Goal: Task Accomplishment & Management: Complete application form

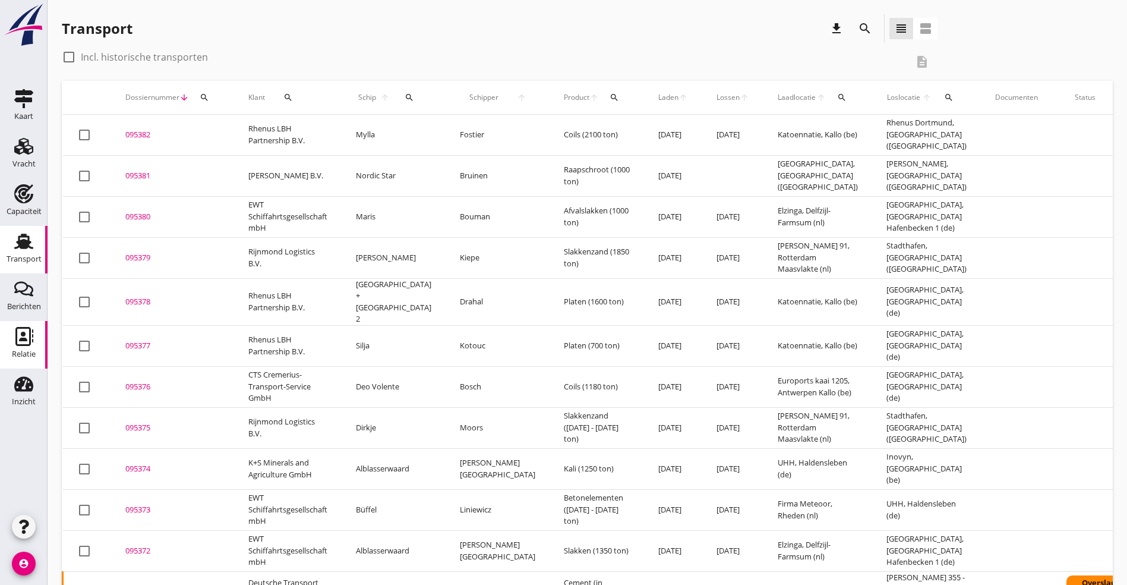
click at [26, 327] on use at bounding box center [24, 336] width 18 height 19
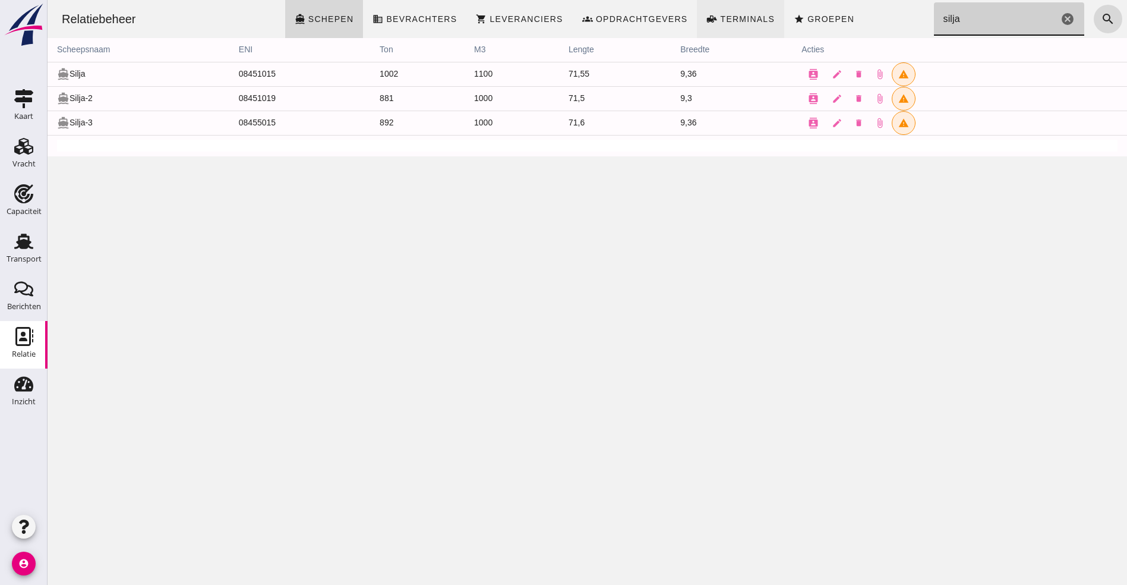
drag, startPoint x: 959, startPoint y: 25, endPoint x: 738, endPoint y: 0, distance: 221.9
click at [738, 0] on div "Relatiebeheer directions_boat Schepen business Bevrachters shopping_cart Levera…" at bounding box center [587, 19] width 1070 height 38
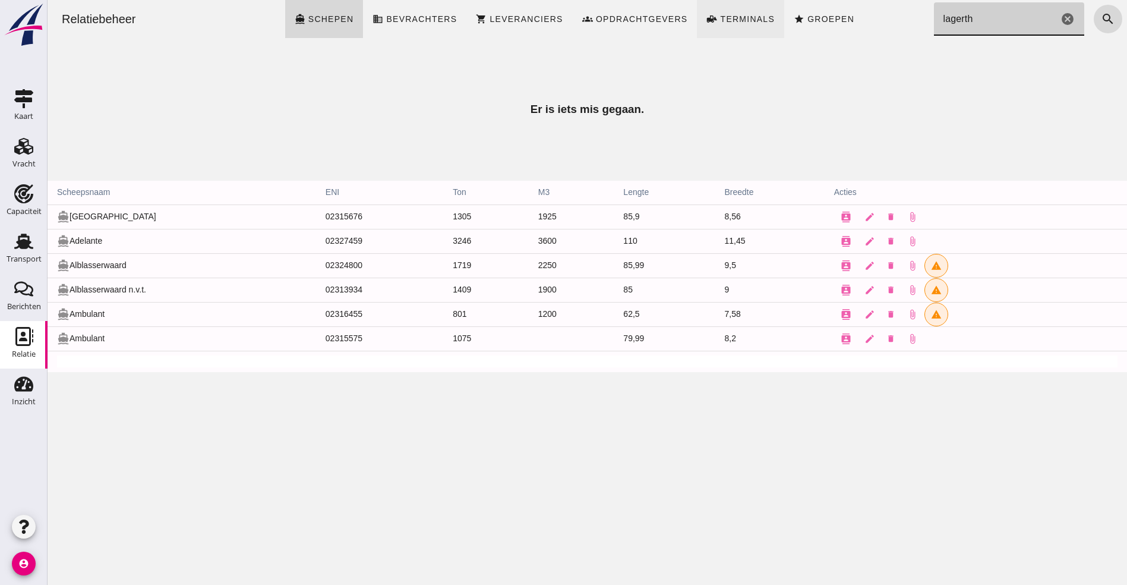
type input "lagertha"
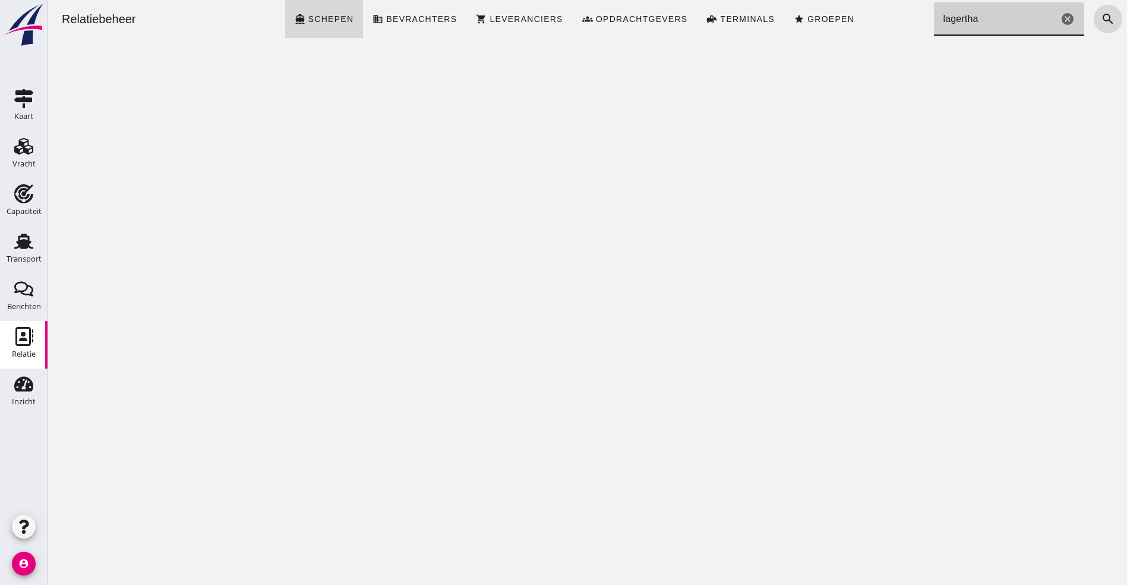
click at [1063, 18] on div "Zoeken... lagertha cancel" at bounding box center [1009, 18] width 151 height 33
click at [1061, 17] on icon "cancel" at bounding box center [1068, 19] width 14 height 14
click at [285, 9] on div "Relatiebeheer directions_boat Schepen business Bevrachters shopping_cart Levera…" at bounding box center [587, 19] width 1070 height 38
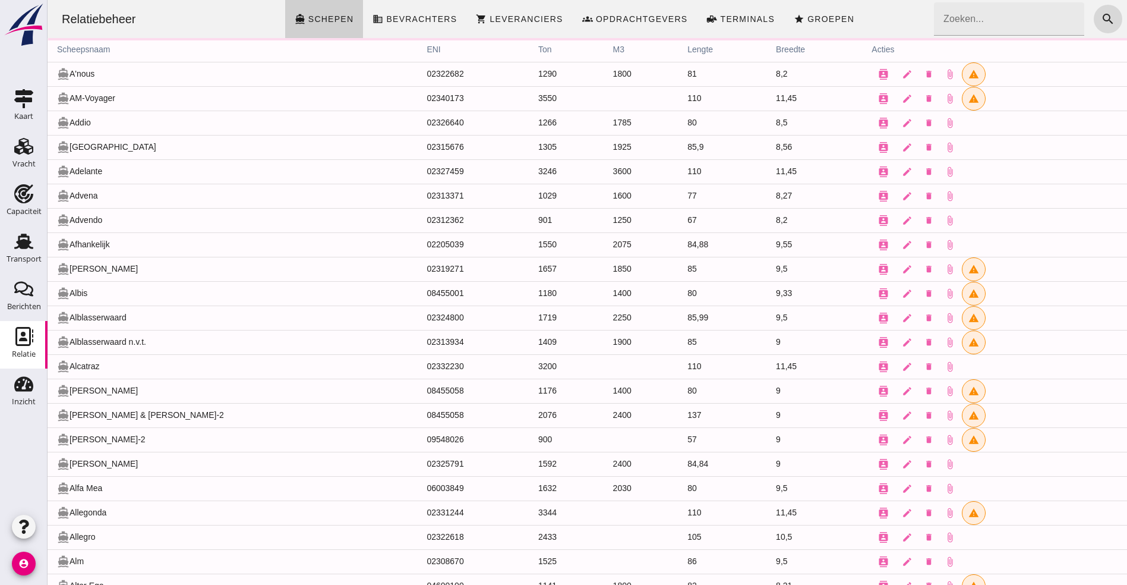
click at [331, 10] on link "directions_boat Schepen" at bounding box center [324, 19] width 78 height 38
click at [404, 3] on link "business Bevrachters" at bounding box center [414, 19] width 103 height 38
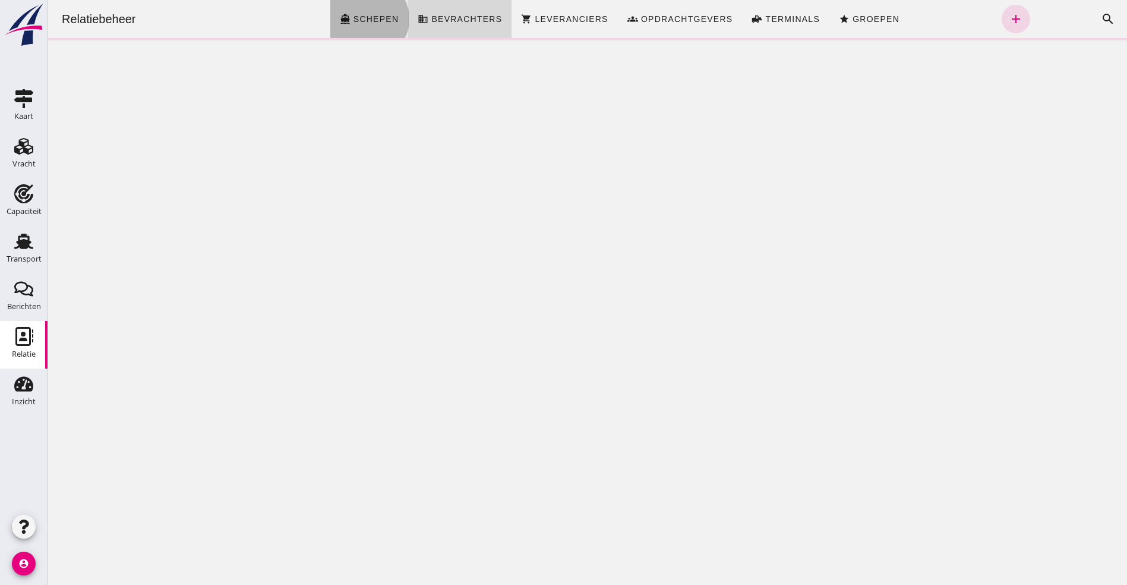
click at [348, 10] on link "directions_boat Schepen" at bounding box center [369, 19] width 78 height 38
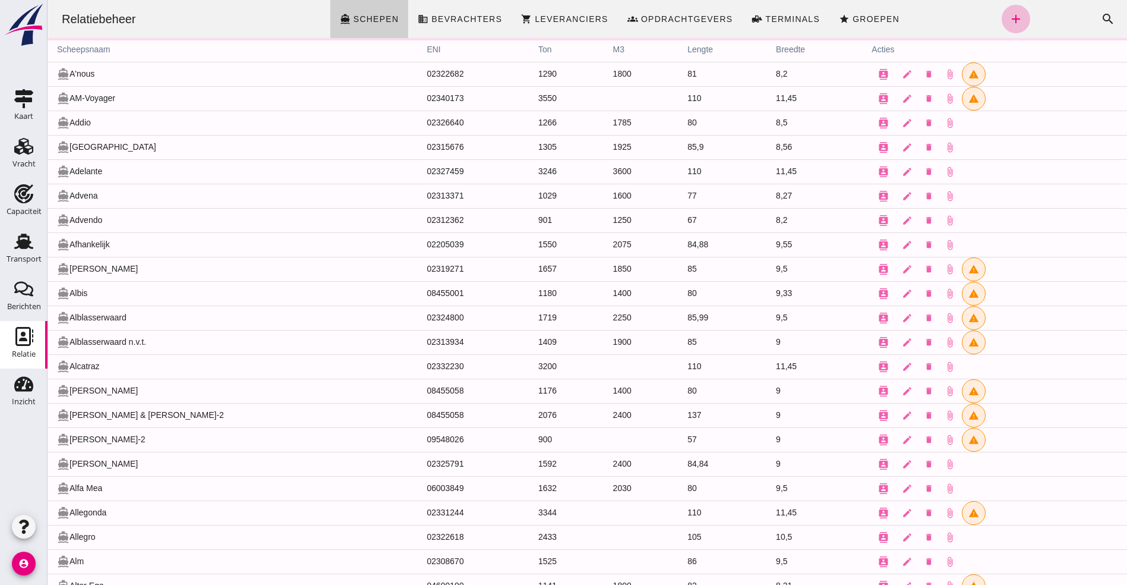
drag, startPoint x: 348, startPoint y: 10, endPoint x: 994, endPoint y: 13, distance: 646.0
click at [1009, 13] on icon "add" at bounding box center [1016, 19] width 14 height 14
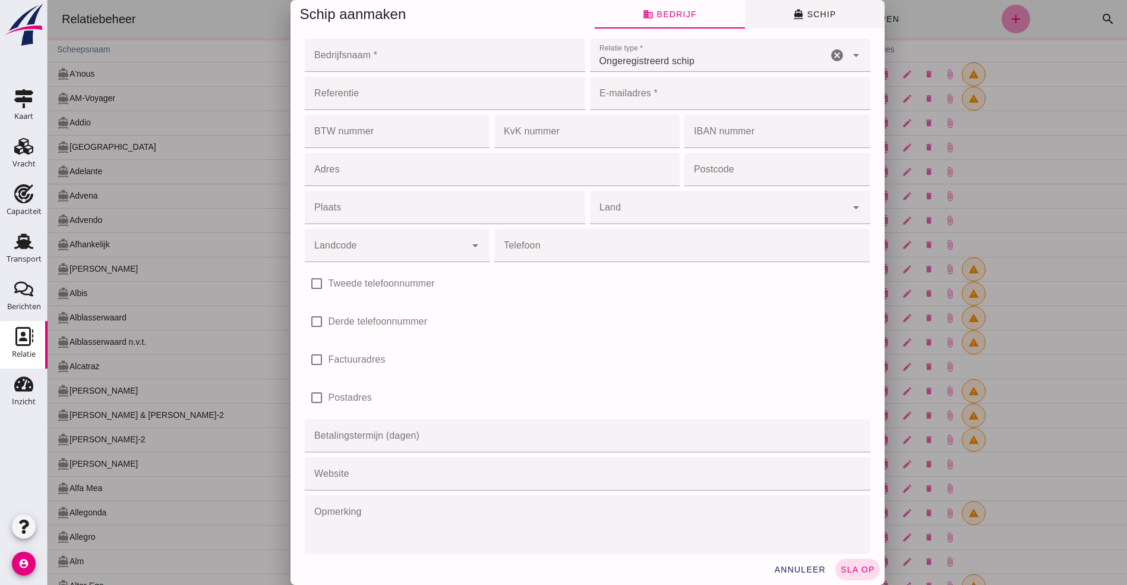
click at [385, 57] on input "Bedrijfsnaam *" at bounding box center [441, 55] width 273 height 33
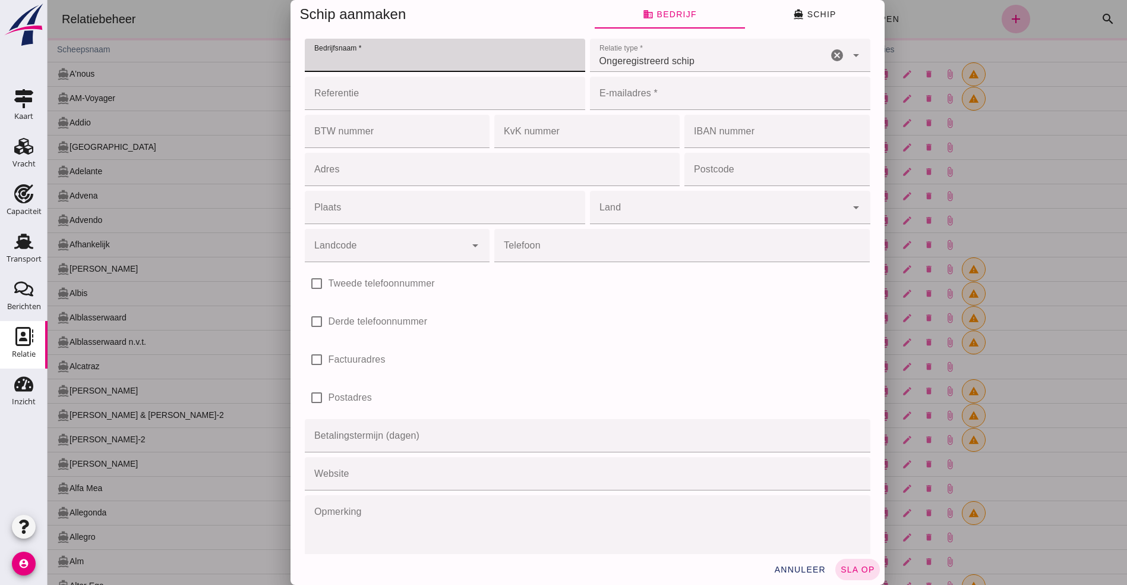
click at [814, 14] on span "directions_boat Schip" at bounding box center [814, 14] width 43 height 11
type button "vessel"
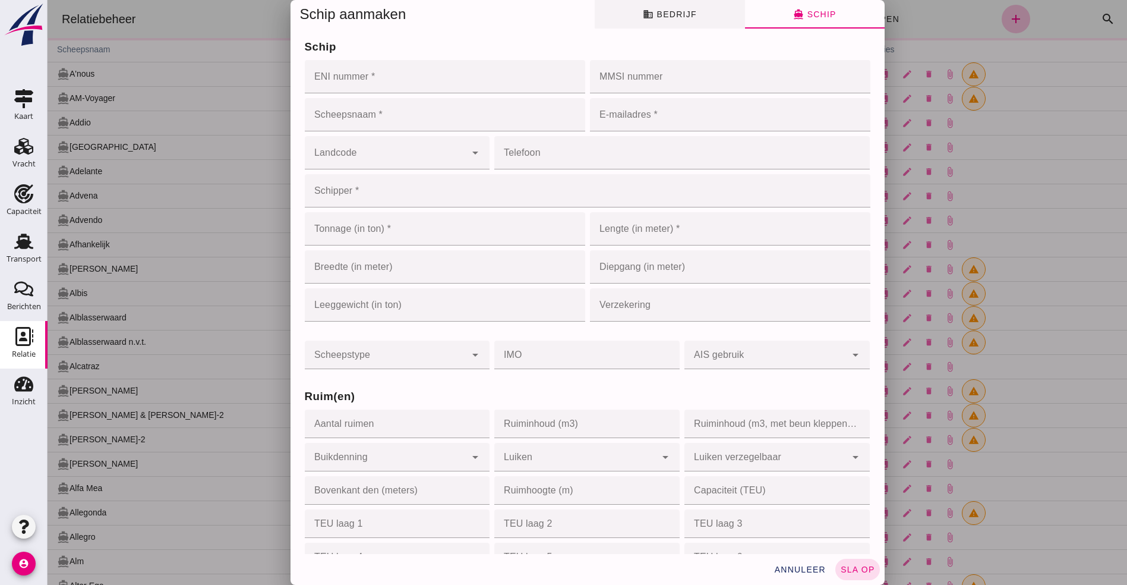
drag, startPoint x: 639, startPoint y: 9, endPoint x: 652, endPoint y: 15, distance: 13.8
click at [643, 10] on icon "business" at bounding box center [648, 14] width 11 height 11
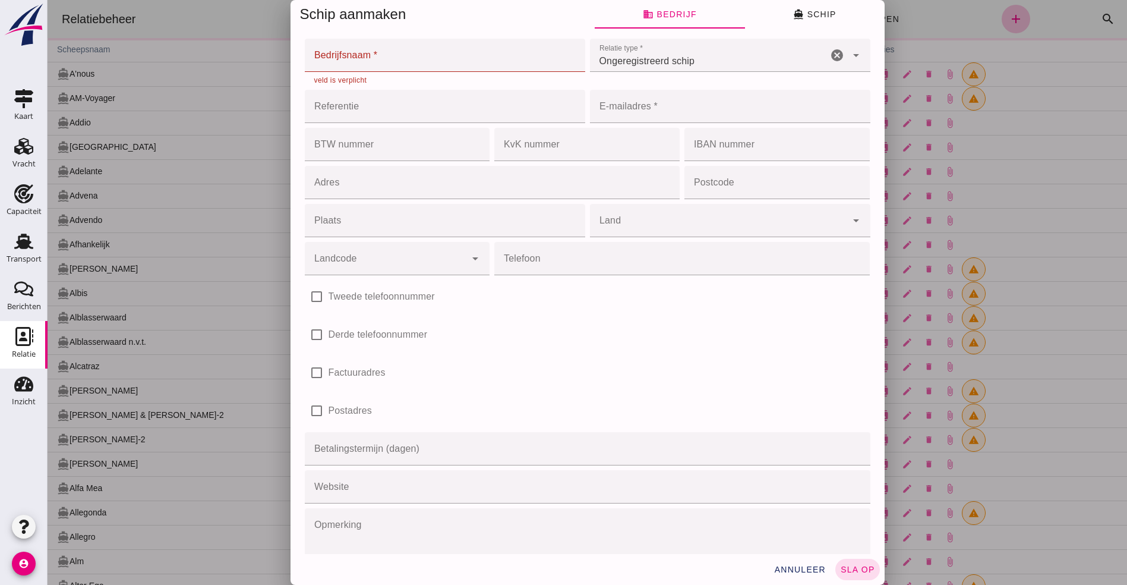
click at [385, 70] on input "Bedrijfsnaam *" at bounding box center [441, 55] width 273 height 33
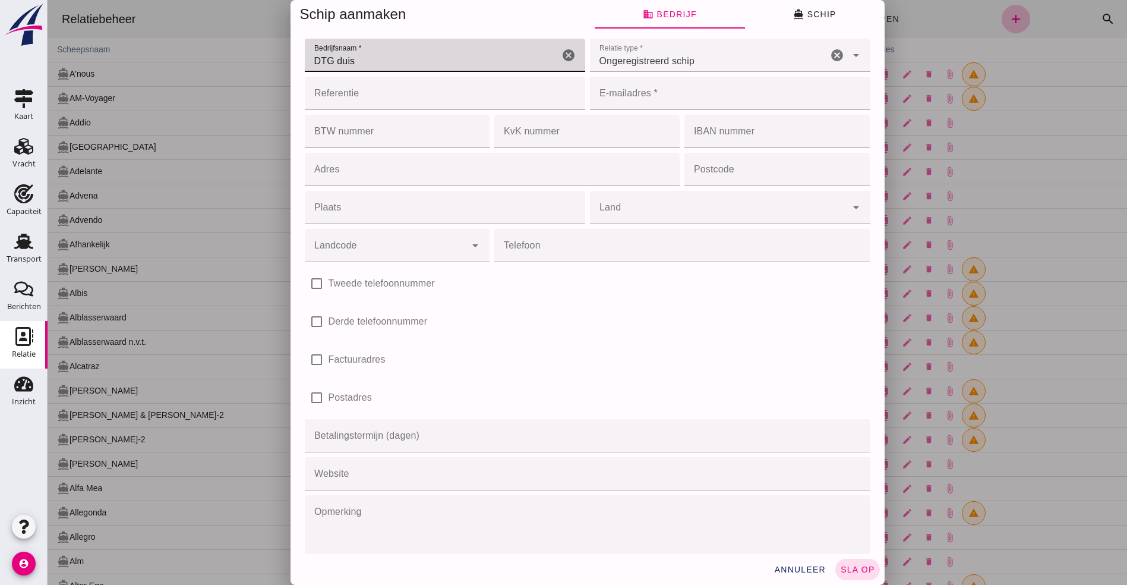
type input "DTG duisb"
click at [562, 59] on icon "cancel" at bounding box center [569, 55] width 14 height 14
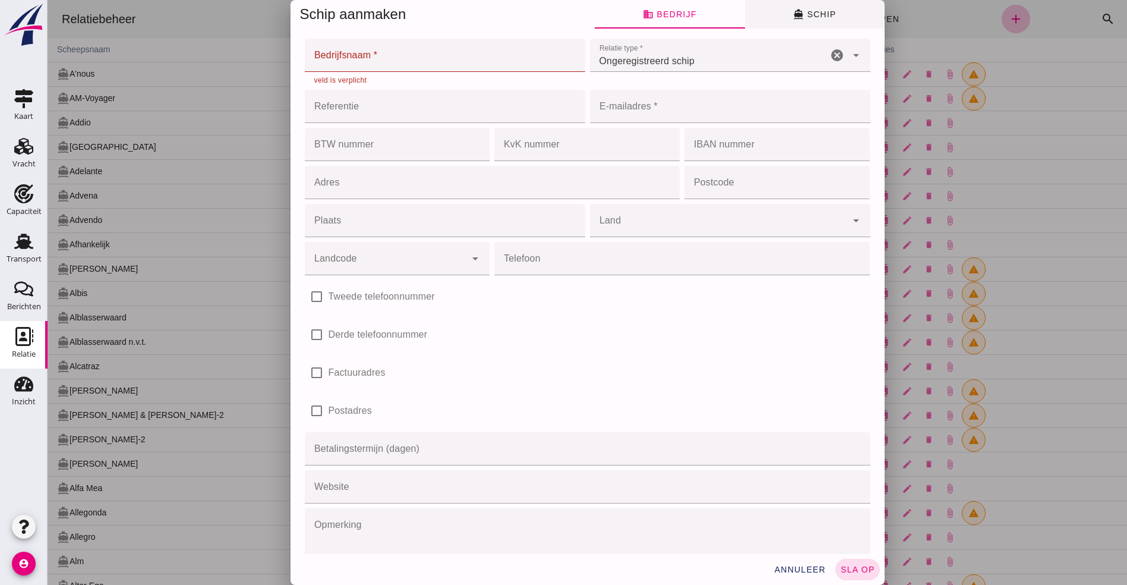
click at [821, 12] on span "directions_boat Schip" at bounding box center [814, 14] width 43 height 11
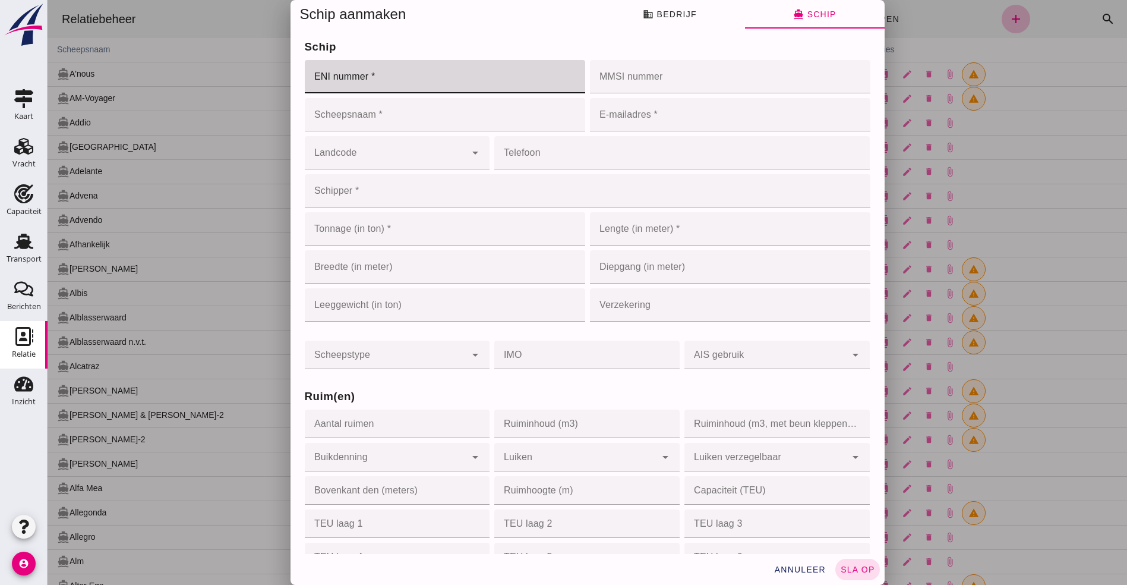
click at [356, 71] on input "ENI nummer *" at bounding box center [441, 76] width 273 height 33
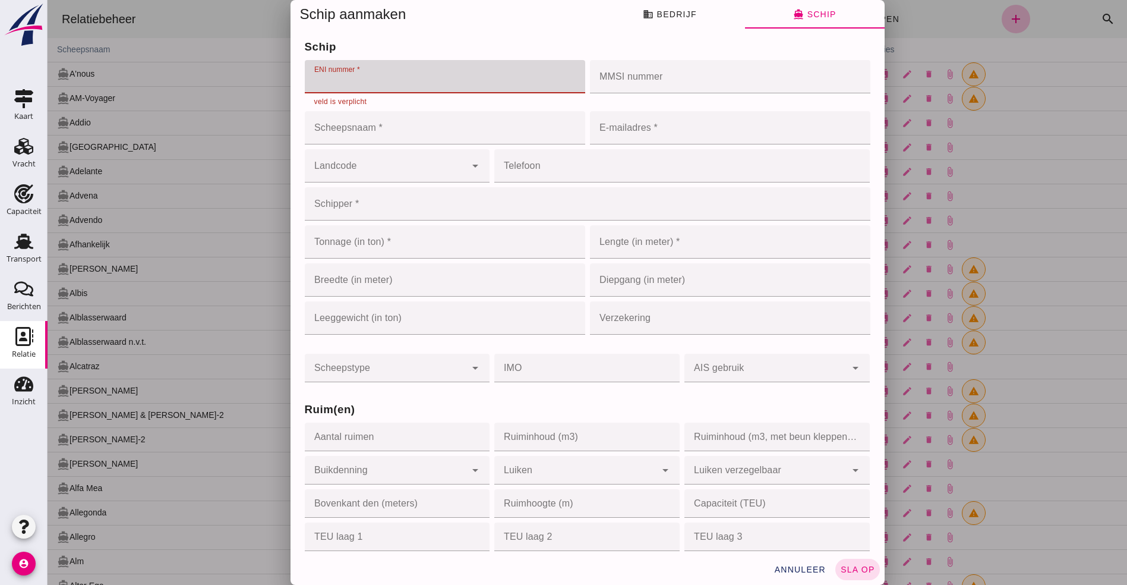
click at [433, 84] on input "ENI nummer *" at bounding box center [441, 76] width 273 height 33
click at [367, 124] on input "Scheepsnaam *" at bounding box center [445, 127] width 280 height 33
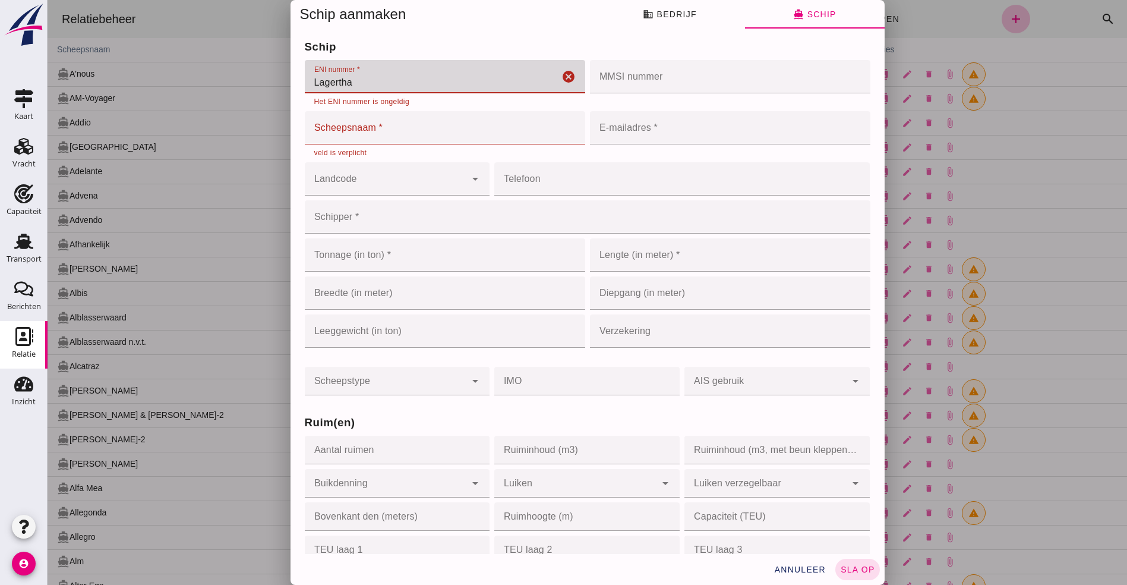
drag, startPoint x: 367, startPoint y: 84, endPoint x: -22, endPoint y: 33, distance: 391.9
click at [48, 33] on html "Relatiebeheer directions_boat Schepen business Bevrachters shopping_cart Levera…" at bounding box center [588, 292] width 1080 height 585
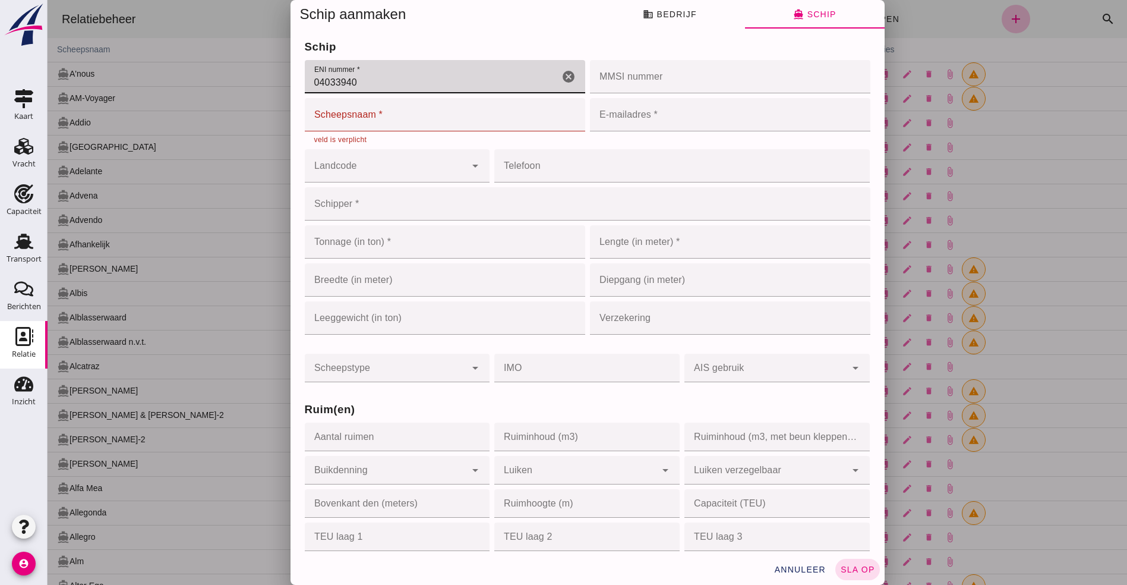
type input "04033940"
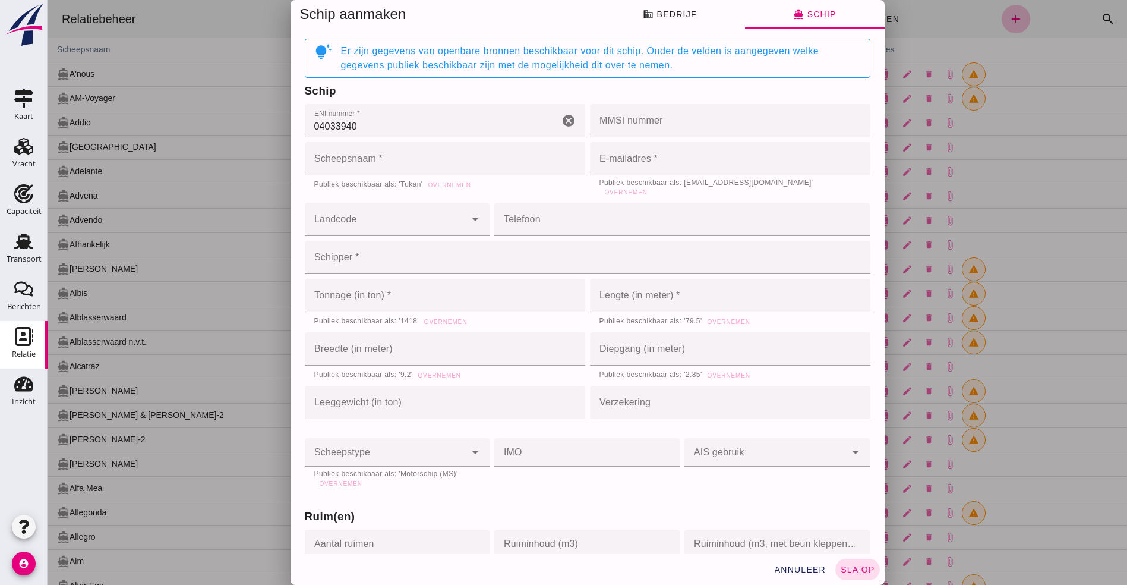
click at [382, 43] on div "tips_and_updates Er zijn gegevens van openbare bronnen beschikbaar voor dit sch…" at bounding box center [588, 58] width 566 height 39
click at [377, 55] on div "Er zijn gegevens van openbare bronnen beschikbaar voor dit schip. Onder de veld…" at bounding box center [600, 58] width 519 height 29
click at [391, 46] on div "Er zijn gegevens van openbare bronnen beschikbaar voor dit schip. Onder de veld…" at bounding box center [600, 58] width 519 height 29
click at [399, 72] on div "Er zijn gegevens van openbare bronnen beschikbaar voor dit schip. Onder de veld…" at bounding box center [600, 58] width 519 height 29
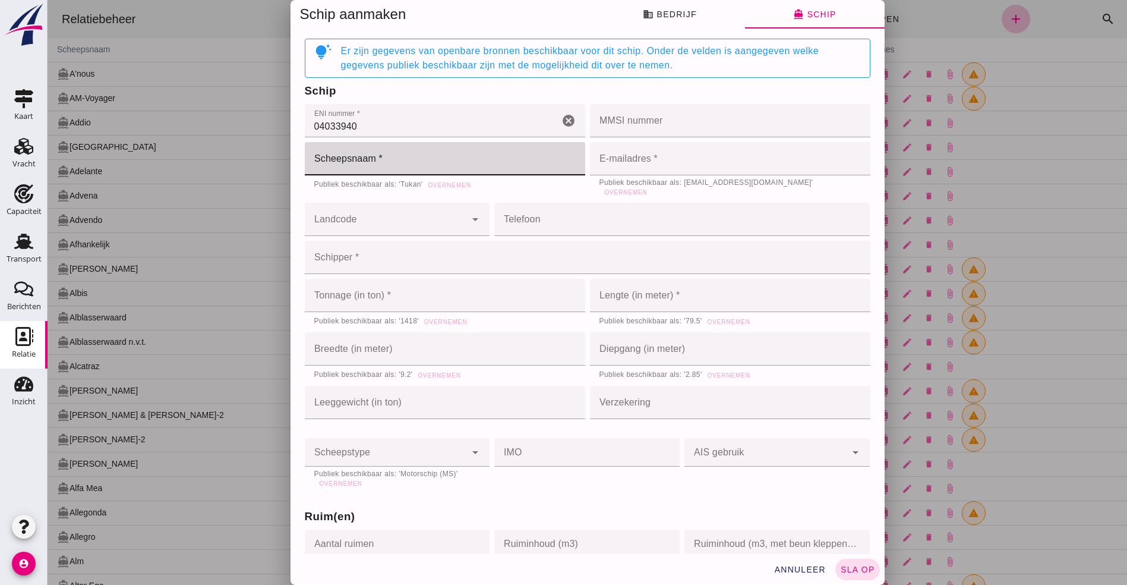
click at [341, 173] on input "Scheepsnaam *" at bounding box center [445, 158] width 280 height 33
type input "Lagertha"
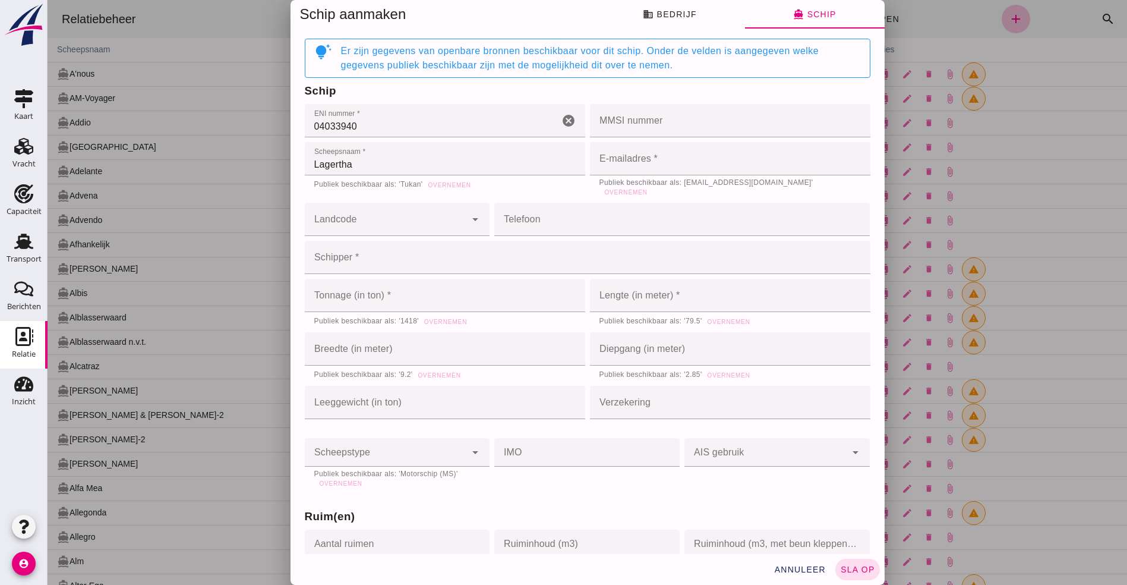
click at [389, 225] on input "Landcode" at bounding box center [386, 225] width 162 height 14
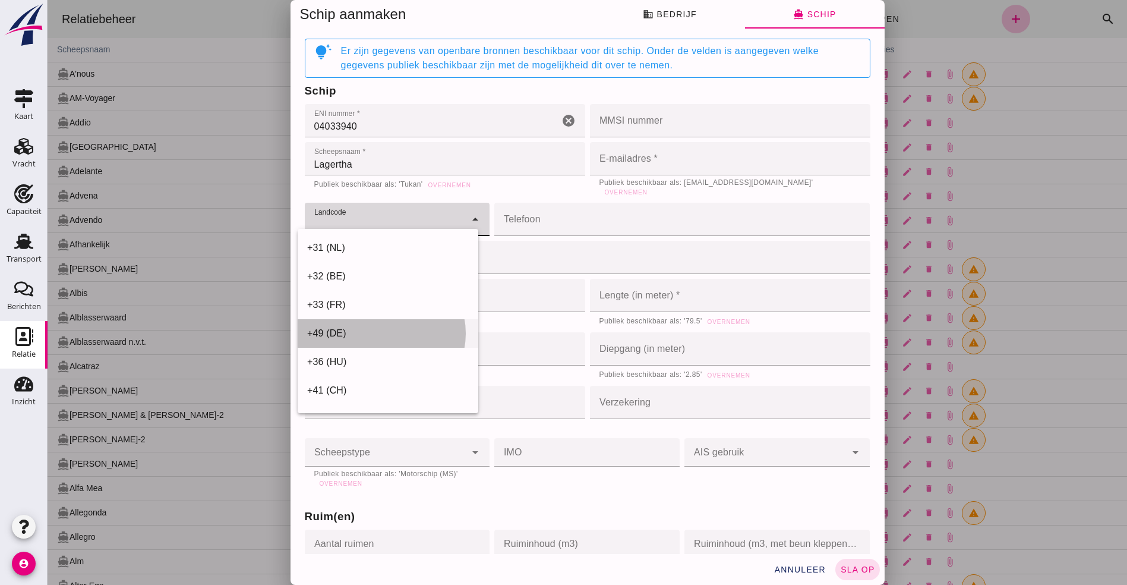
click at [338, 325] on div "+49 (DE)" at bounding box center [388, 333] width 181 height 29
type input "+49 (DE)"
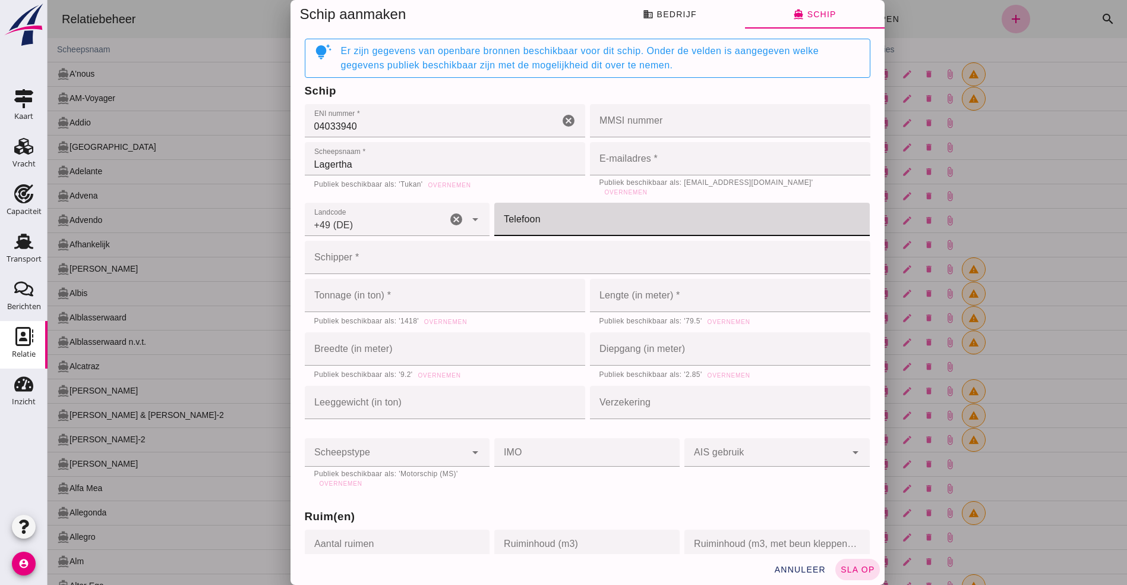
click at [629, 207] on input "Telefoon" at bounding box center [678, 219] width 368 height 33
type input "16095245020"
click at [312, 266] on input "Schipper *" at bounding box center [584, 257] width 559 height 33
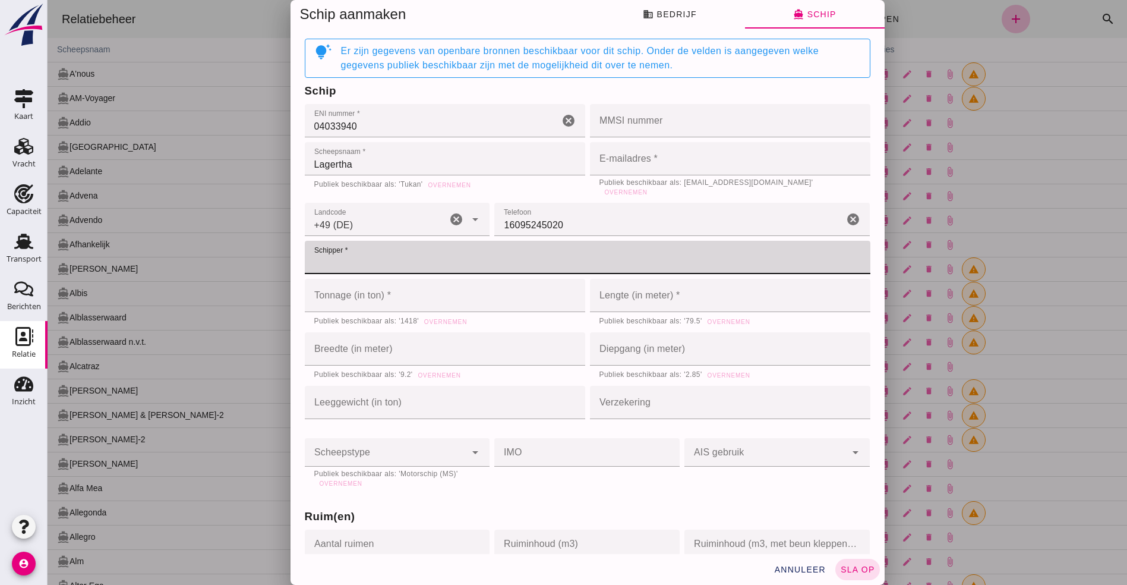
click at [335, 253] on input "Schipper *" at bounding box center [584, 257] width 559 height 33
type input "Deymann"
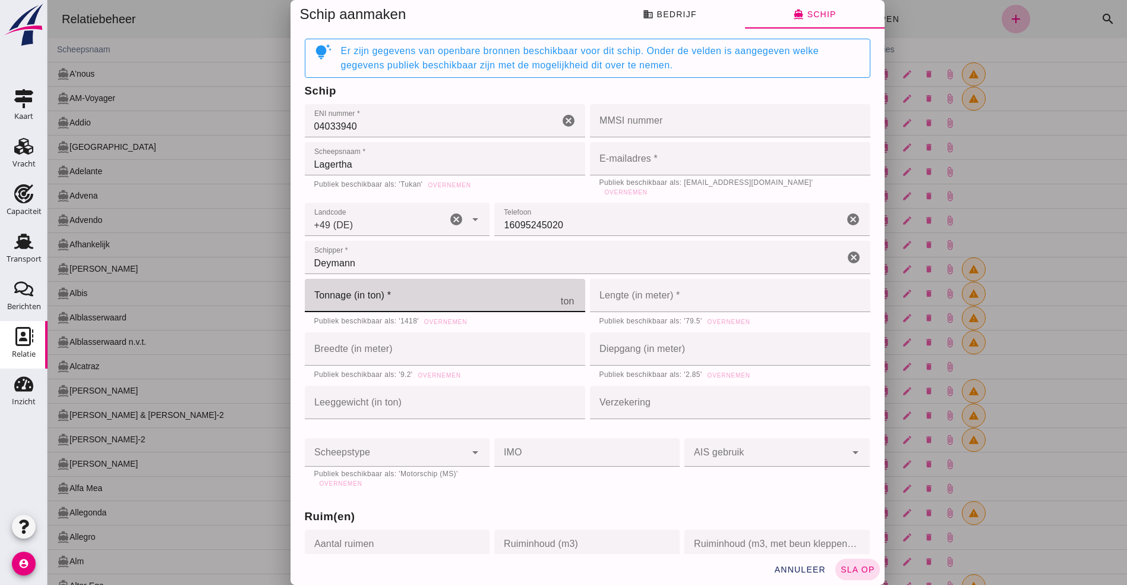
click at [387, 300] on input "Tonnage (in ton) *" at bounding box center [433, 295] width 256 height 33
type input "1"
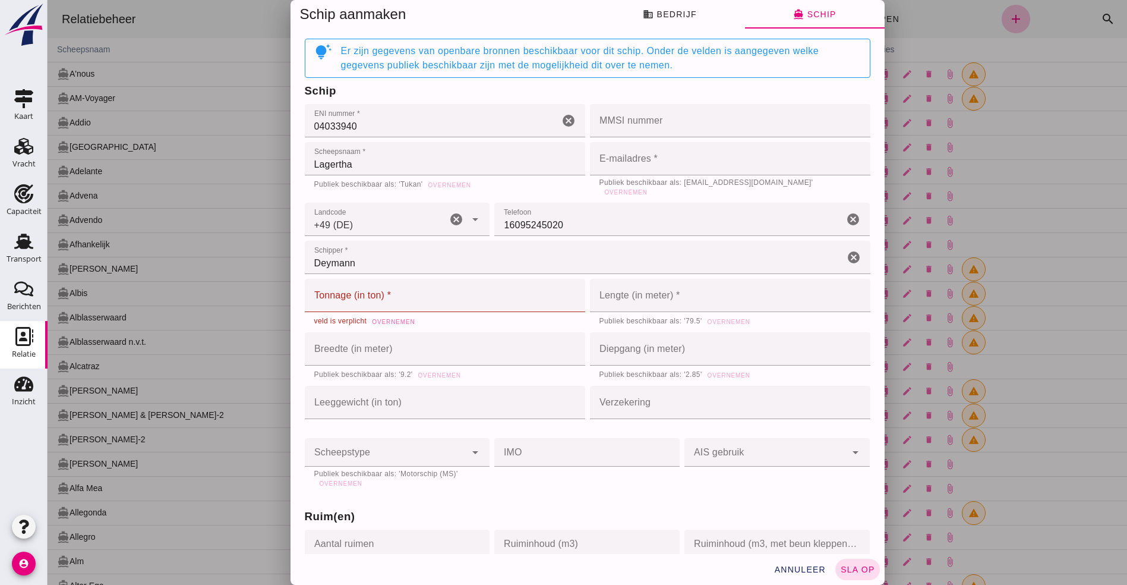
click at [433, 316] on div "Publiek beschikbaar als: '1418' Overnemen veld is verplicht Overnemen" at bounding box center [444, 322] width 261 height 12
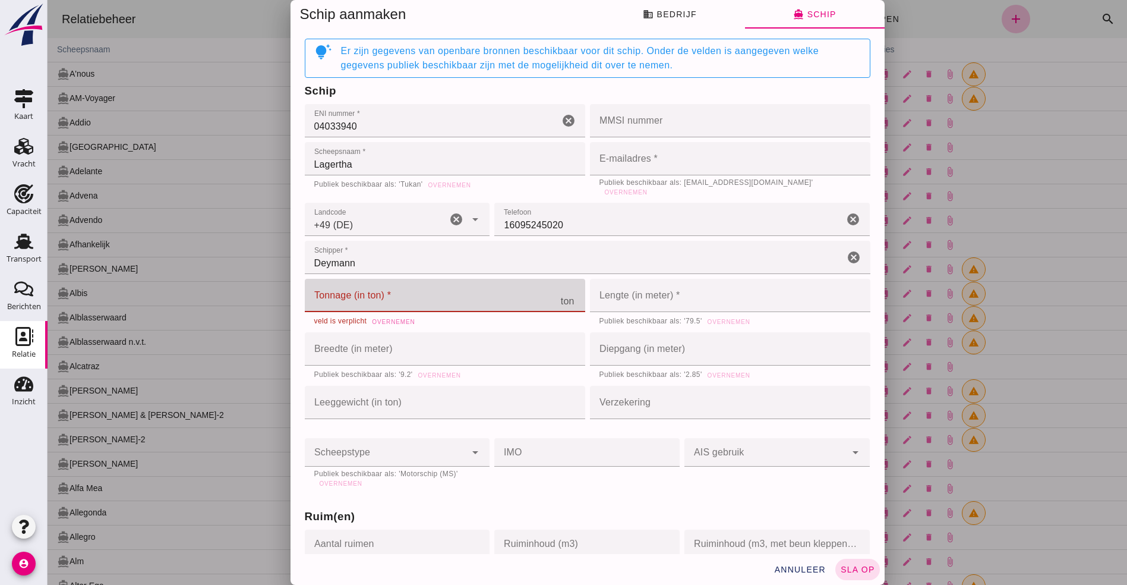
click at [366, 298] on input "Tonnage (in ton) *" at bounding box center [433, 295] width 256 height 33
click at [403, 302] on input "1366" at bounding box center [423, 295] width 237 height 33
type input "1368"
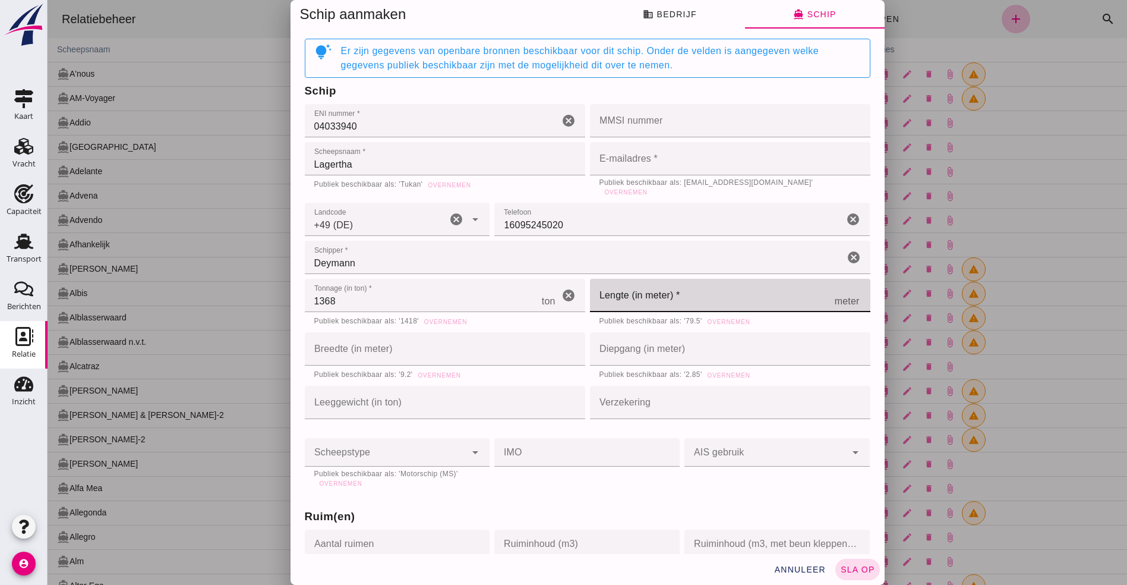
click at [631, 294] on input "Lengte (in meter) *" at bounding box center [712, 295] width 245 height 33
type input "79.49"
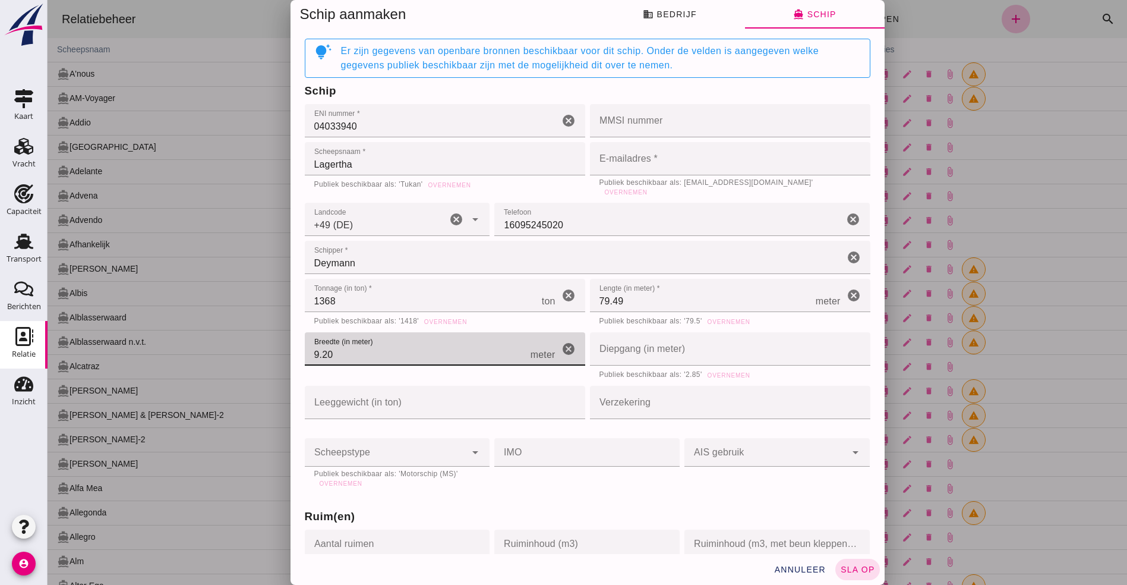
type input "9.2"
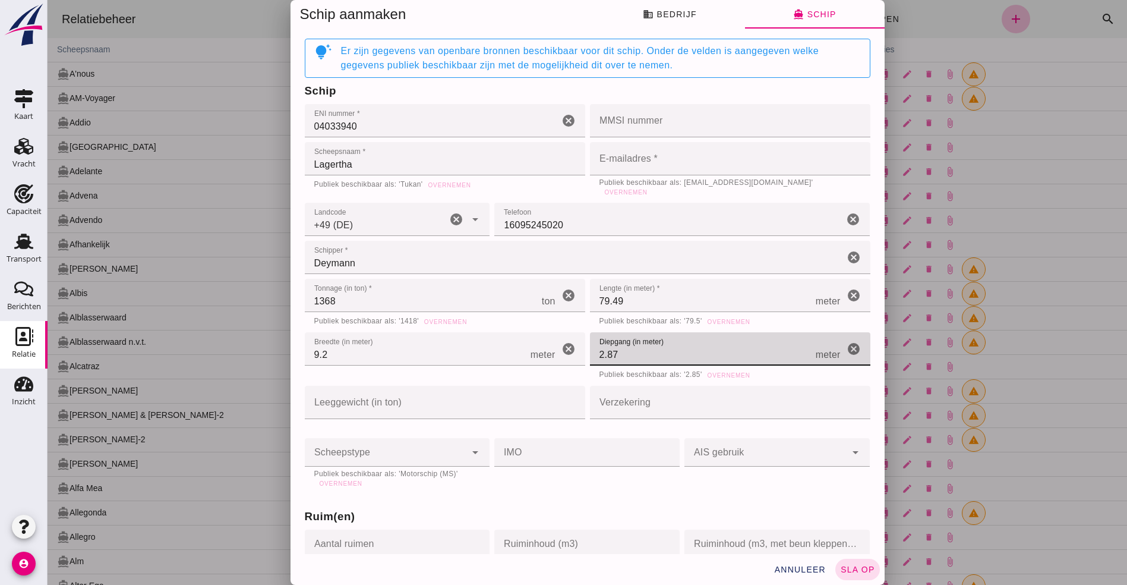
type input "2.87"
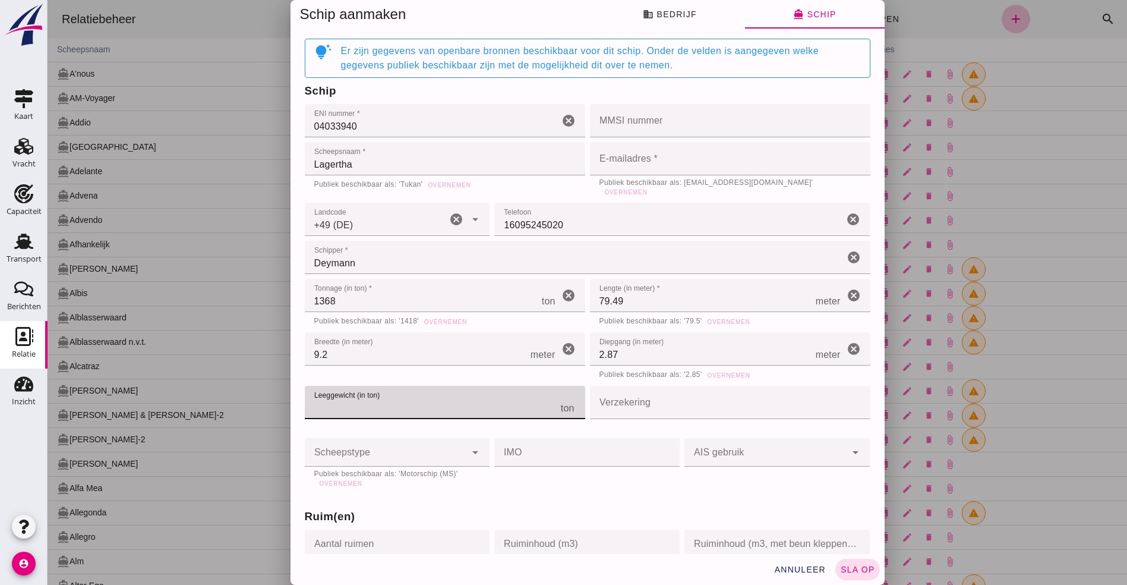
click at [654, 398] on input "Verzekering" at bounding box center [726, 402] width 273 height 33
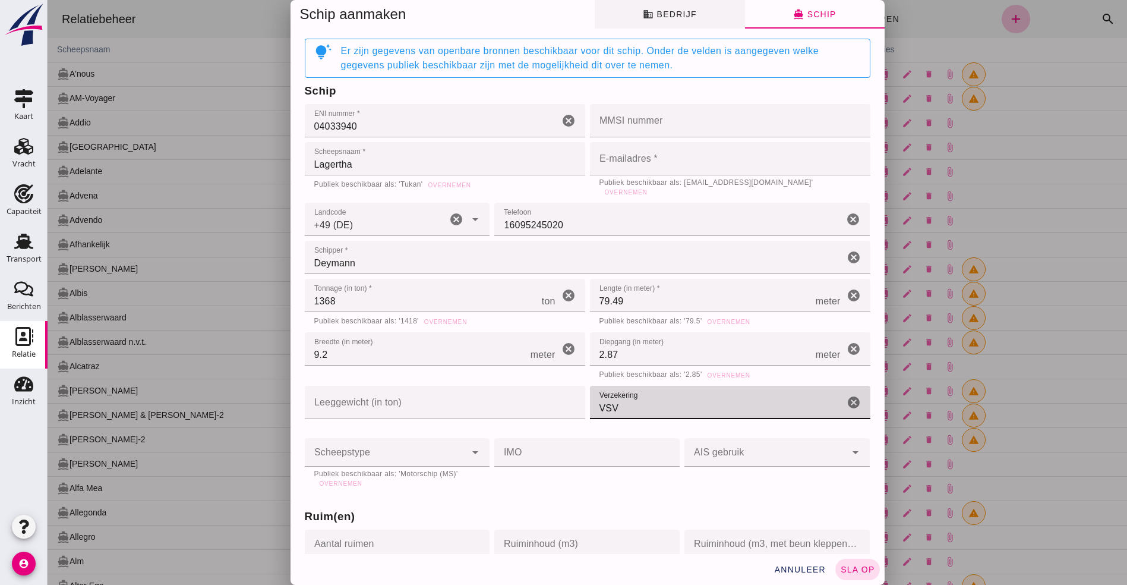
type input "VSV"
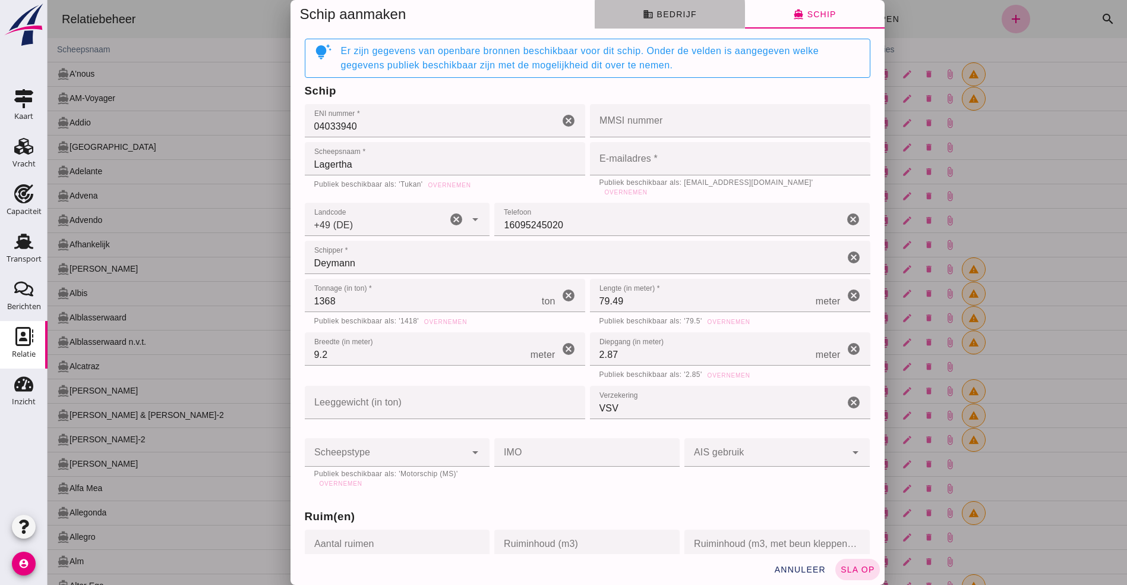
click at [679, 5] on button "business Bedrijf" at bounding box center [670, 14] width 150 height 29
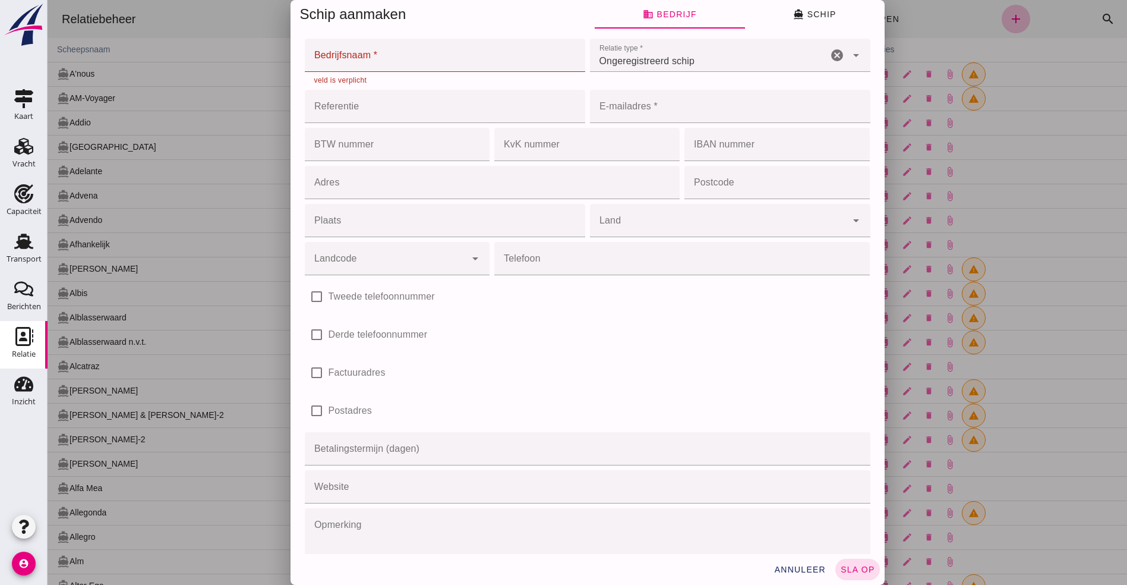
click at [383, 62] on input "Bedrijfsnaam *" at bounding box center [441, 55] width 273 height 33
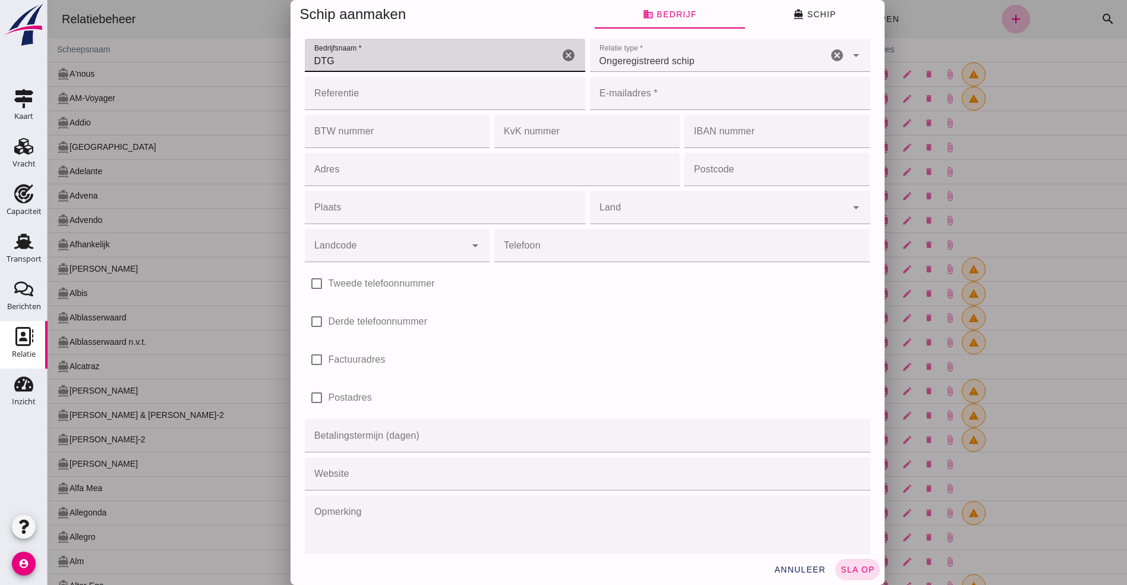
click at [383, 62] on input "DTG" at bounding box center [432, 55] width 254 height 33
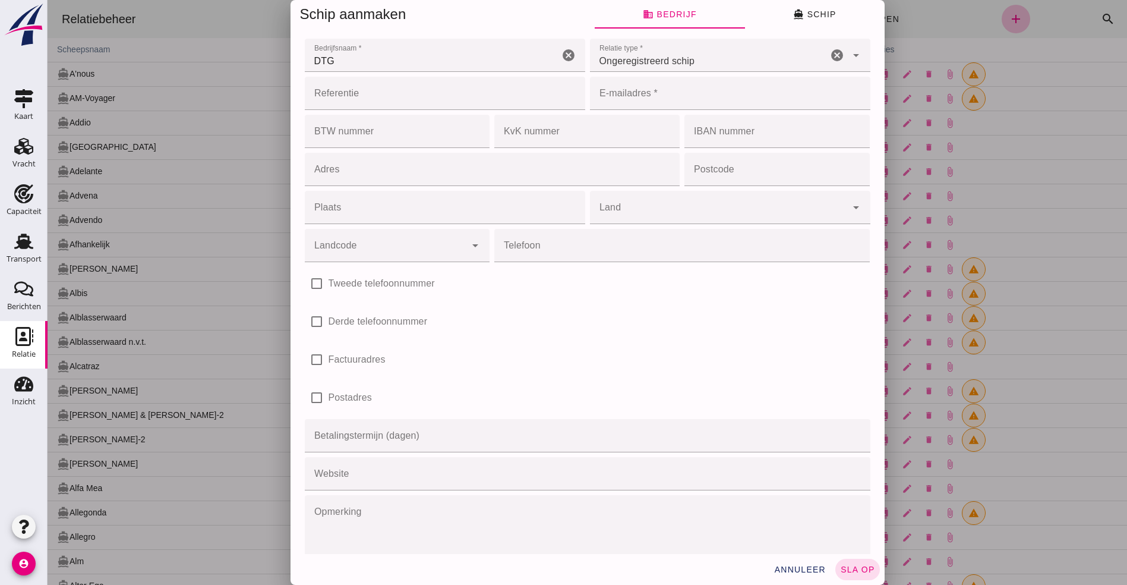
click at [386, 62] on input "DTG" at bounding box center [432, 55] width 254 height 33
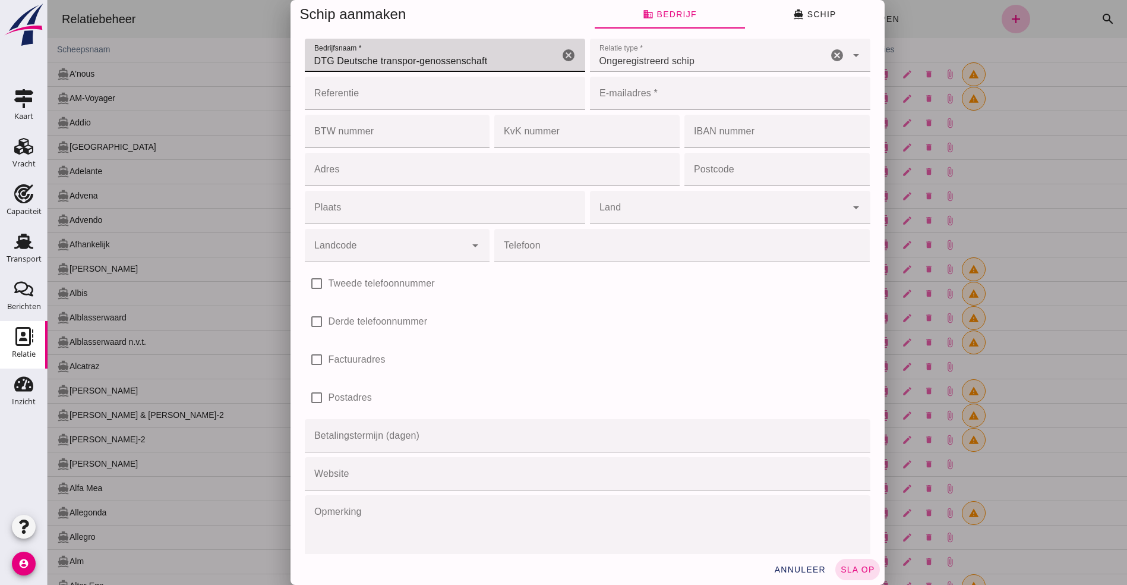
type input "DTG Deutsche transpor-genossenschaft"
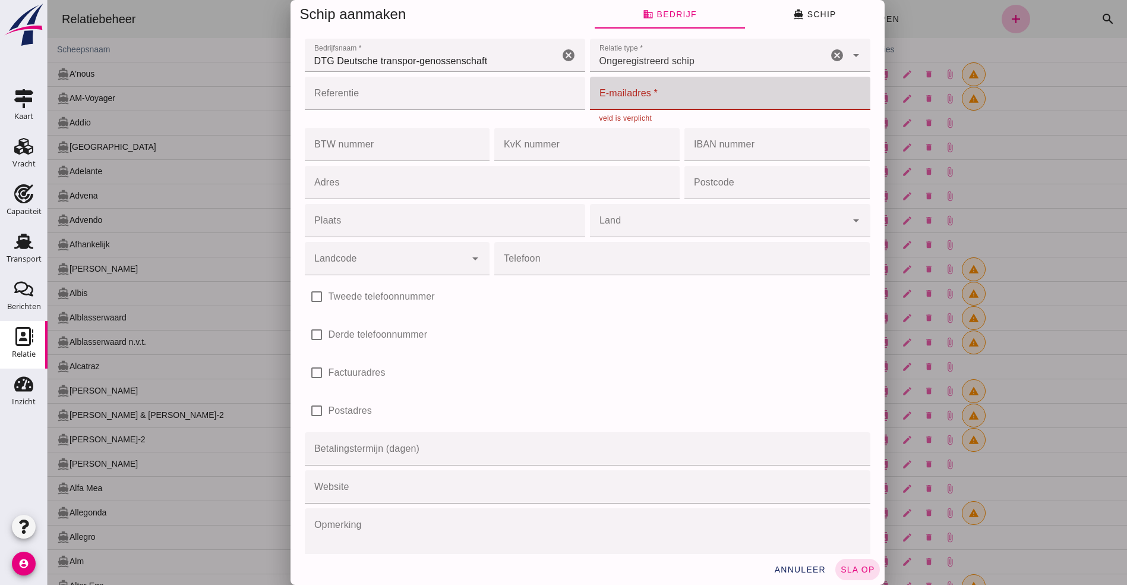
click at [669, 102] on input "E-mailadres *" at bounding box center [726, 93] width 273 height 33
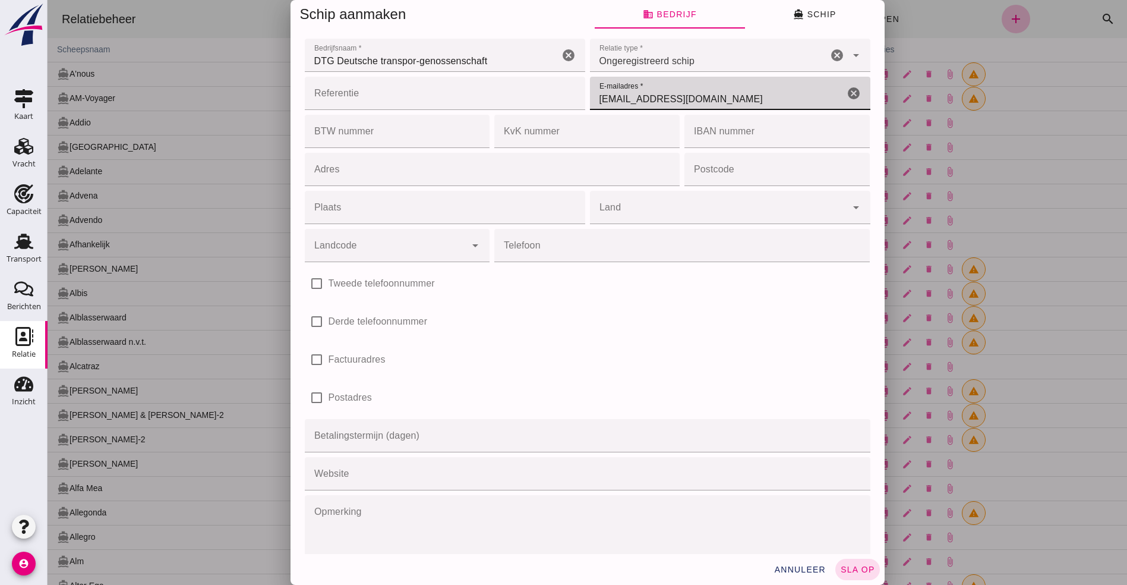
type input "[EMAIL_ADDRESS][DOMAIN_NAME]"
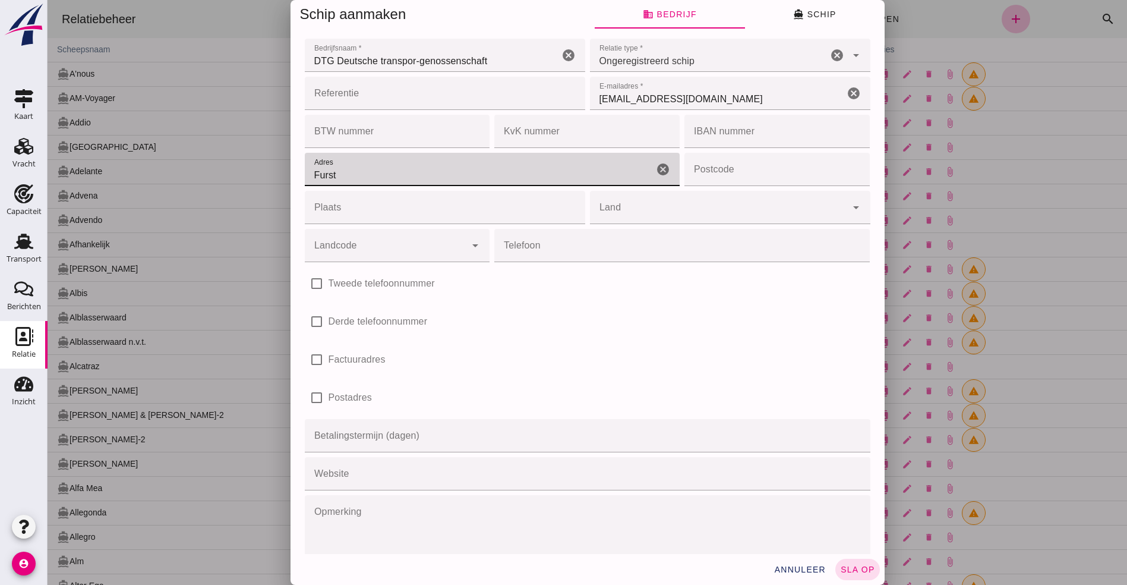
type input "[STREET_ADDRESS]"
type input "47119"
type input "[GEOGRAPHIC_DATA]"
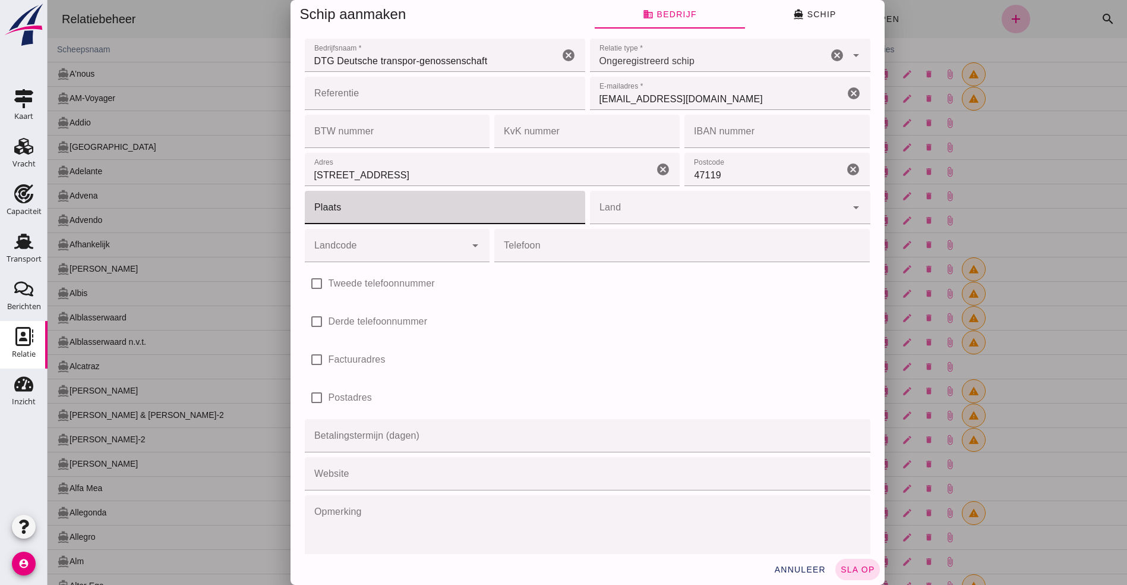
click at [486, 205] on input "Plaats" at bounding box center [441, 207] width 273 height 33
type input "[GEOGRAPHIC_DATA]"
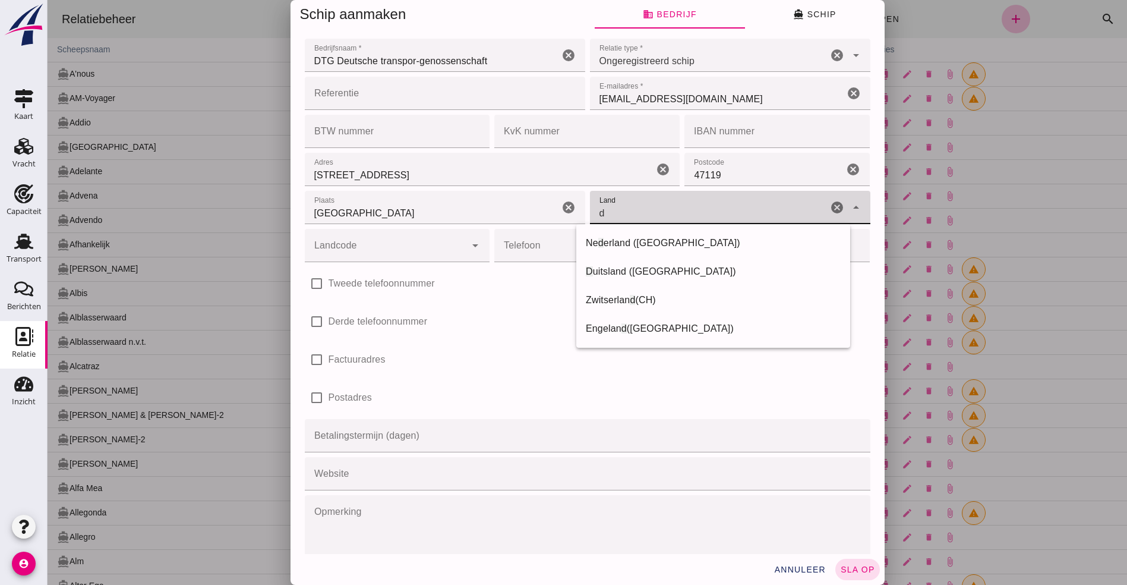
type input "[GEOGRAPHIC_DATA]"
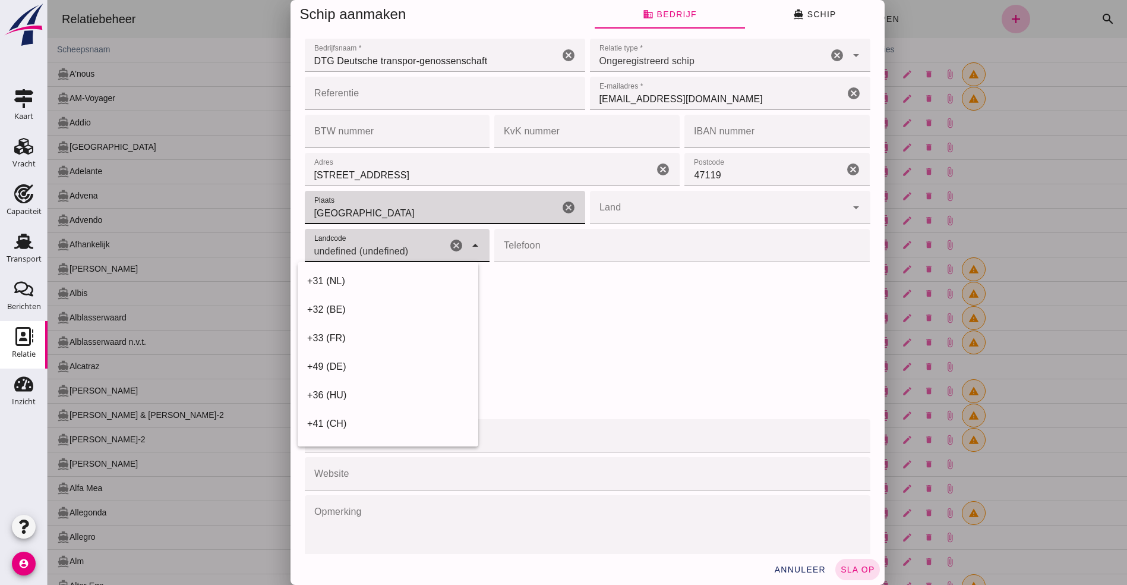
click at [48, 0] on html "Relatiebeheer directions_boat Schepen business Bevrachters shopping_cart Levera…" at bounding box center [588, 292] width 1080 height 585
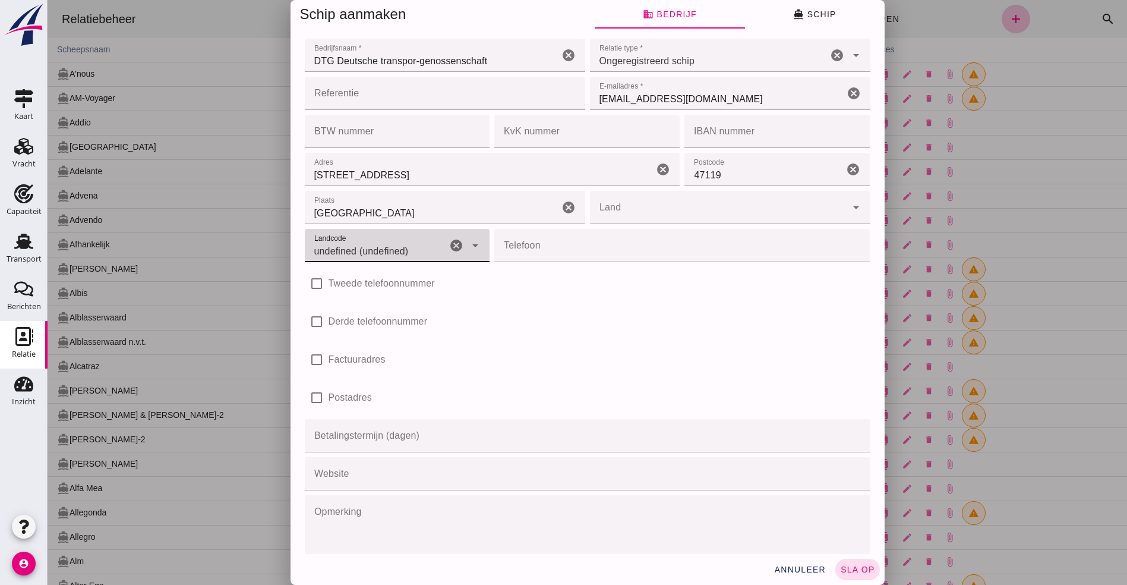
click at [468, 242] on icon "arrow_drop_down" at bounding box center [475, 245] width 14 height 14
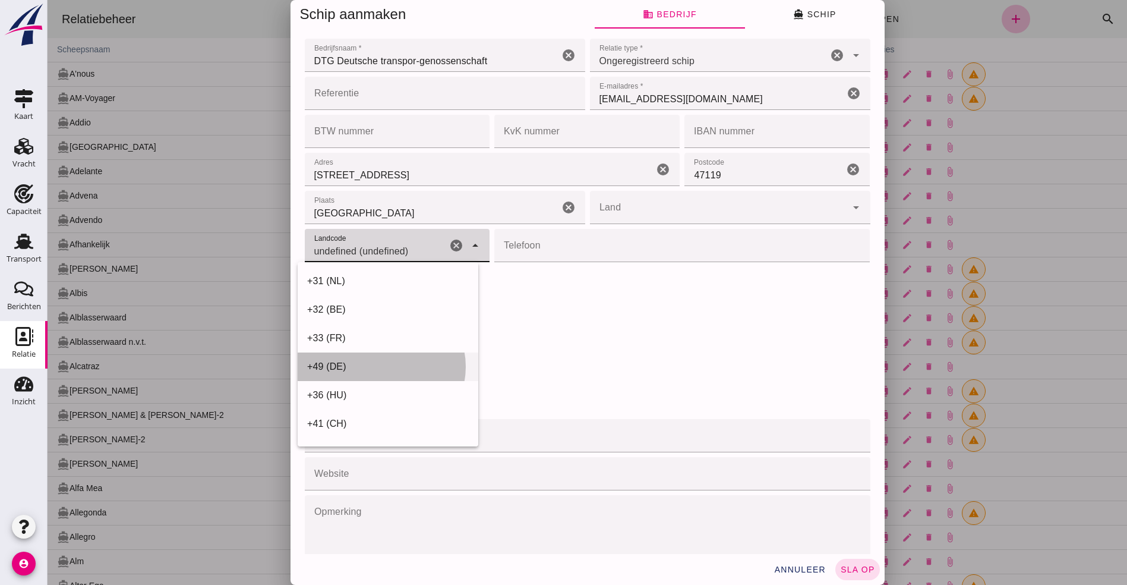
click at [341, 360] on div "+49 (DE)" at bounding box center [388, 367] width 162 height 14
type input "+49 (DE)"
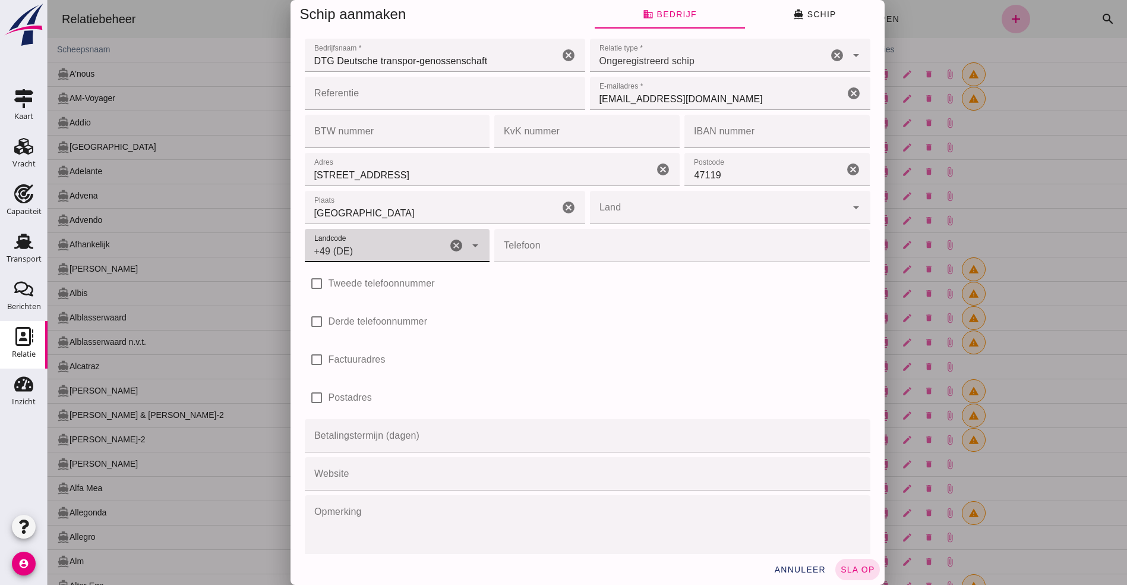
drag, startPoint x: 537, startPoint y: 263, endPoint x: 531, endPoint y: 252, distance: 12.2
click at [538, 259] on div "Telefoon Telefoon cancel" at bounding box center [682, 245] width 380 height 38
click at [549, 247] on input "Telefoon" at bounding box center [678, 245] width 368 height 33
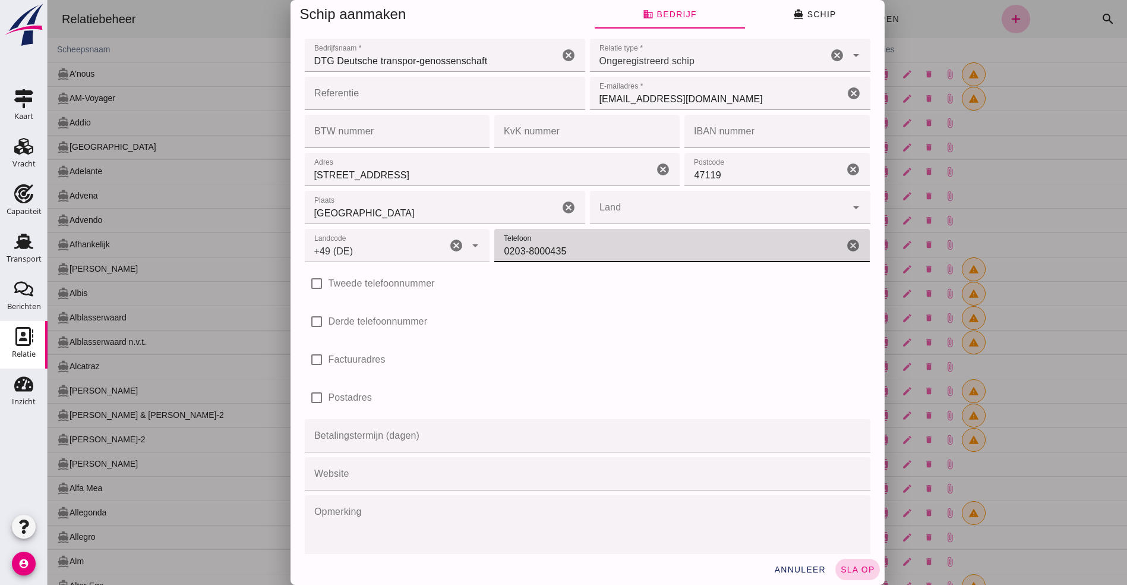
type input "0203-8000435"
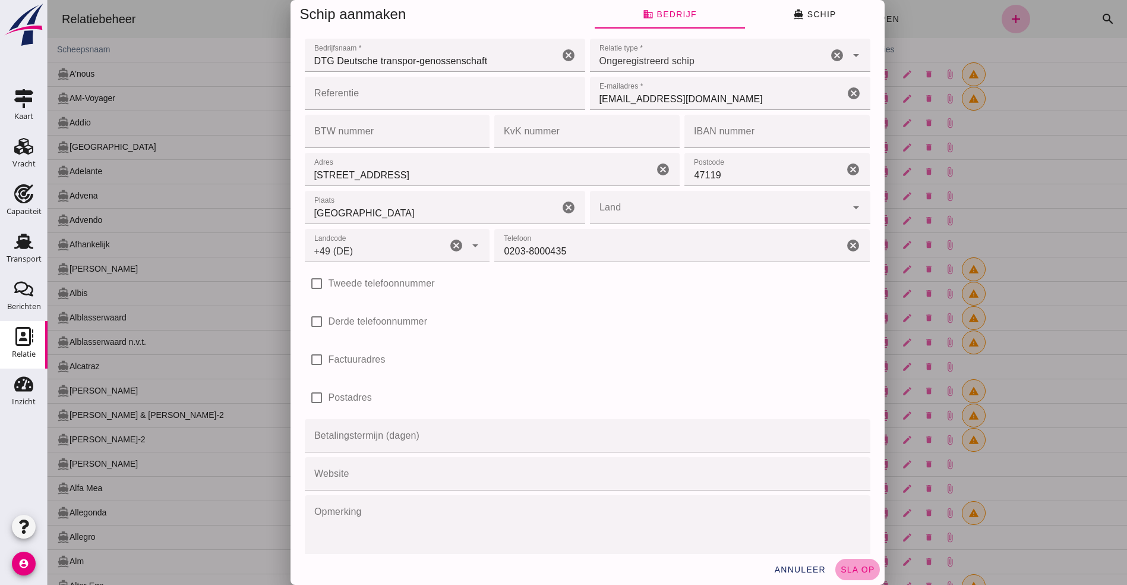
click at [844, 570] on span "sla op" at bounding box center [857, 570] width 35 height 10
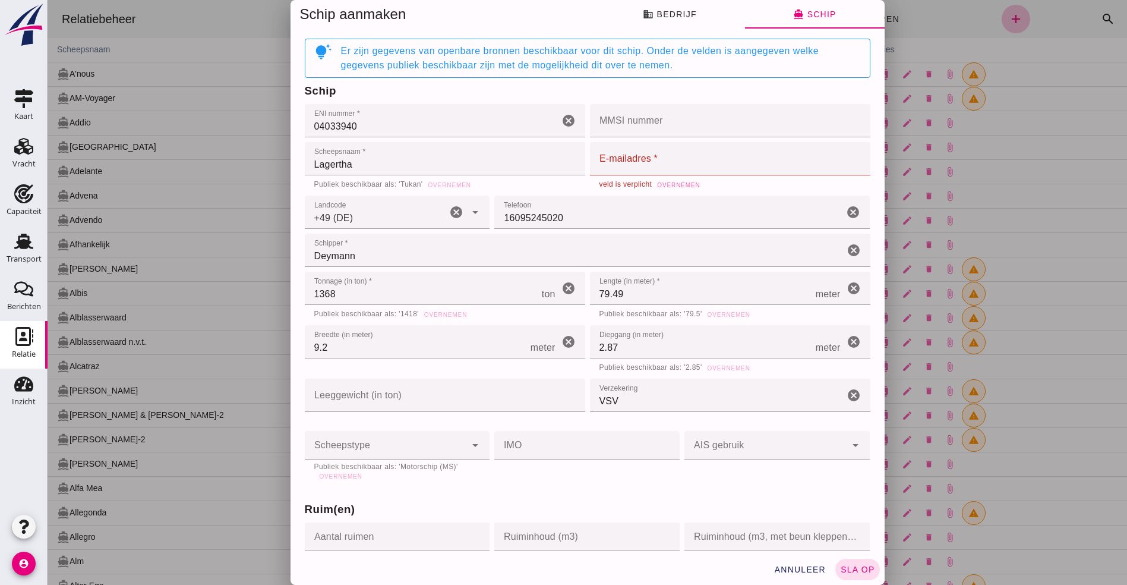
click at [646, 155] on input "E-mailadres *" at bounding box center [726, 158] width 273 height 33
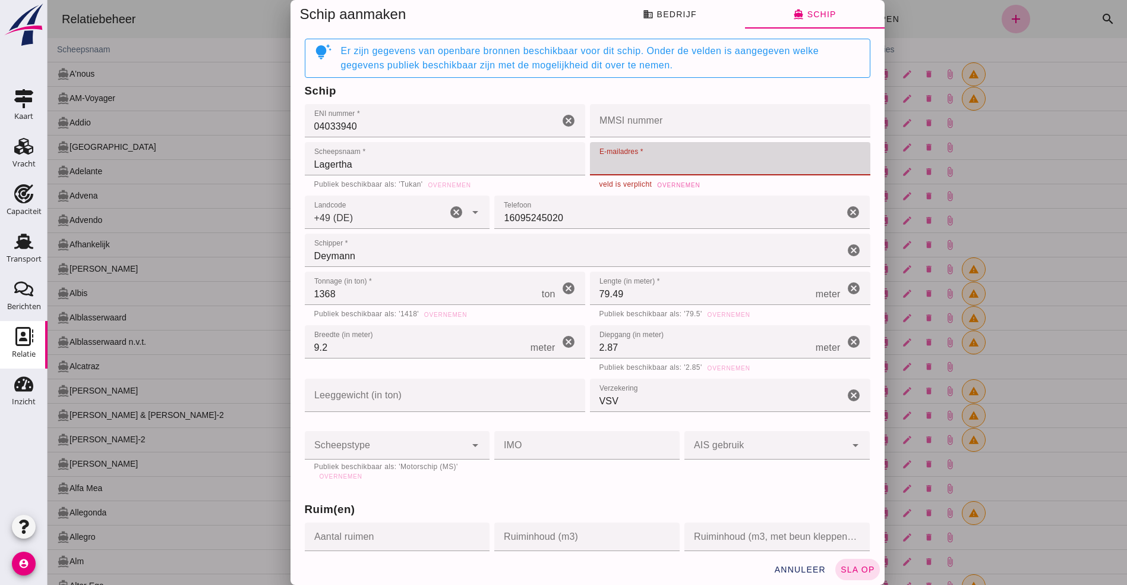
type input "[EMAIL_ADDRESS][DOMAIN_NAME]"
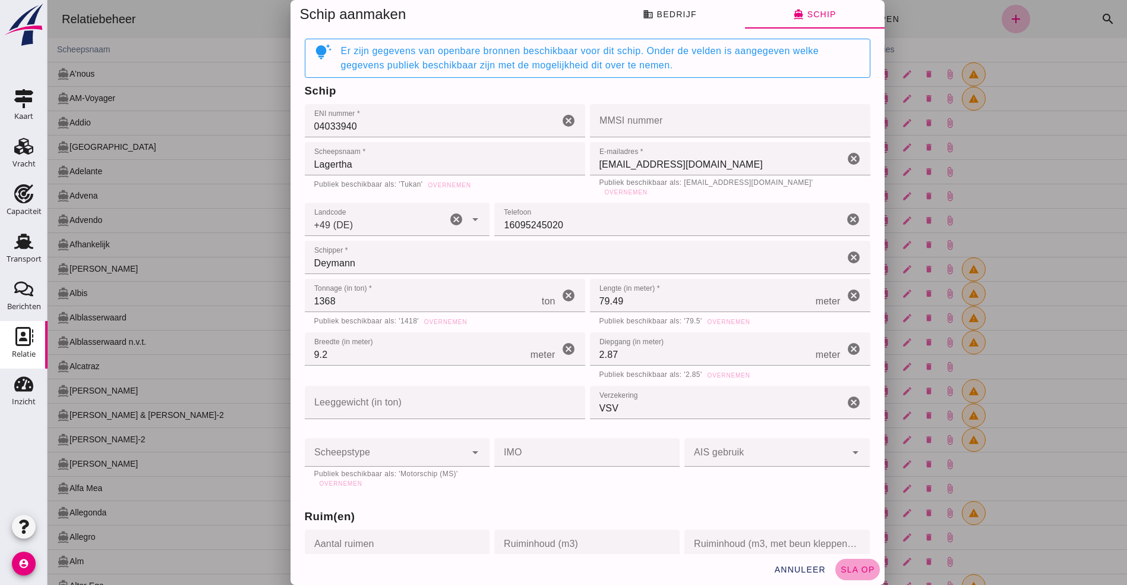
click at [843, 562] on button "sla op" at bounding box center [858, 569] width 45 height 21
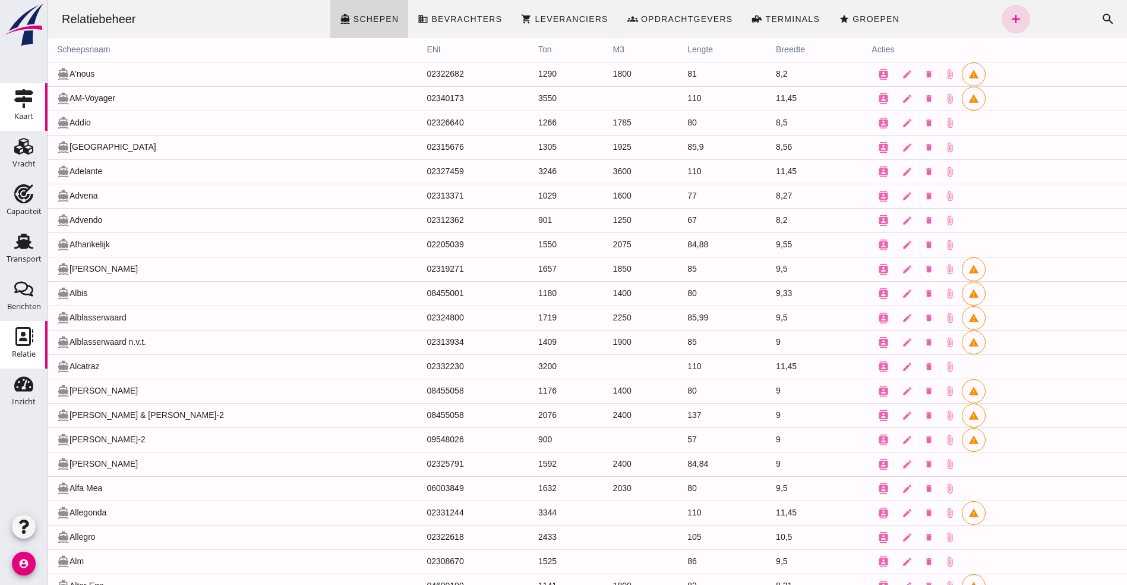
click at [37, 140] on div "Vracht" at bounding box center [24, 146] width 29 height 19
click at [20, 149] on icon "Vracht" at bounding box center [23, 146] width 19 height 19
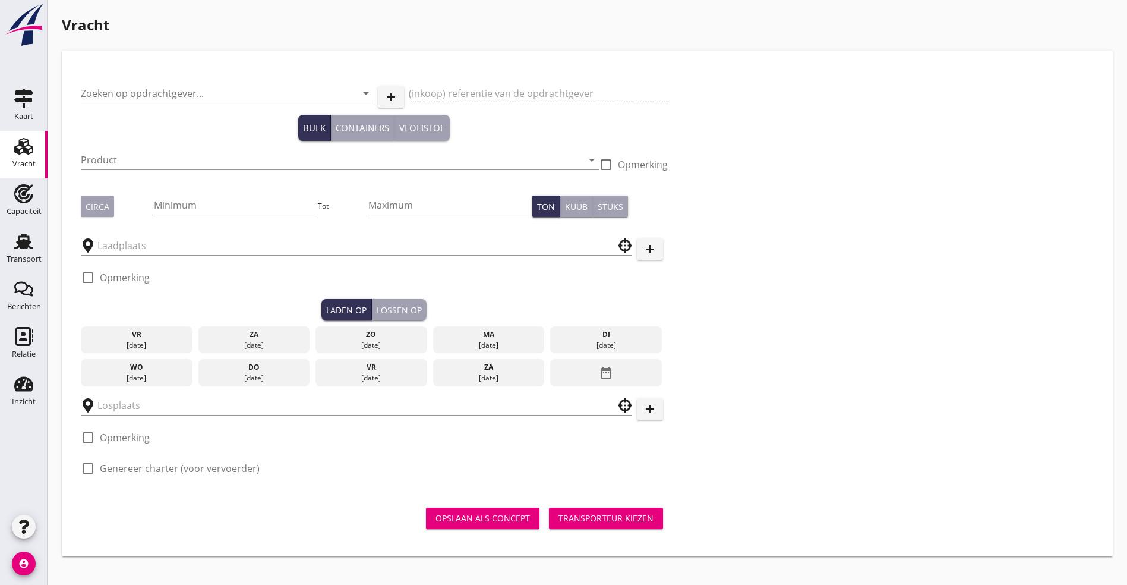
click at [152, 91] on input "Zoeken op opdrachtgever..." at bounding box center [210, 93] width 259 height 19
click at [127, 84] on input "Zoeken op opdrachtgever..." at bounding box center [210, 93] width 259 height 19
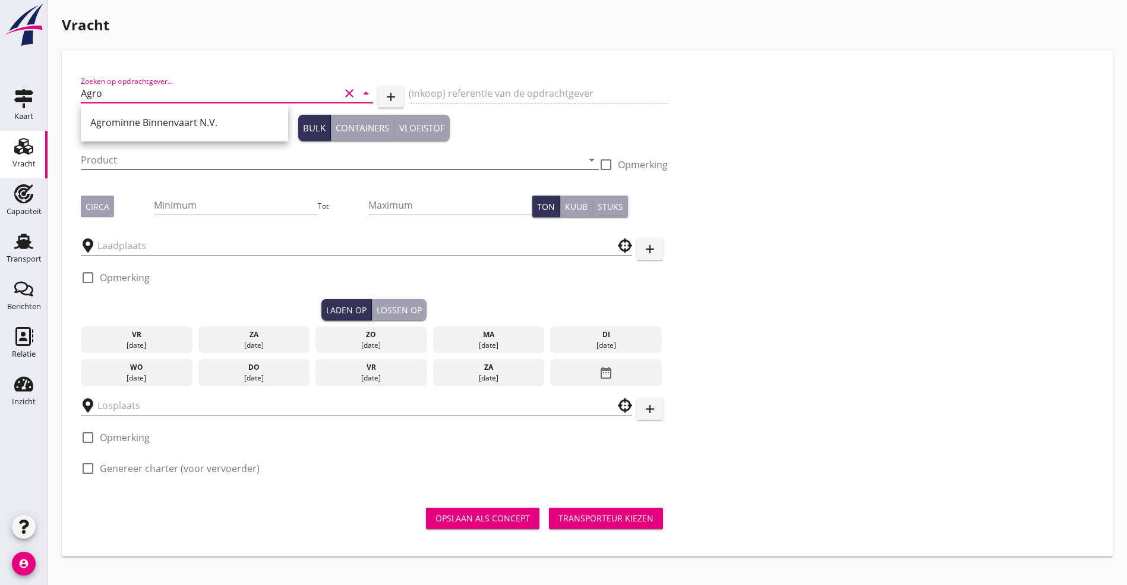
click at [114, 129] on div "Agrominne Binnenvaart N.V." at bounding box center [184, 122] width 188 height 14
type input "Agrominne Binnenvaart N.V."
click at [107, 121] on div "Bulk Containers Vloeistof" at bounding box center [374, 128] width 587 height 26
click at [103, 162] on input "Product" at bounding box center [332, 159] width 502 height 19
click at [105, 160] on input "Product" at bounding box center [332, 159] width 502 height 19
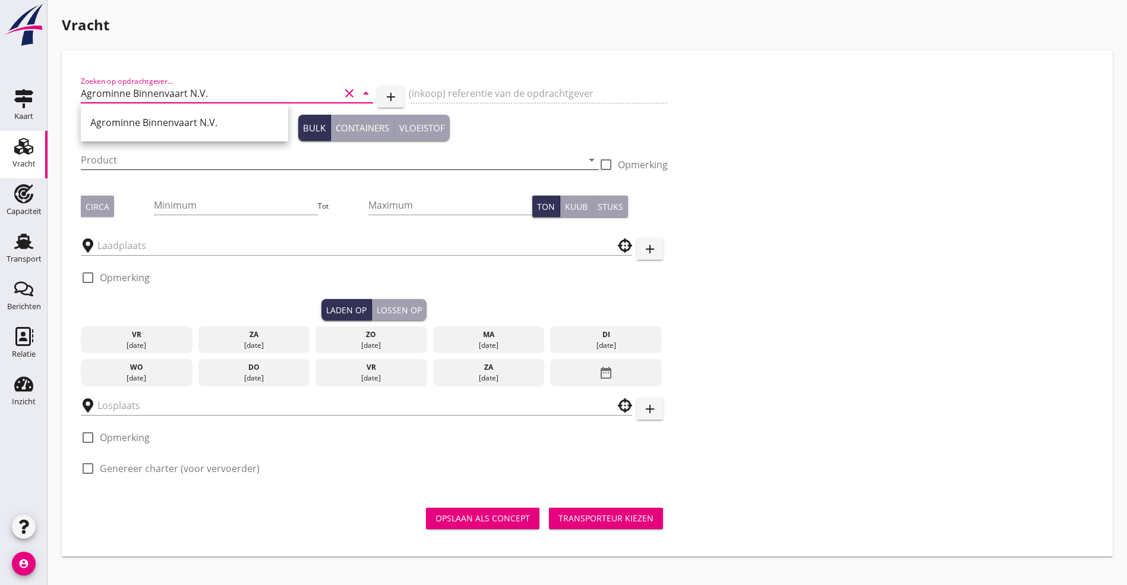
click at [105, 160] on input "Product" at bounding box center [332, 159] width 502 height 19
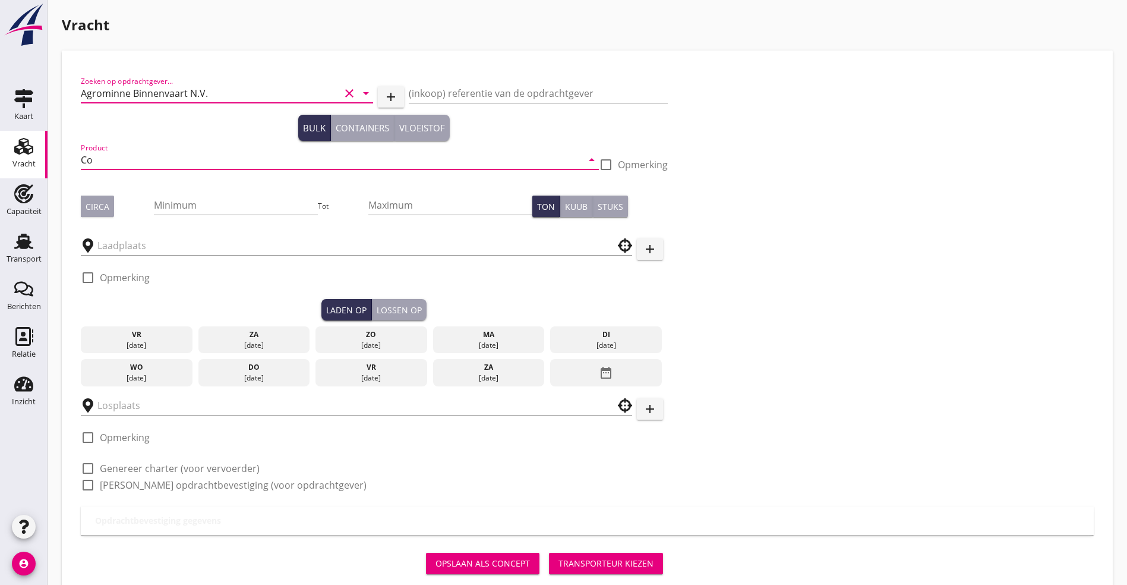
type input "C"
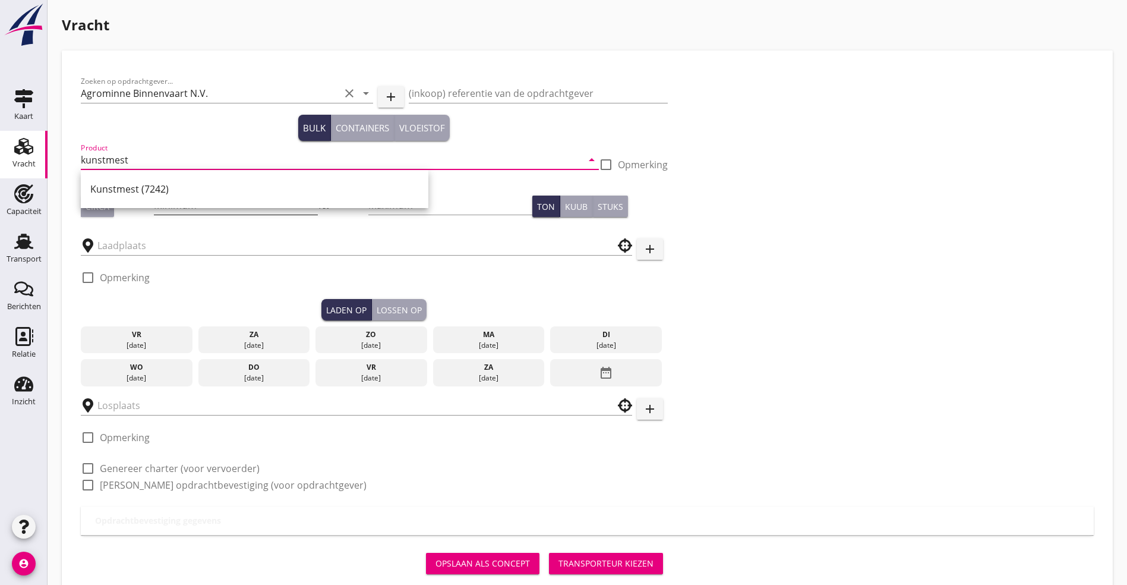
click at [116, 189] on div "Kunstmest (7242)" at bounding box center [254, 189] width 329 height 14
type input "Kunstmest (7242)"
click at [117, 189] on div "Circa Minimum Tot Maximum Ton Kuub Stuks" at bounding box center [374, 206] width 587 height 40
click at [88, 214] on button "Circa" at bounding box center [97, 206] width 33 height 21
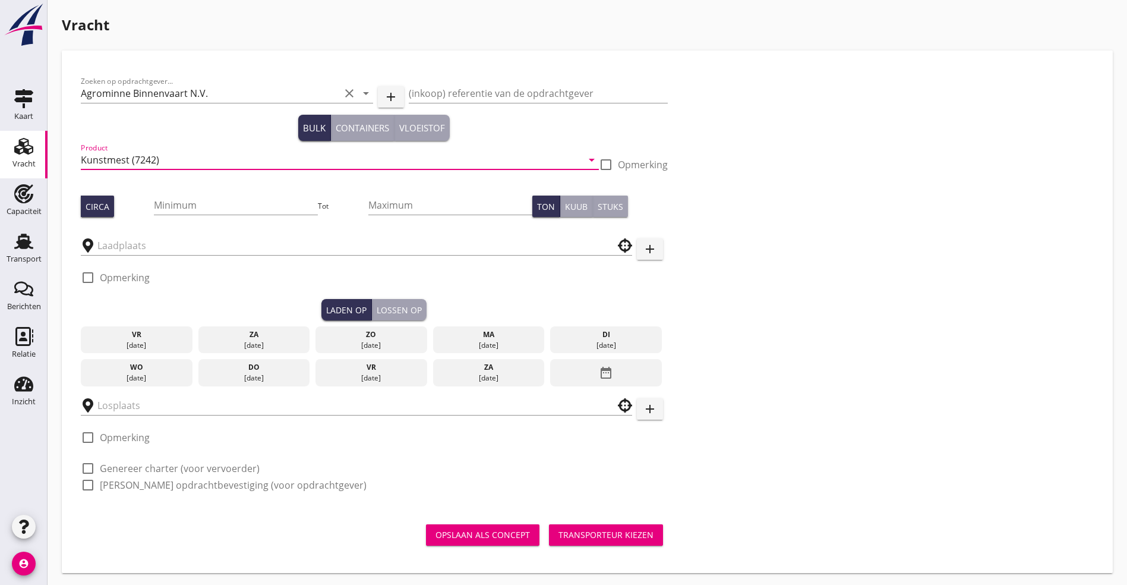
click at [102, 201] on div "Circa" at bounding box center [98, 206] width 24 height 12
click at [160, 204] on input "Minimum" at bounding box center [235, 205] width 163 height 19
click at [97, 208] on div "Circa" at bounding box center [98, 206] width 24 height 12
click at [176, 199] on input "10000" at bounding box center [235, 205] width 163 height 19
type input "1000"
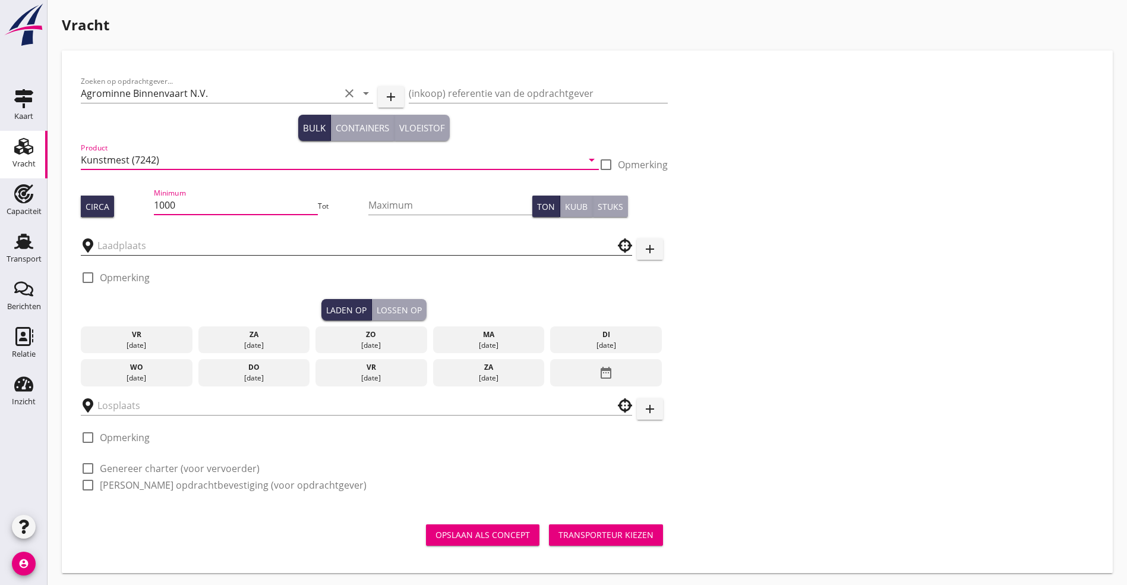
click at [106, 248] on input "text" at bounding box center [348, 245] width 502 height 19
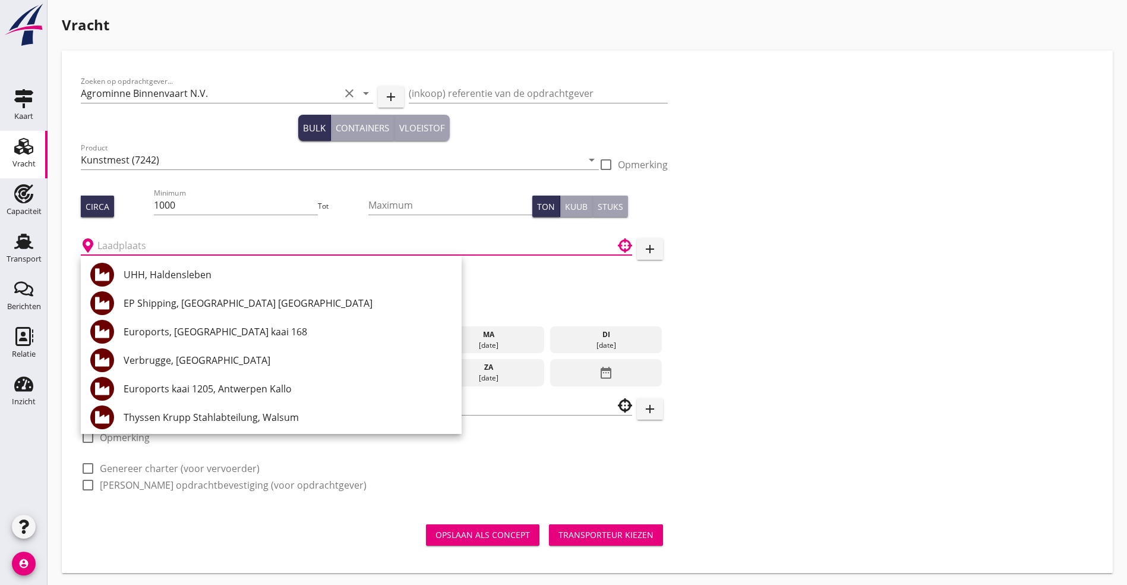
click at [164, 242] on input "text" at bounding box center [348, 245] width 502 height 19
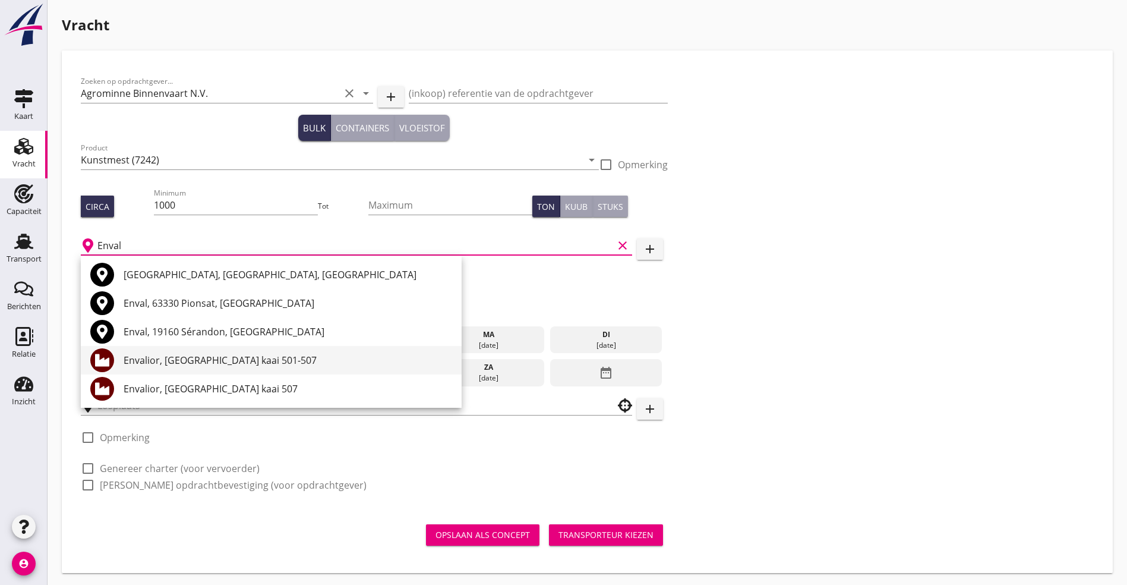
click at [216, 354] on div "Envalior, [GEOGRAPHIC_DATA] kaai 501-507" at bounding box center [288, 360] width 329 height 14
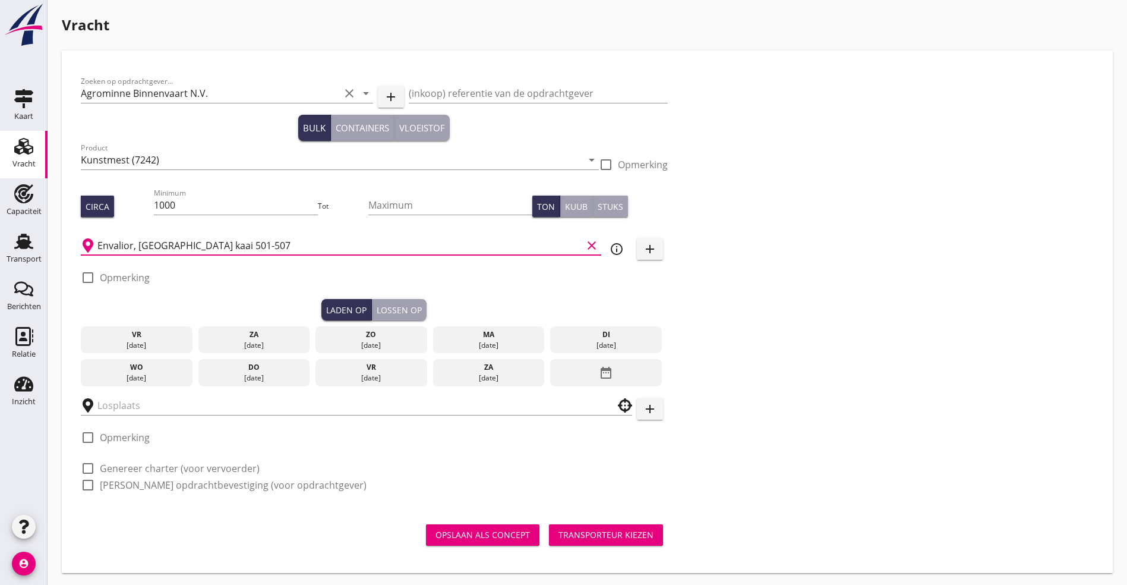
type input "Envalior, [GEOGRAPHIC_DATA] kaai 501-507"
click at [319, 374] on div "[DATE]" at bounding box center [372, 378] width 106 height 11
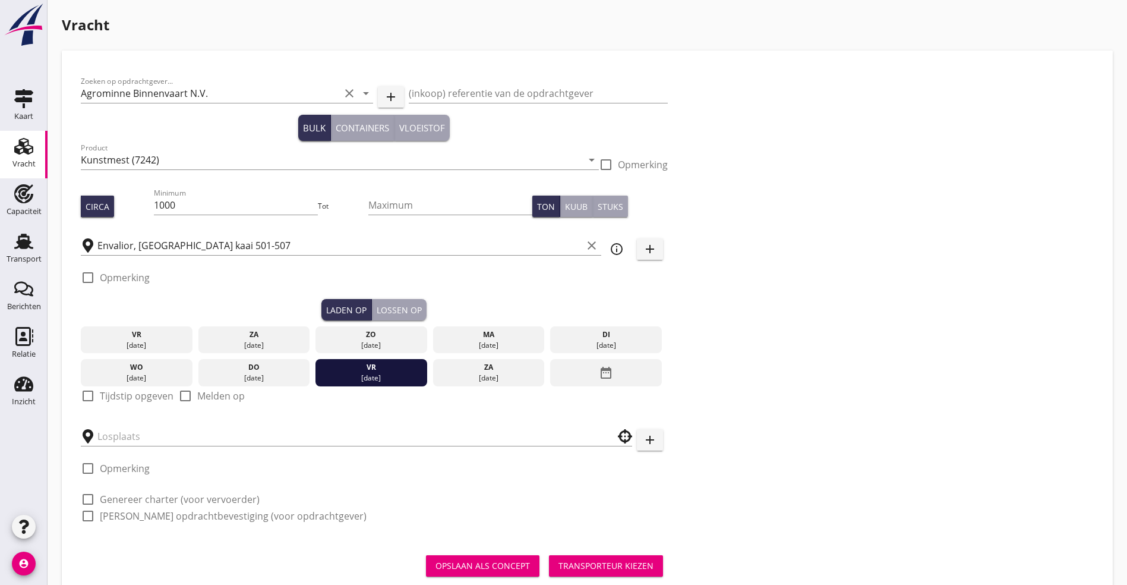
click at [145, 393] on label "Tijdstip opgeven" at bounding box center [137, 396] width 74 height 12
checkbox input "true"
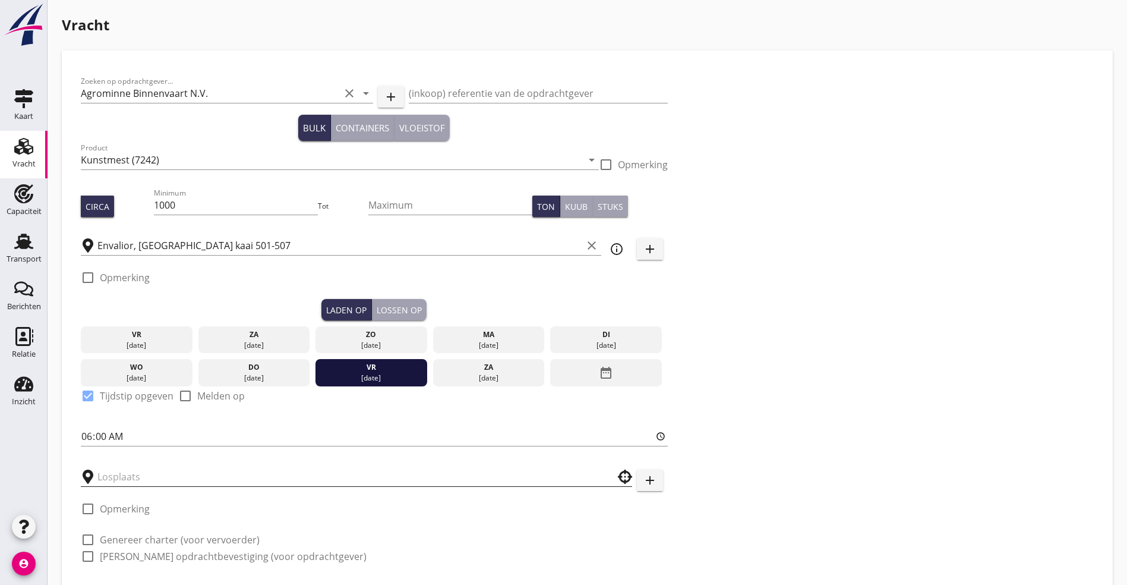
click at [122, 471] on input "text" at bounding box center [348, 476] width 502 height 19
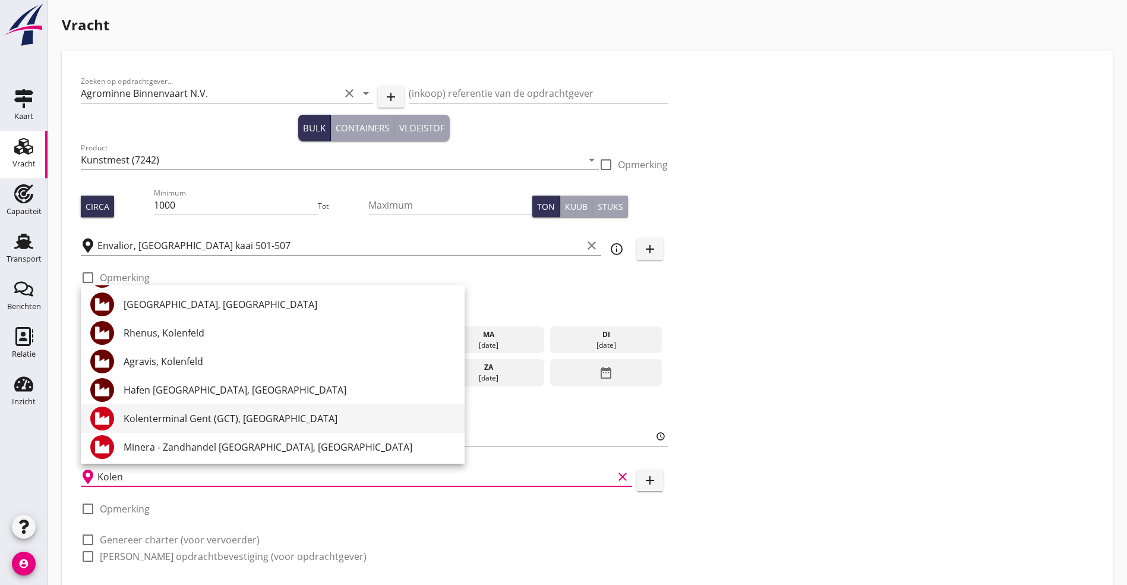
scroll to position [116, 0]
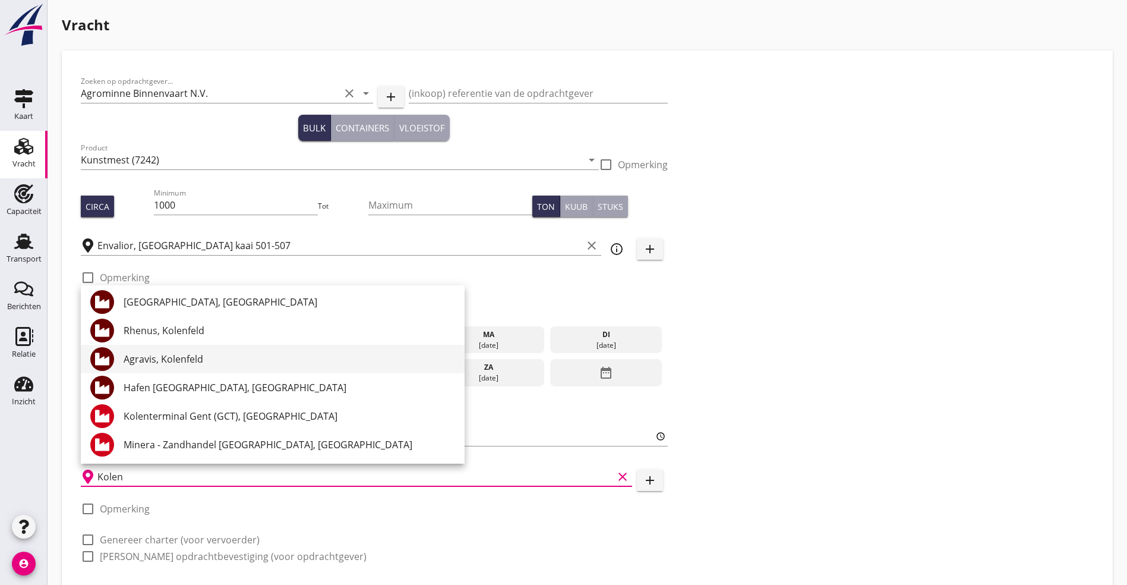
click at [175, 349] on div "Agravis, Kolenfeld" at bounding box center [290, 359] width 332 height 29
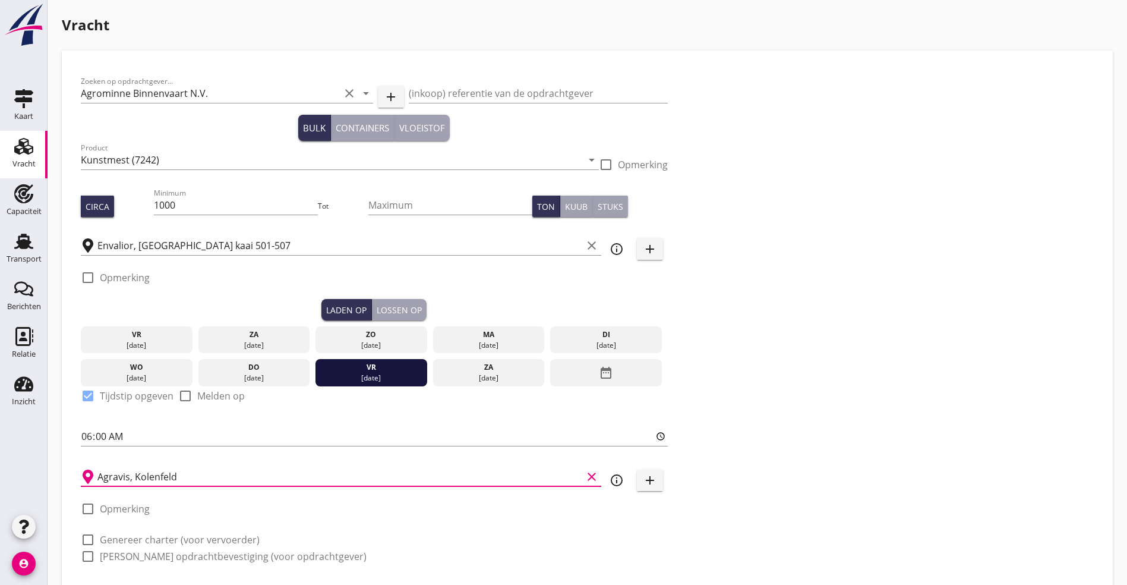
type input "Agravis, Kolenfeld"
click at [377, 306] on div "Lossen op" at bounding box center [399, 310] width 45 height 12
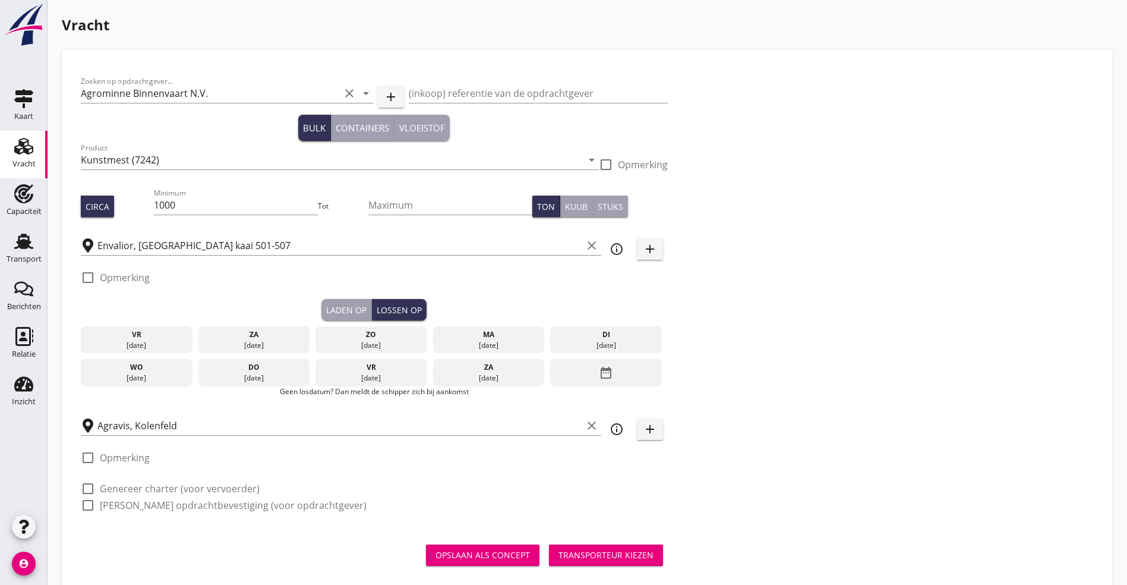
click at [550, 373] on div "date_range" at bounding box center [606, 372] width 112 height 27
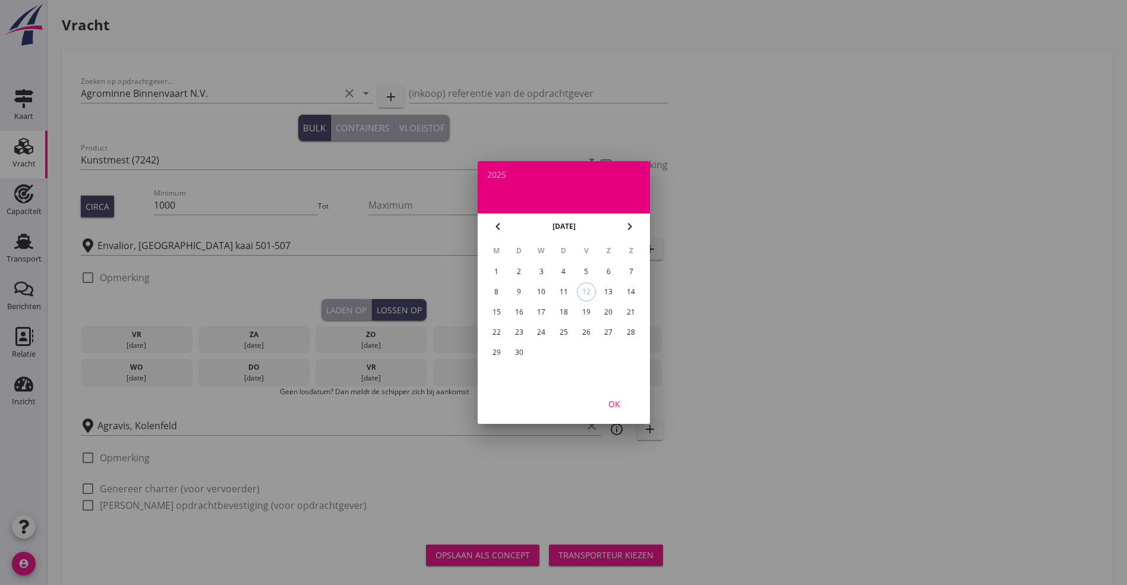
click at [505, 350] on div "29" at bounding box center [496, 352] width 19 height 19
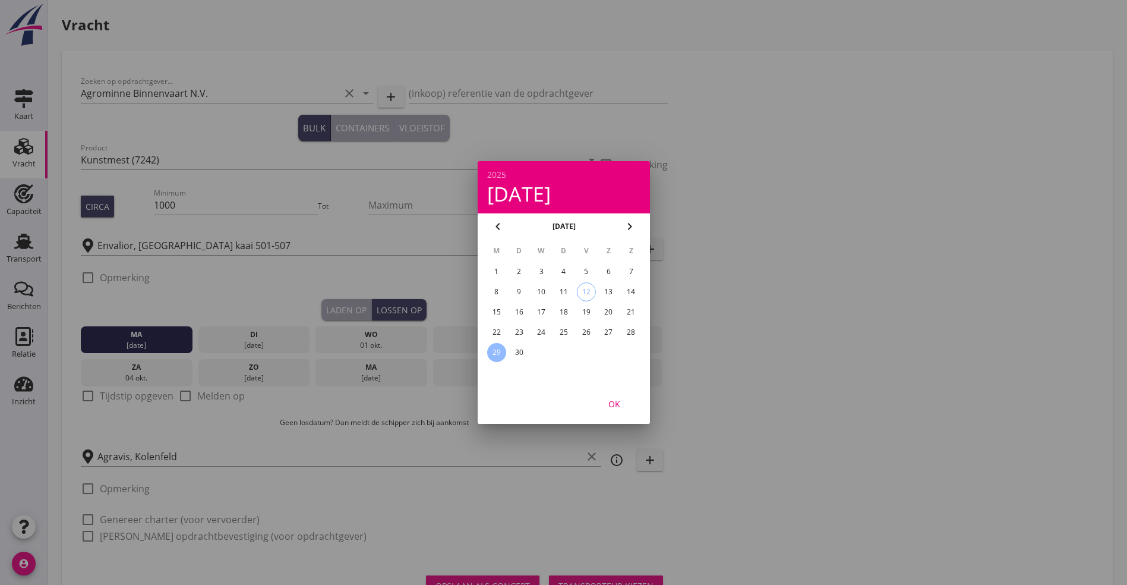
click at [628, 402] on div "OK" at bounding box center [564, 403] width 172 height 40
click at [626, 401] on div "OK" at bounding box center [614, 404] width 33 height 12
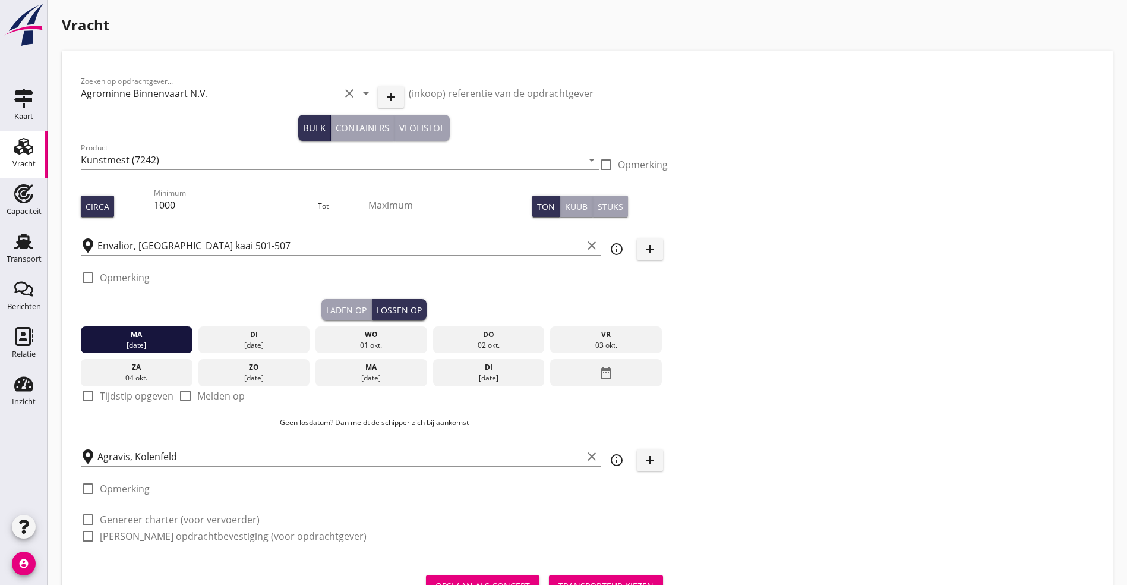
click at [107, 391] on label "Tijdstip opgeven" at bounding box center [137, 396] width 74 height 12
checkbox input "true"
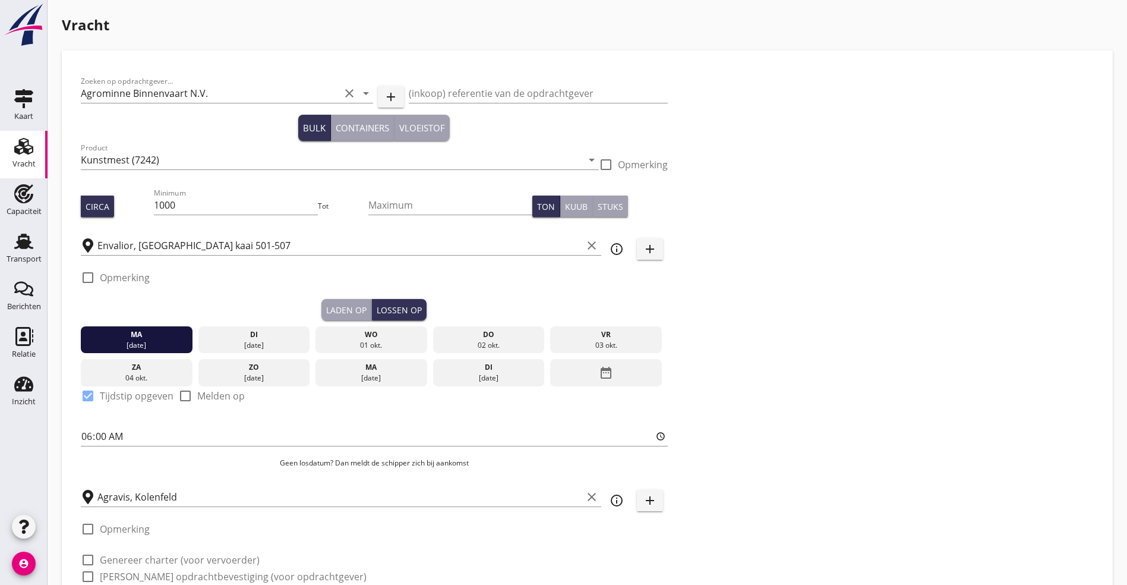
click at [112, 555] on label "Genereer charter (voor vervoerder)" at bounding box center [180, 560] width 160 height 12
checkbox input "true"
click at [115, 574] on label "[PERSON_NAME] opdrachtbevestiging (voor opdrachtgever)" at bounding box center [233, 576] width 267 height 12
checkbox input "true"
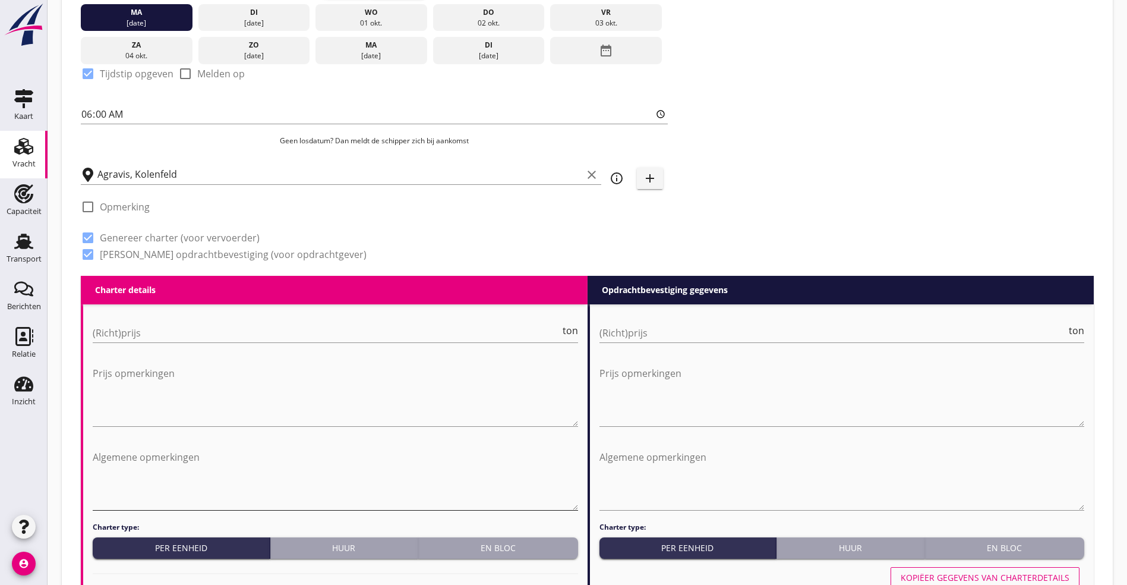
scroll to position [535, 0]
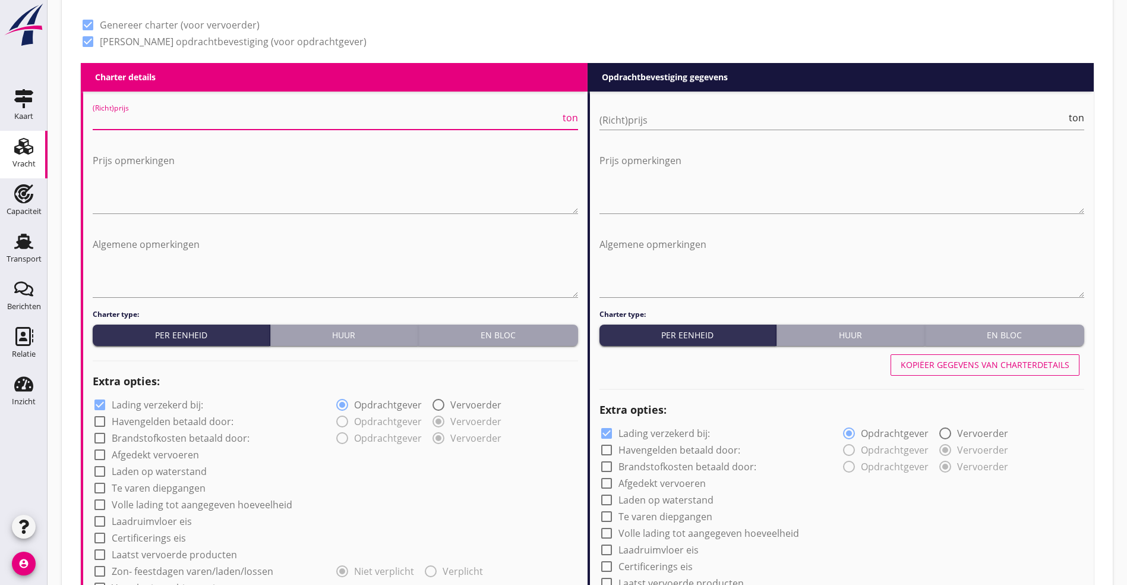
drag, startPoint x: 118, startPoint y: 111, endPoint x: 343, endPoint y: 122, distance: 225.5
click at [119, 111] on input "(Richt)prijs" at bounding box center [327, 120] width 468 height 19
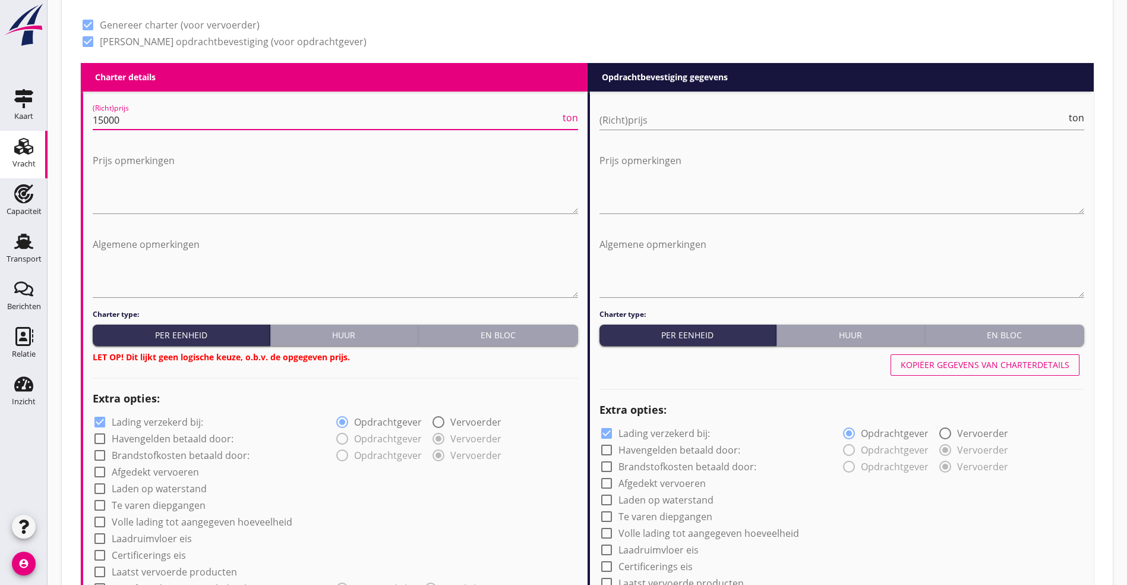
type input "15000"
click at [506, 368] on div at bounding box center [336, 376] width 486 height 17
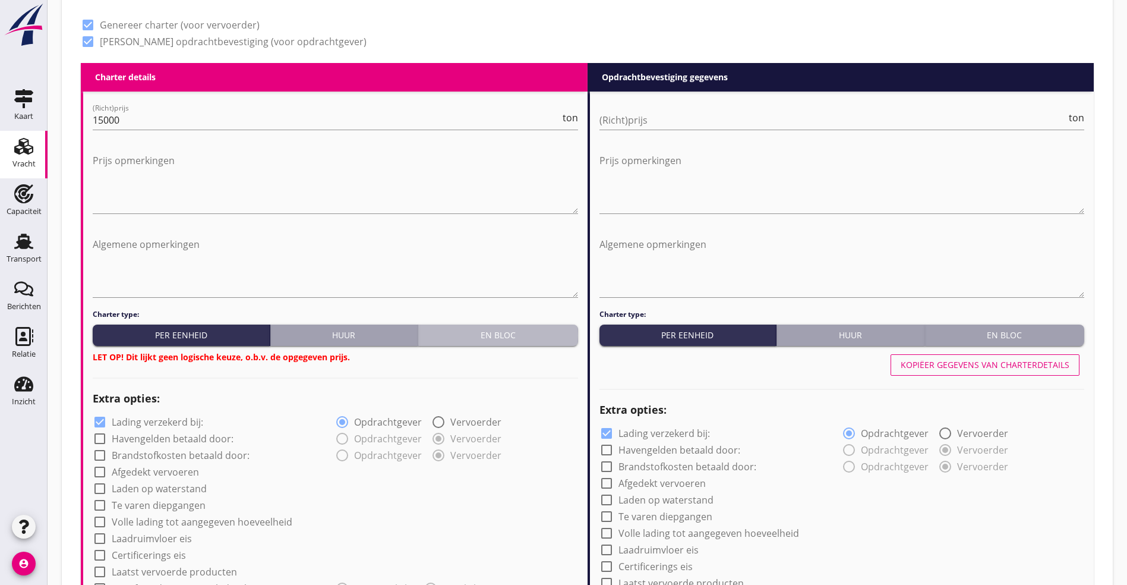
click at [519, 333] on div "En bloc" at bounding box center [498, 335] width 150 height 12
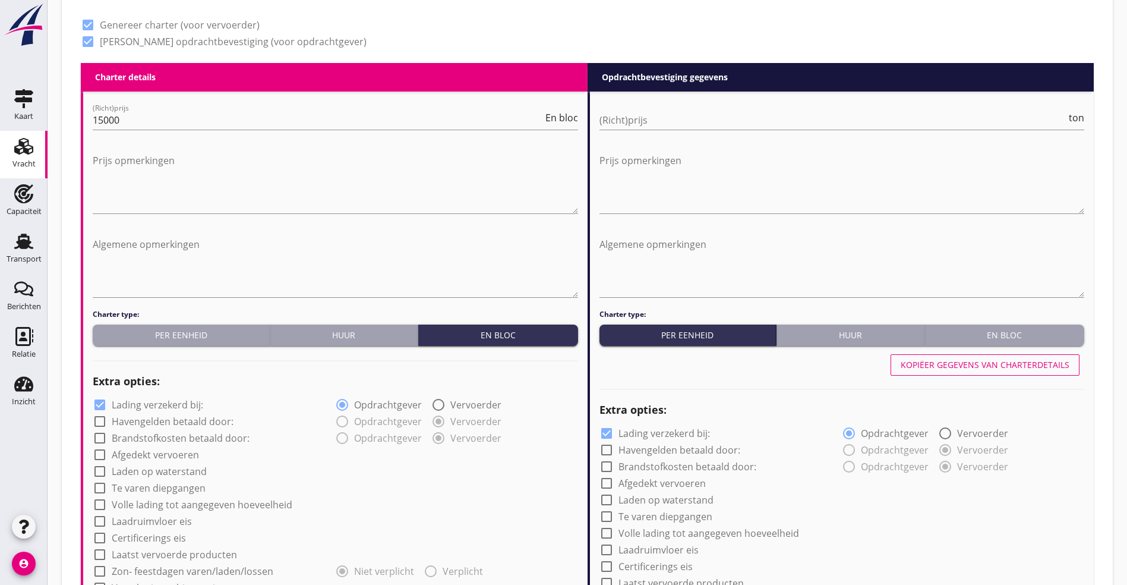
click at [648, 103] on div "(Richt)prijs ton" at bounding box center [843, 122] width 486 height 38
click at [647, 122] on input "(Richt)prijs" at bounding box center [834, 120] width 468 height 19
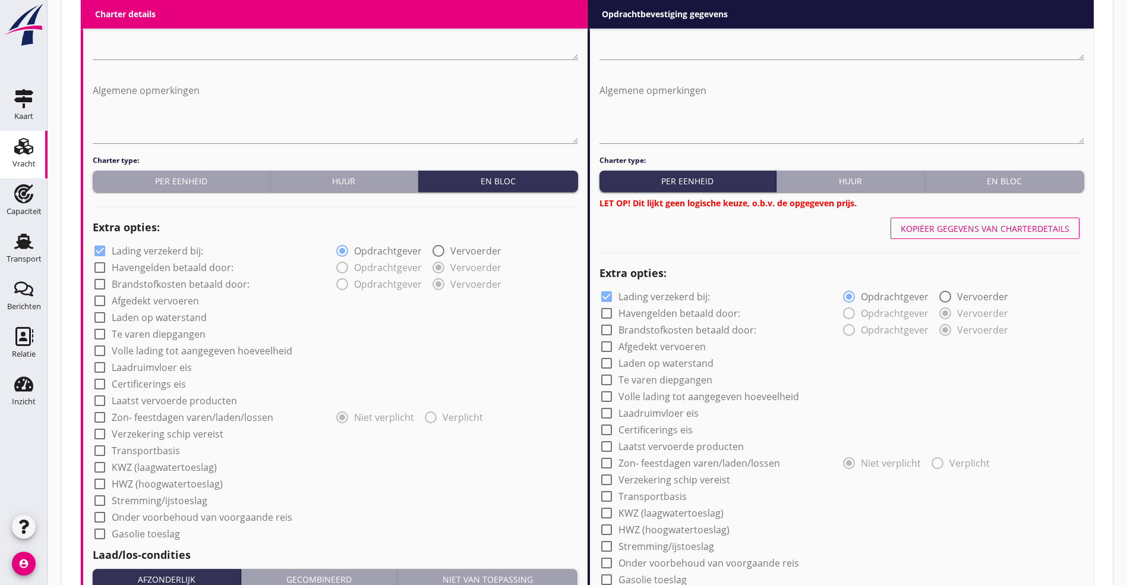
scroll to position [713, 0]
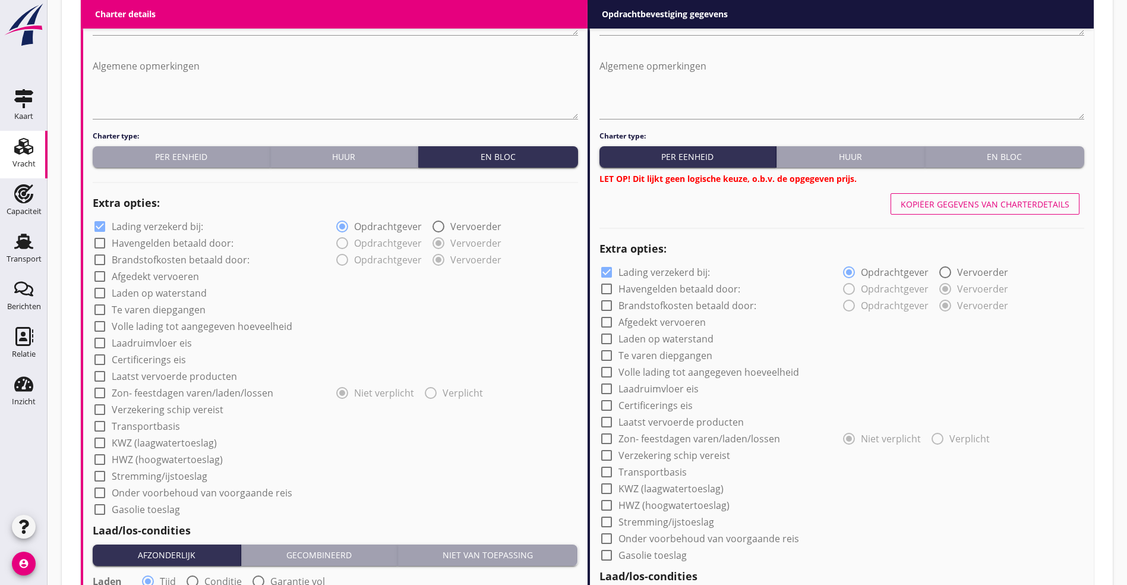
type input "16000"
click at [157, 409] on label "Verzekering schip vereist" at bounding box center [168, 409] width 112 height 12
checkbox input "true"
click at [132, 424] on label "Transportbasis" at bounding box center [146, 426] width 68 height 12
checkbox input "true"
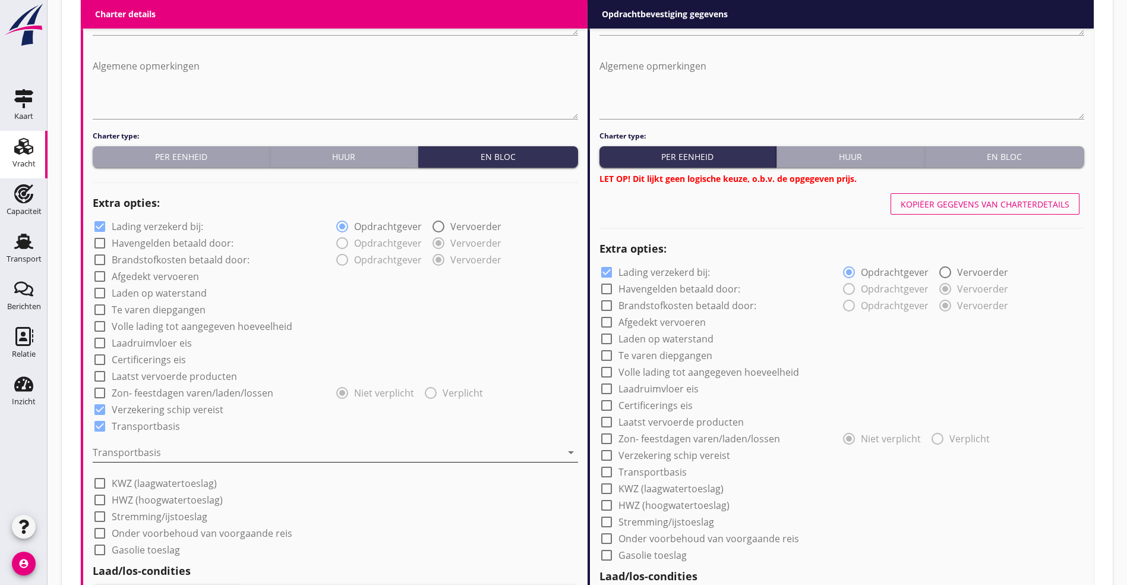
click at [130, 446] on div at bounding box center [327, 452] width 469 height 19
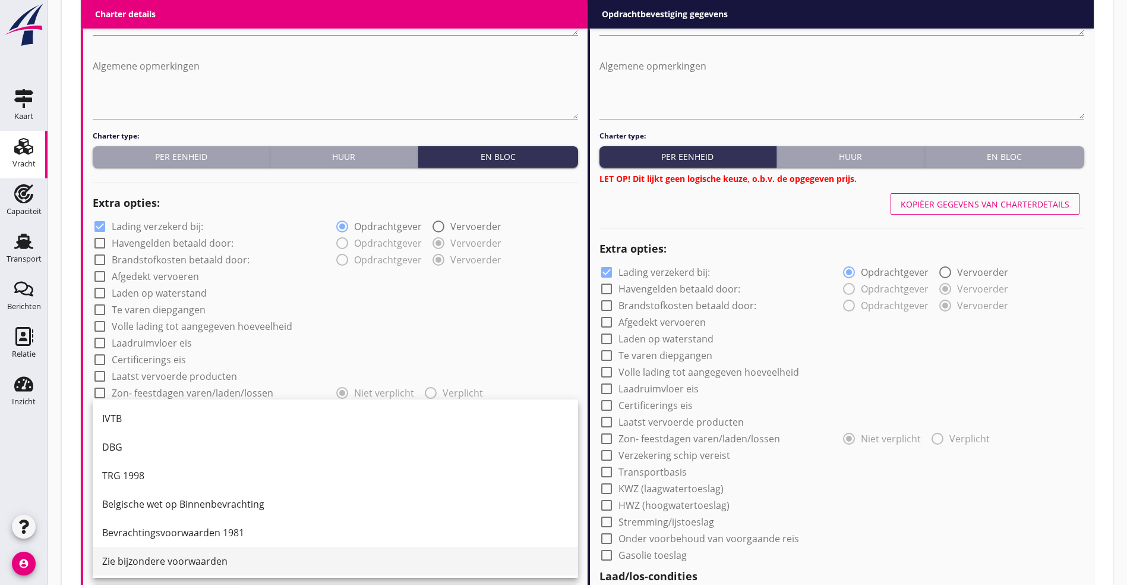
scroll to position [31, 0]
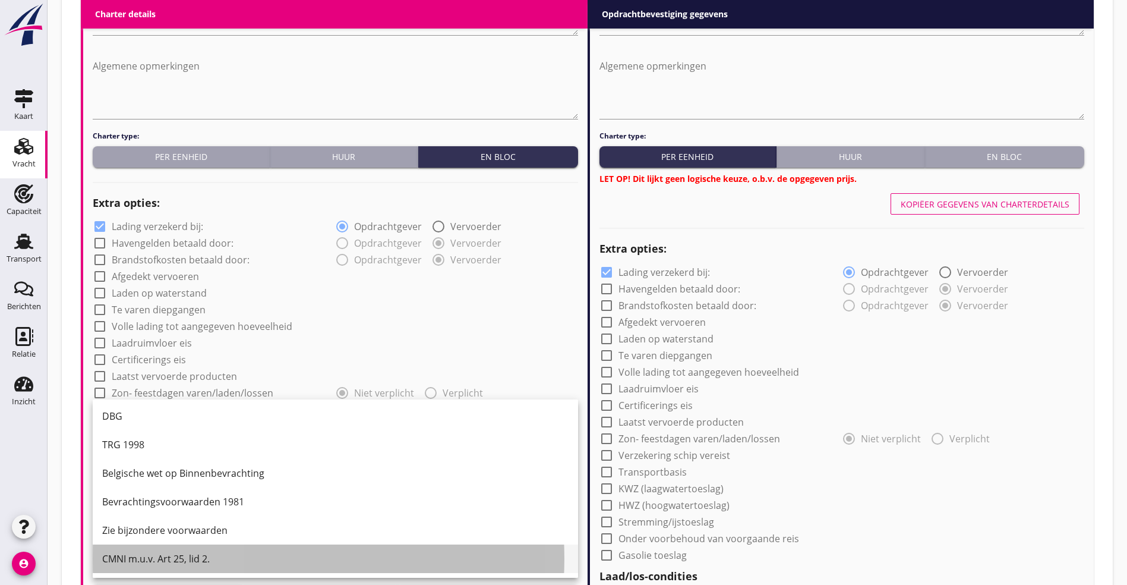
click at [157, 554] on div "CMNI m.u.v. Art 25, lid 2." at bounding box center [335, 558] width 466 height 14
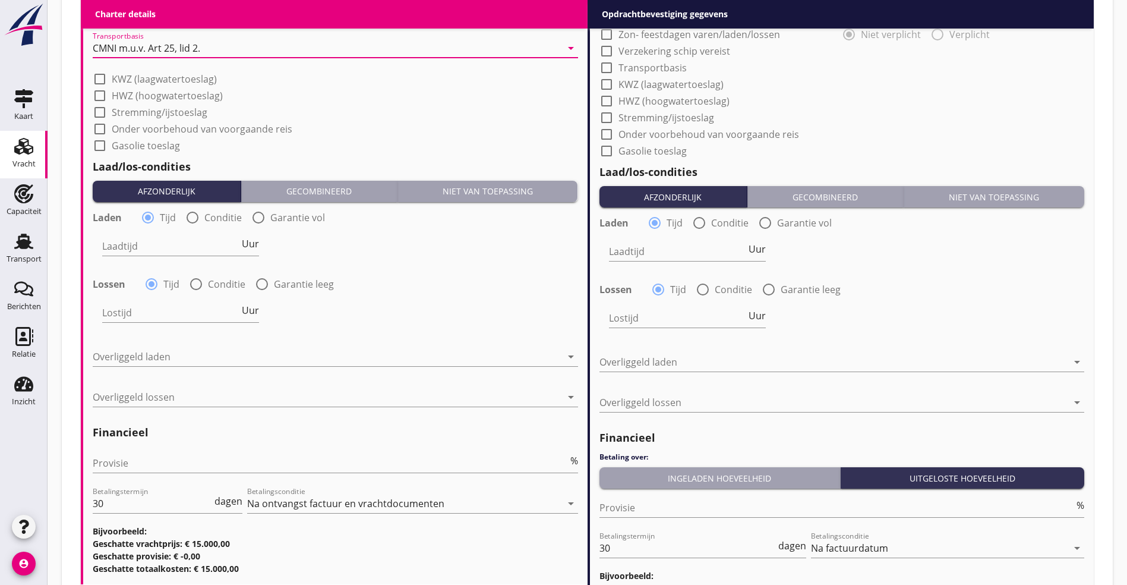
scroll to position [1159, 0]
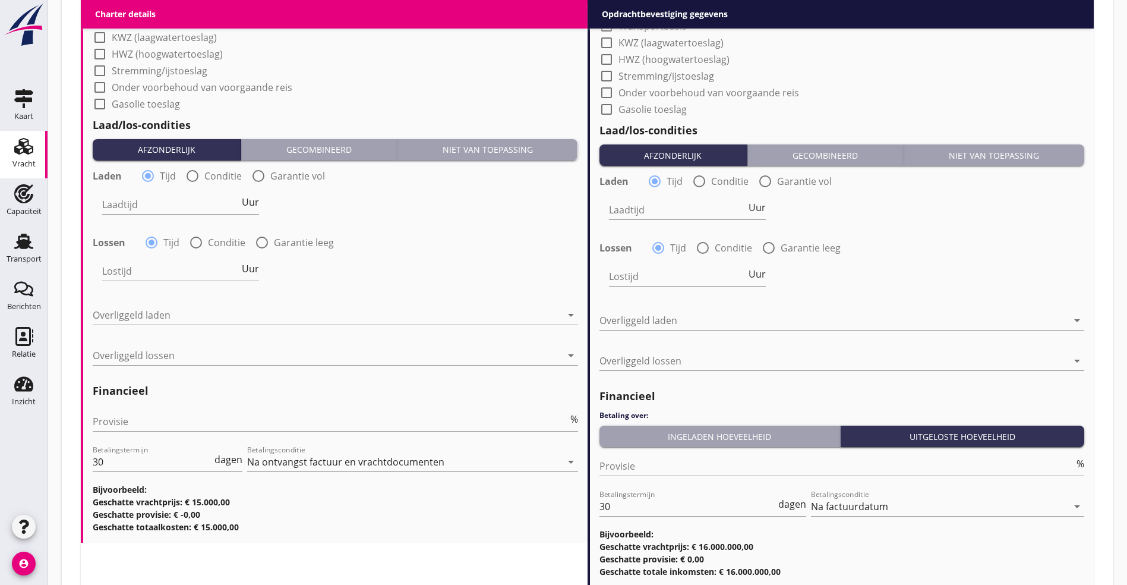
drag, startPoint x: 125, startPoint y: 223, endPoint x: 125, endPoint y: 217, distance: 6.6
click at [125, 221] on div "Laadtijd Uur" at bounding box center [180, 205] width 159 height 43
click at [125, 202] on input "Laadtijd" at bounding box center [170, 204] width 137 height 19
drag, startPoint x: 164, startPoint y: 201, endPoint x: -89, endPoint y: 174, distance: 254.1
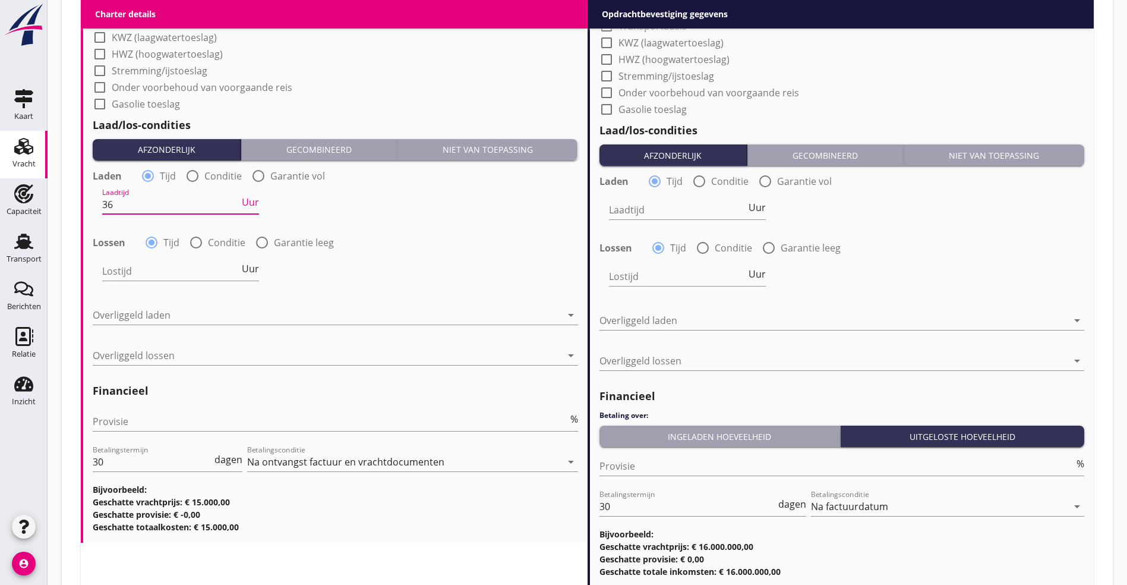
type input "36"
type input "48"
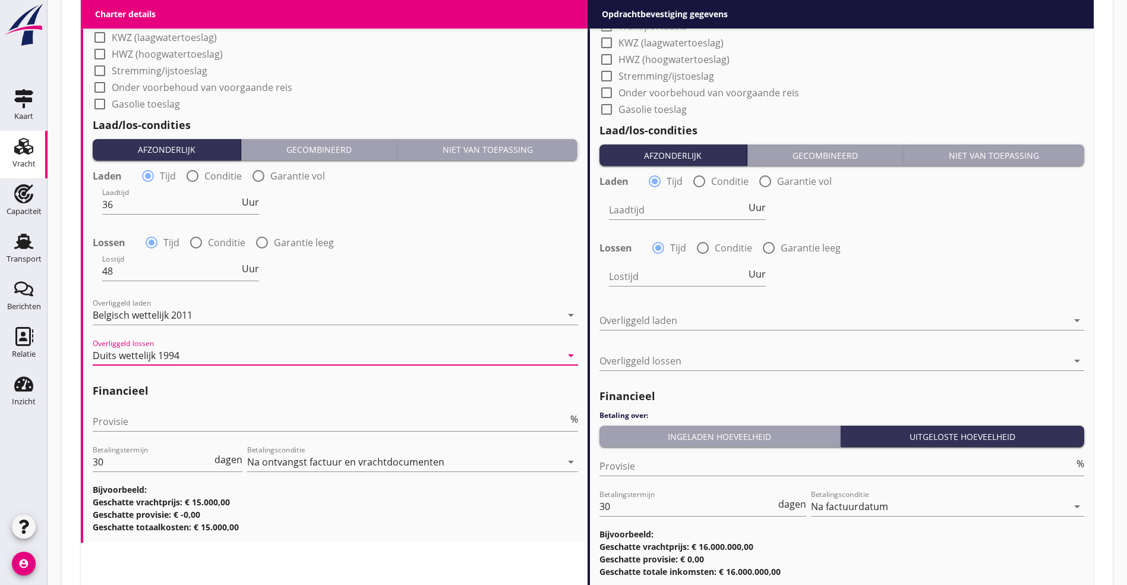
click at [178, 355] on div "Duits wettelijk 1994" at bounding box center [136, 355] width 87 height 11
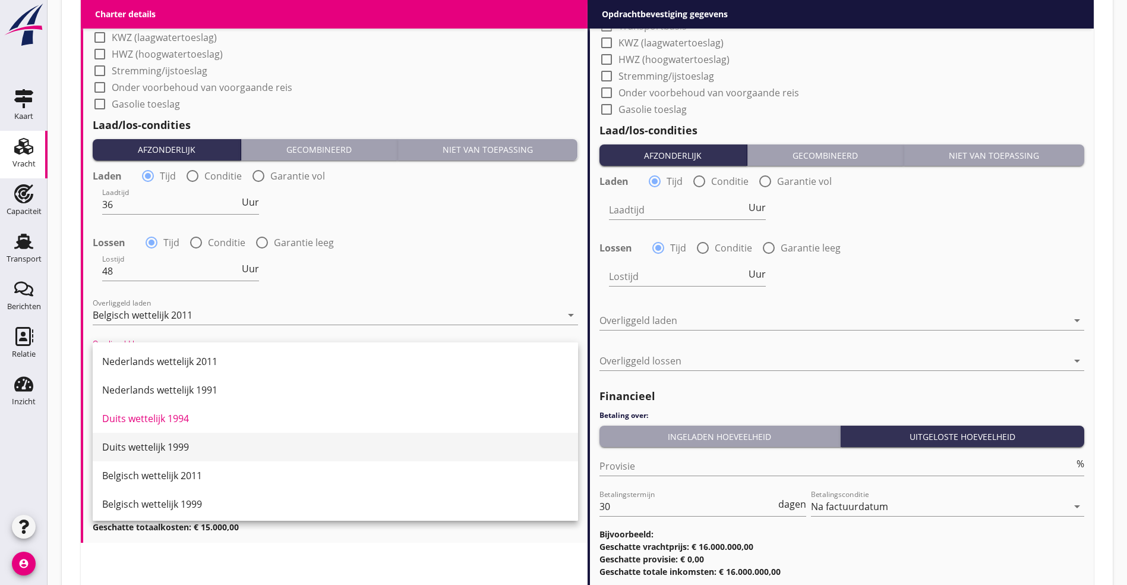
click at [174, 442] on div "Duits wettelijk 1999" at bounding box center [335, 447] width 466 height 14
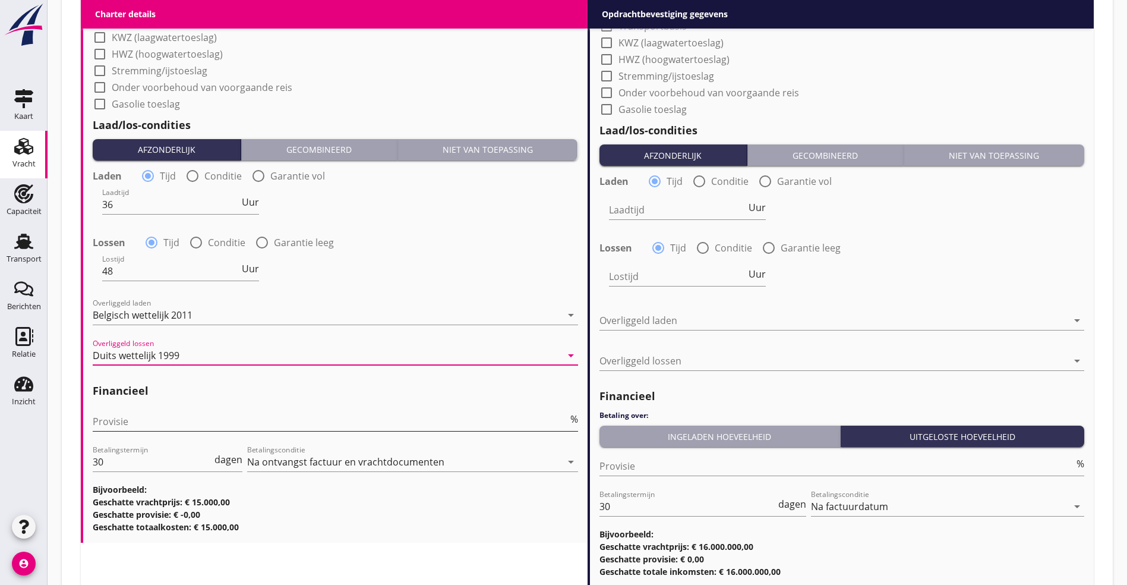
click at [142, 418] on input "Provisie" at bounding box center [330, 421] width 475 height 19
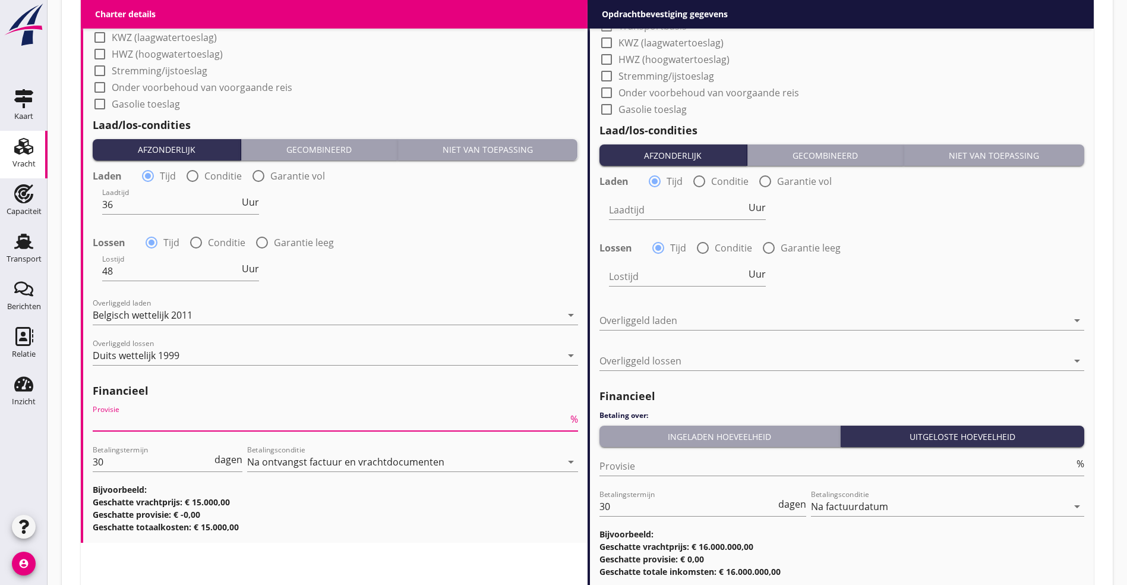
type input "5"
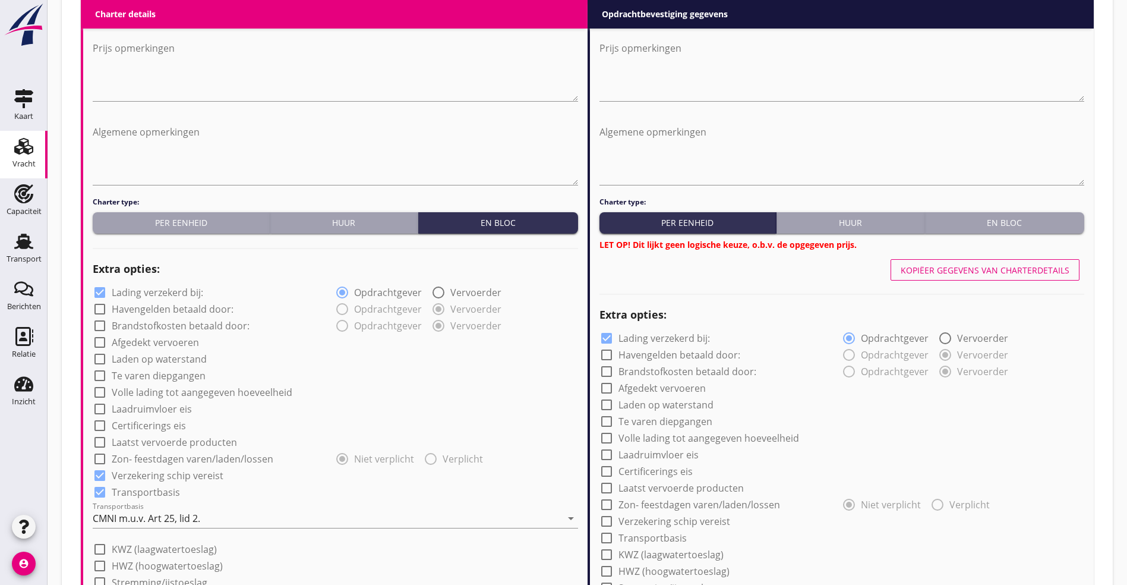
scroll to position [624, 0]
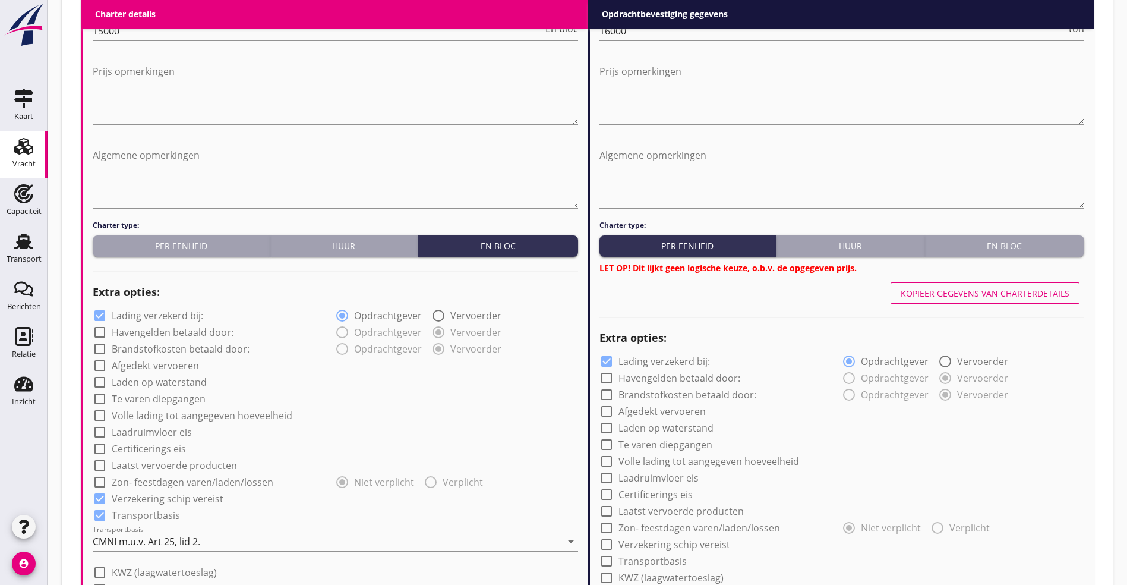
click at [999, 291] on div "Kopiëer gegevens van charterdetails" at bounding box center [985, 293] width 169 height 12
checkbox input "true"
type input "36"
type input "48"
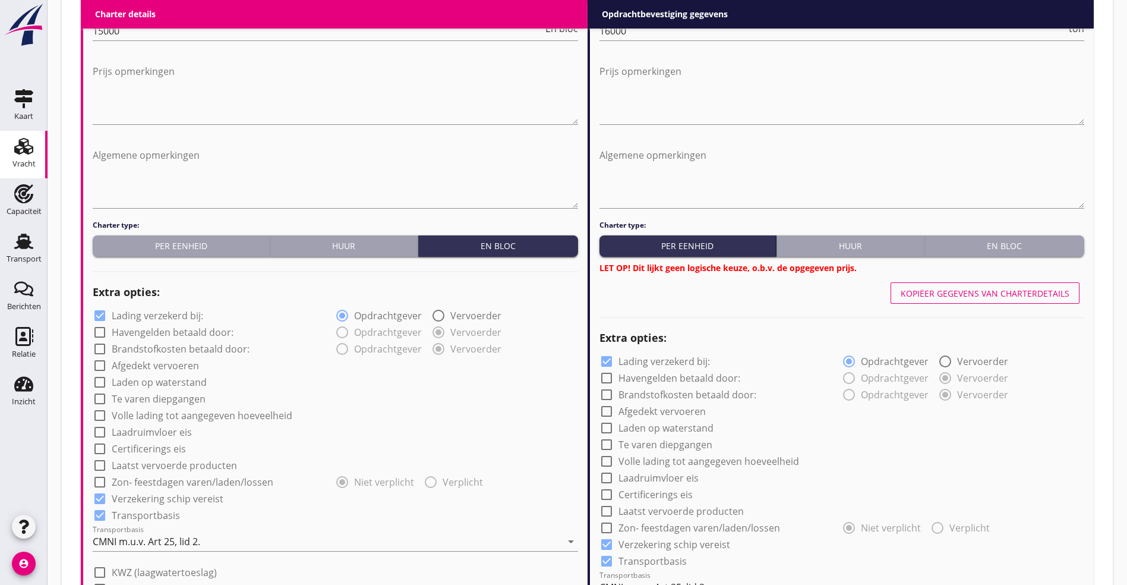
click at [1023, 239] on div "En bloc" at bounding box center [1005, 245] width 150 height 12
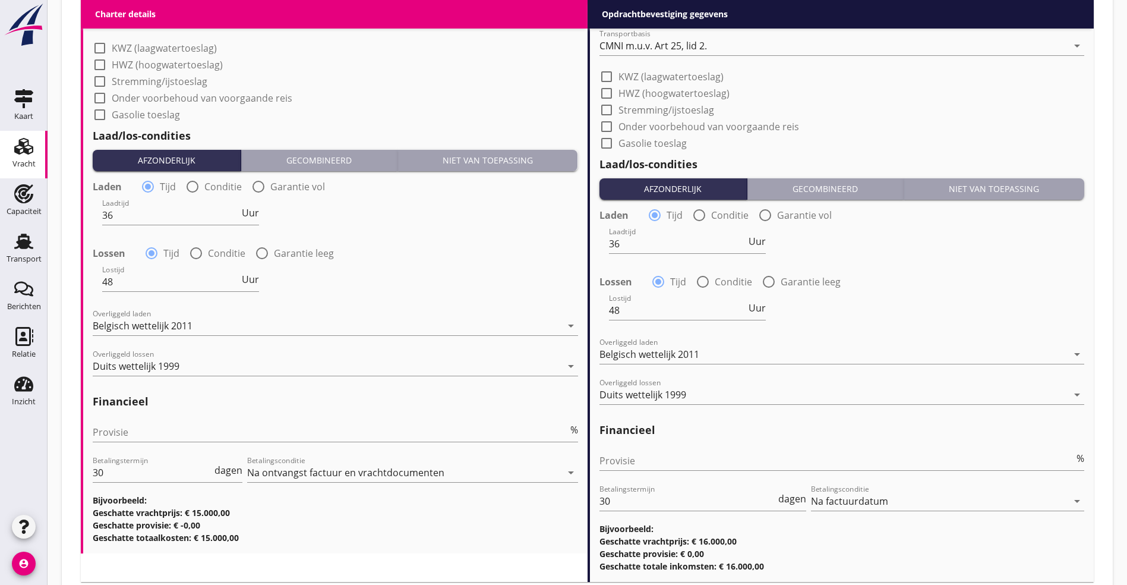
scroll to position [1222, 0]
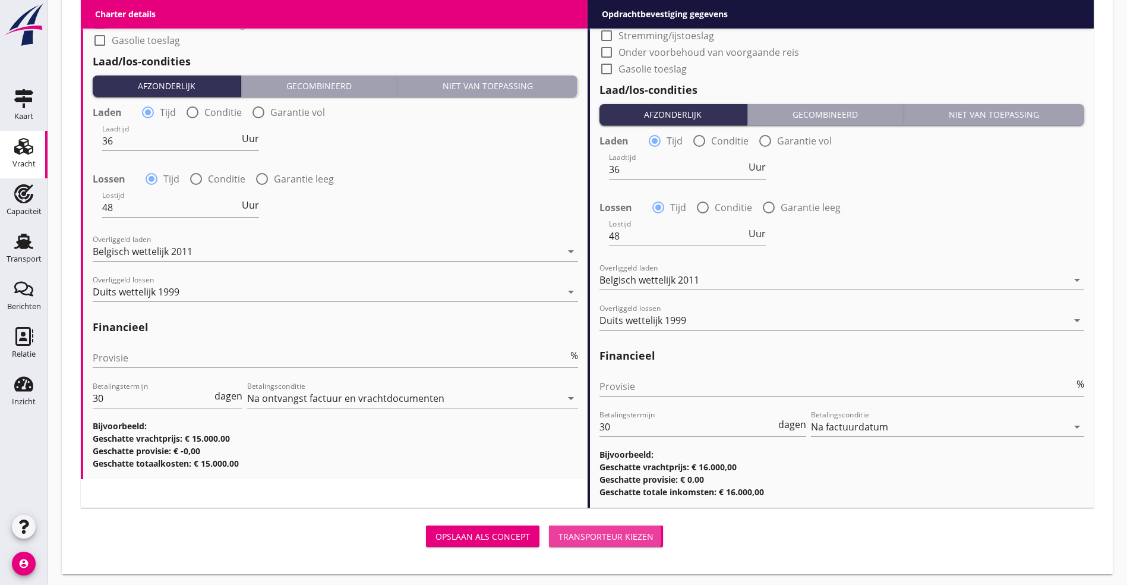
click at [559, 530] on div "Transporteur kiezen" at bounding box center [606, 536] width 95 height 12
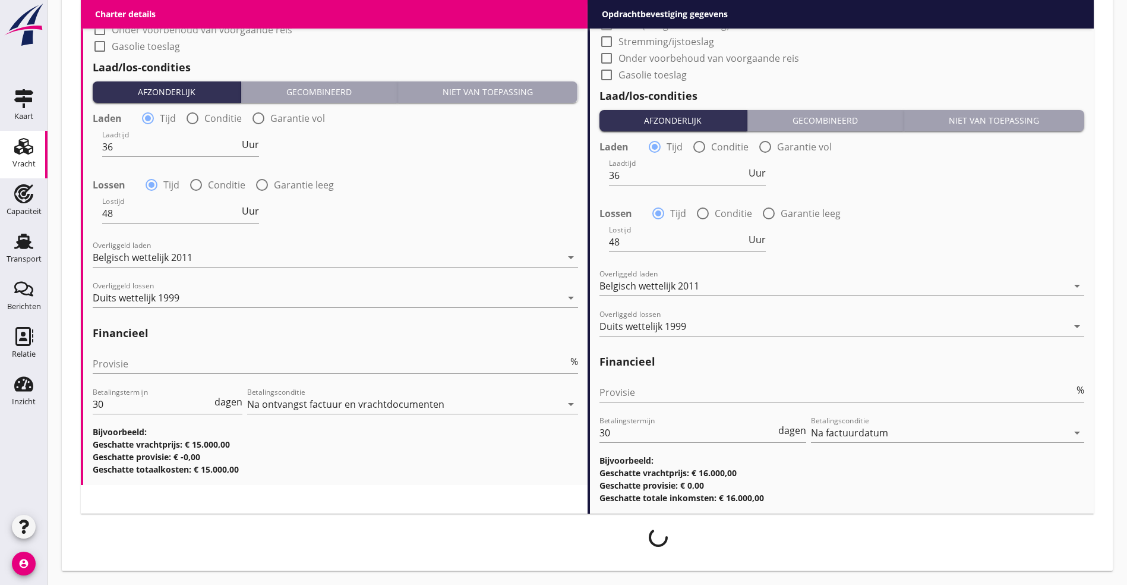
scroll to position [1213, 0]
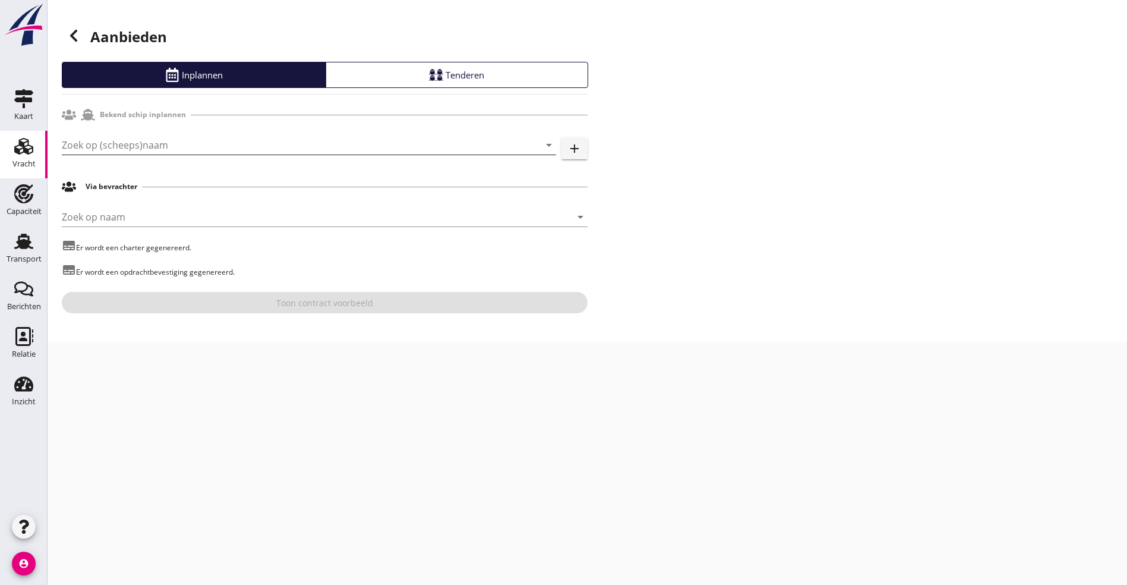
click at [204, 142] on input "Zoek op (scheeps)naam" at bounding box center [292, 144] width 461 height 19
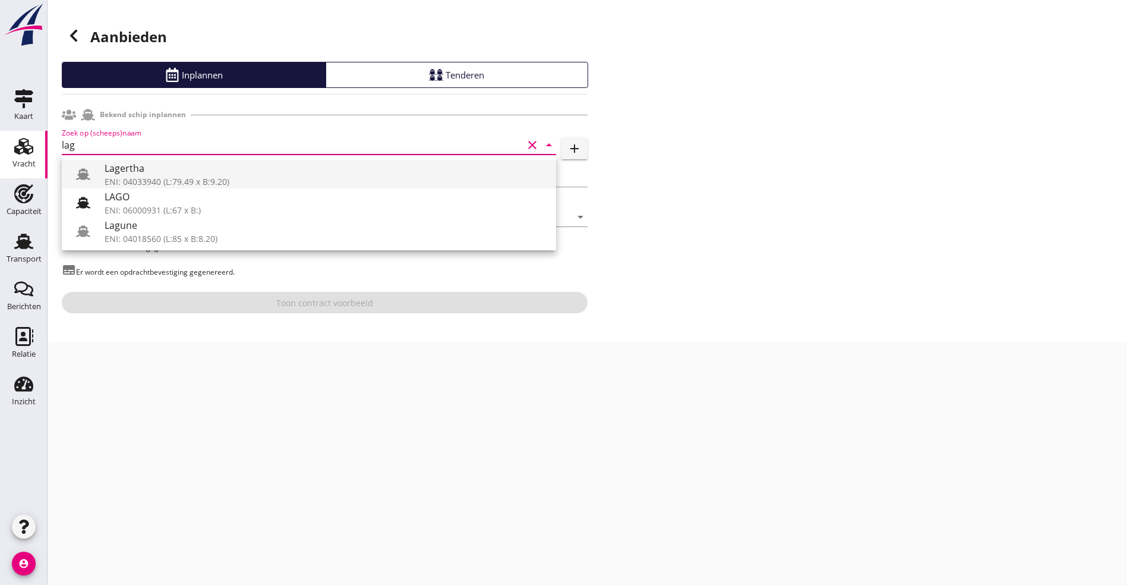
click at [165, 166] on div "Lagertha" at bounding box center [326, 168] width 442 height 14
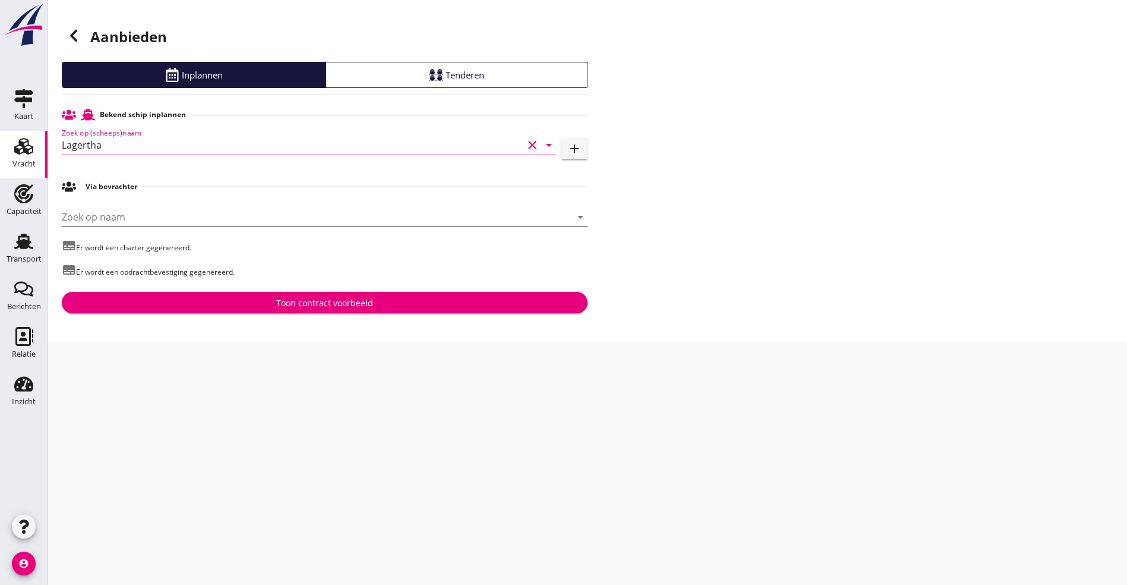
type input "Lagertha"
click at [98, 219] on input "Zoek op naam" at bounding box center [308, 216] width 493 height 19
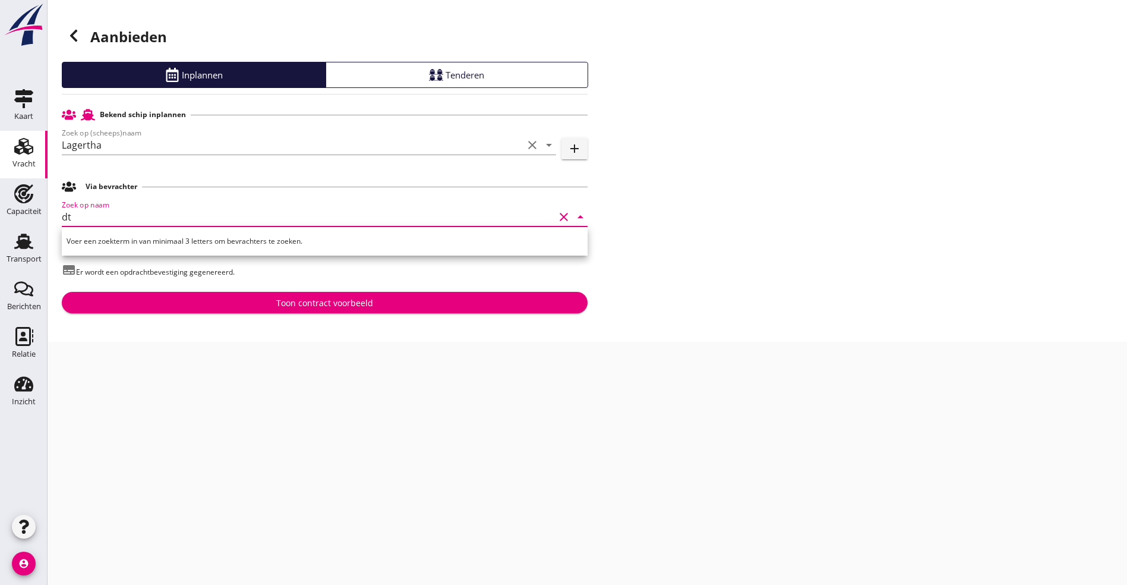
type input "d"
click at [679, 269] on div "Aanbieden Inplannen Tenderen Bekend schip inplannen Zoek op (scheeps)naam Lager…" at bounding box center [588, 171] width 1080 height 342
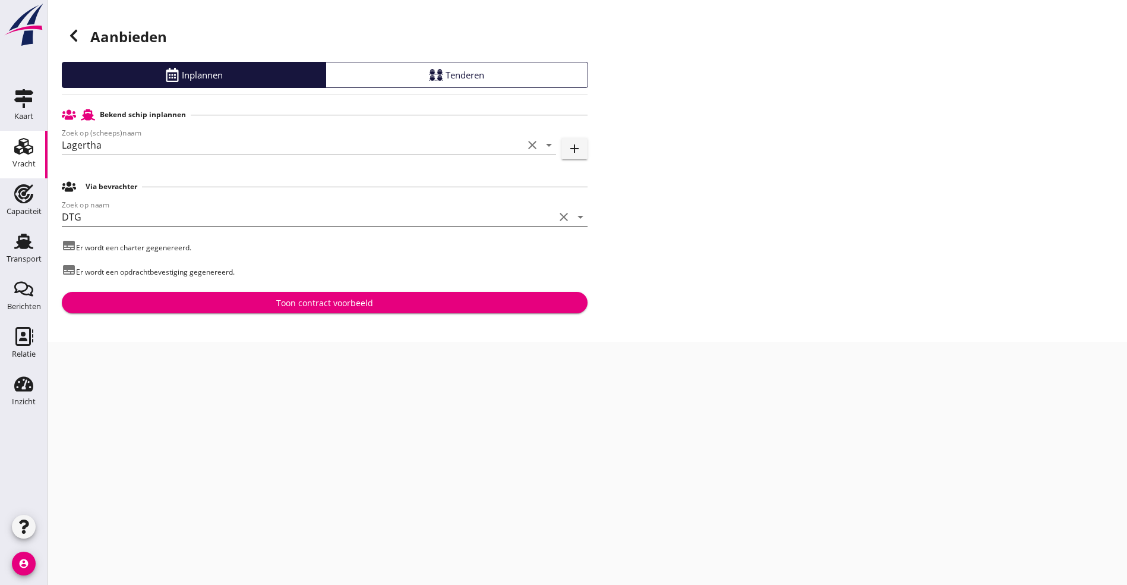
click at [122, 219] on input "DTG" at bounding box center [308, 216] width 493 height 19
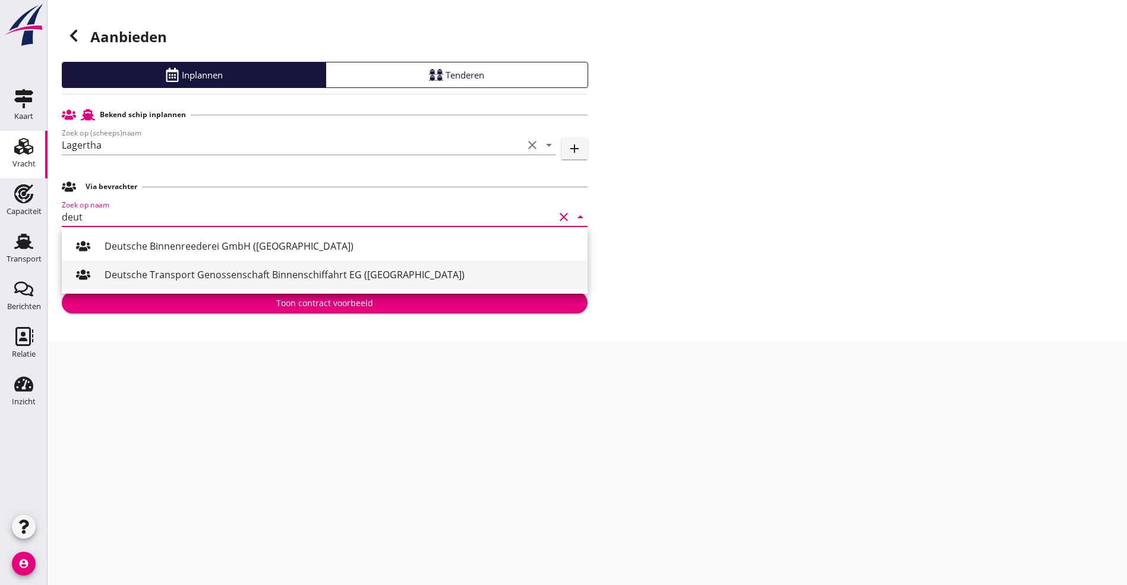
click at [191, 269] on div "Deutsche Transport Genossenschaft Binnenschiffahrt EG ([GEOGRAPHIC_DATA])" at bounding box center [342, 274] width 474 height 14
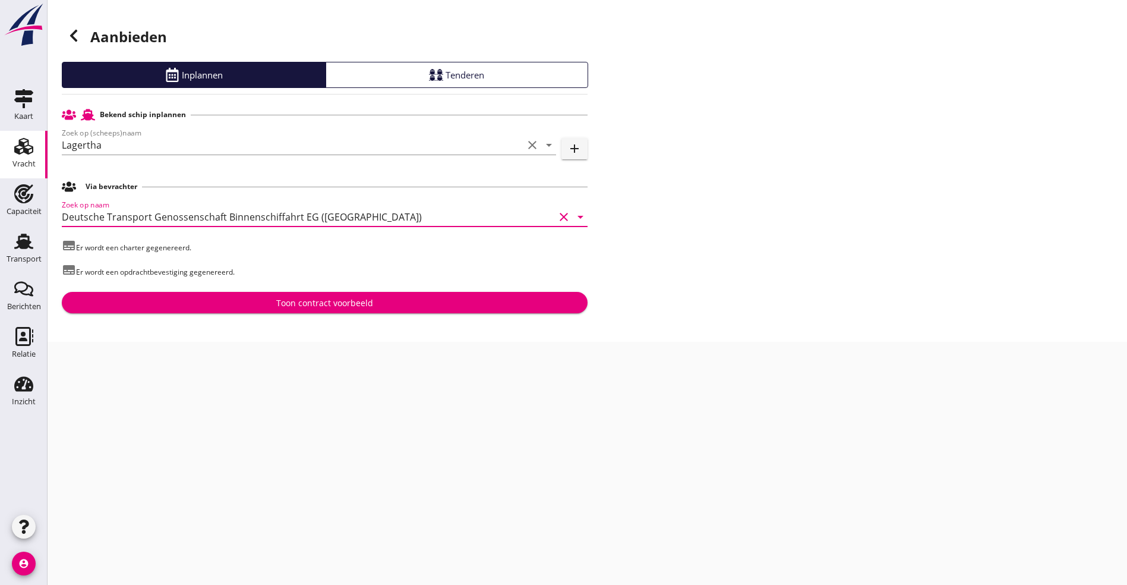
type input "Deutsche Transport Genossenschaft Binnenschiffahrt EG ([GEOGRAPHIC_DATA])"
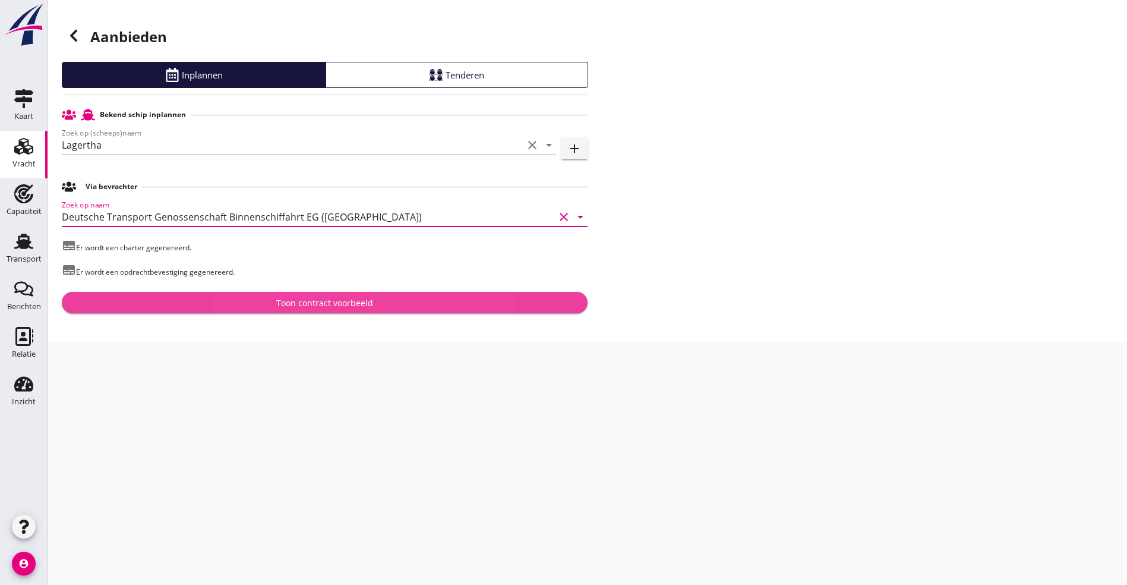
click at [292, 301] on div "Toon contract voorbeeld" at bounding box center [324, 303] width 97 height 12
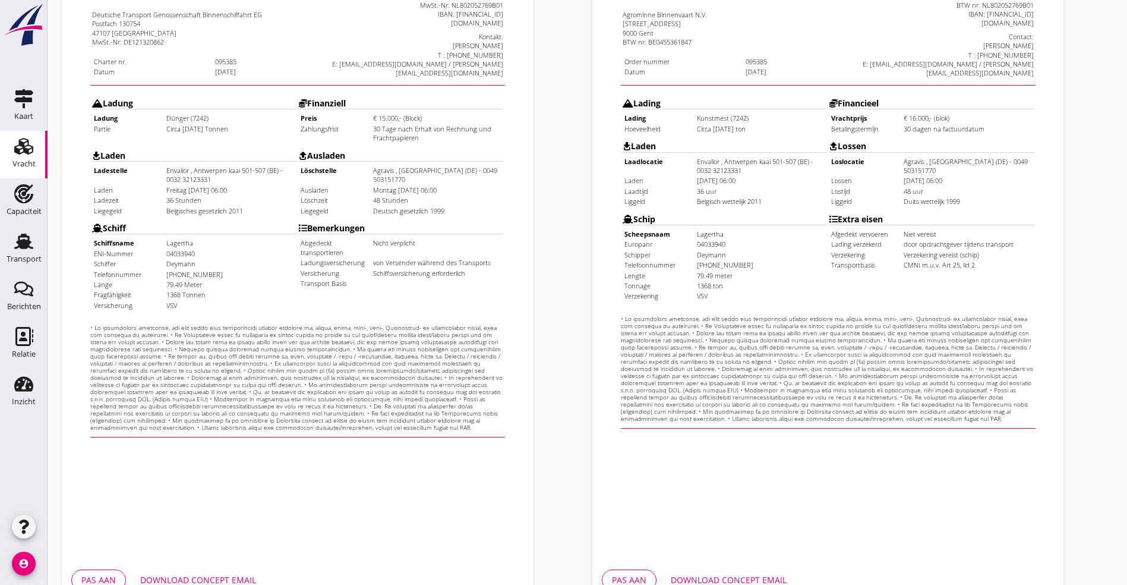
scroll to position [295, 0]
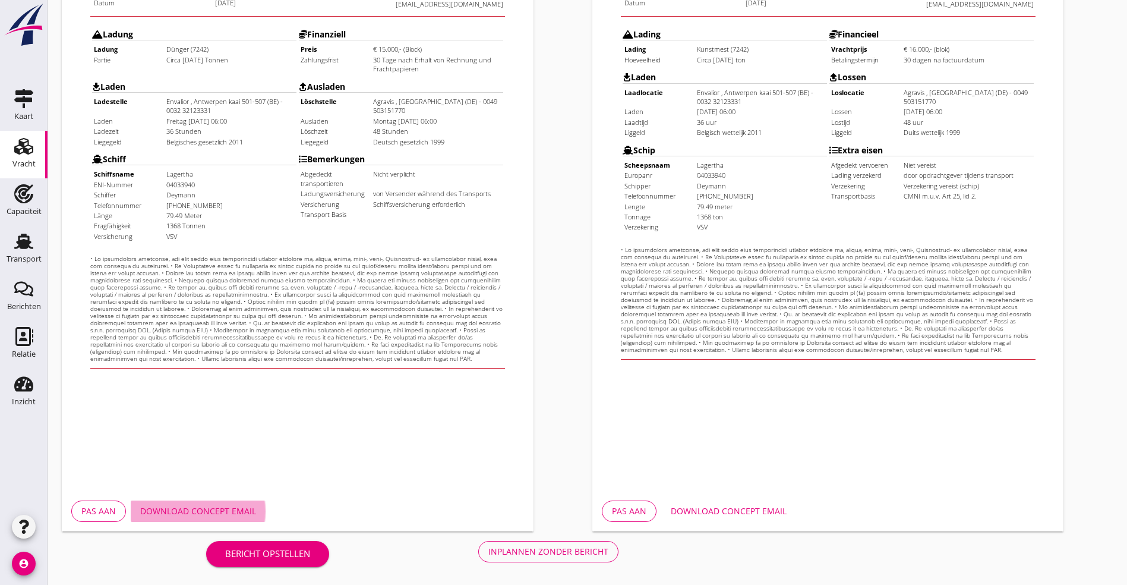
drag, startPoint x: 197, startPoint y: 508, endPoint x: 249, endPoint y: 502, distance: 52.6
click at [196, 509] on div "Download concept email" at bounding box center [198, 511] width 116 height 12
click at [160, 357] on html "Charter Deutsche Transport Genossenschaft Binnenschiffahrt EG Postfach 130754 4…" at bounding box center [274, 90] width 424 height 533
click at [168, 499] on div "Pas aan Download concept email" at bounding box center [298, 511] width 472 height 40
click at [169, 510] on div "Download concept email" at bounding box center [198, 511] width 116 height 12
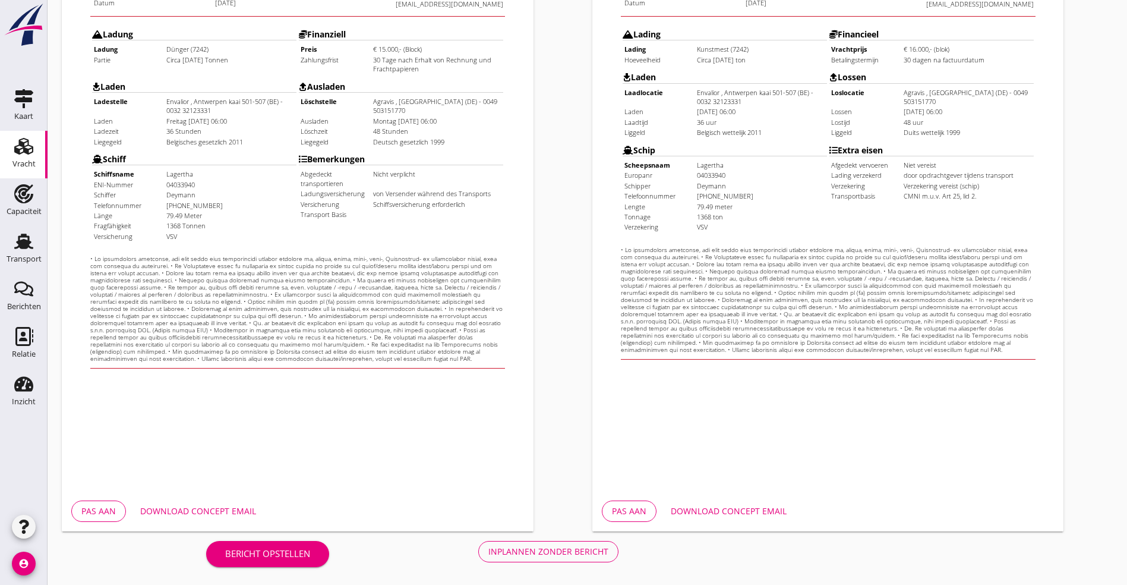
click at [488, 548] on div "Inplannen zonder bericht" at bounding box center [548, 551] width 120 height 12
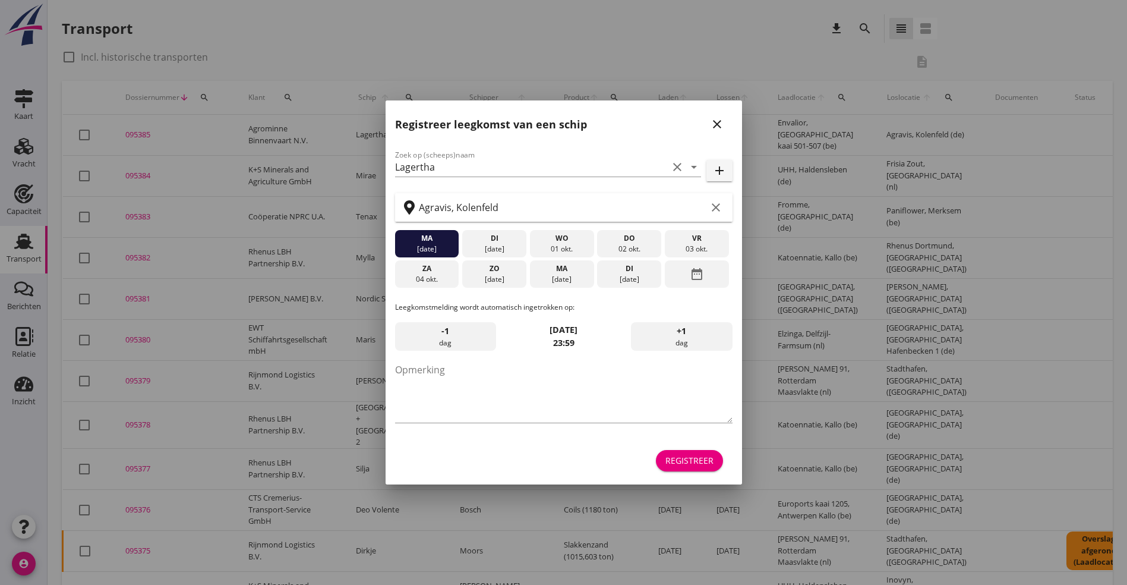
click at [1027, 239] on div at bounding box center [563, 292] width 1127 height 585
click at [688, 474] on div "Registreer" at bounding box center [564, 460] width 338 height 29
click at [697, 456] on div "Registreer" at bounding box center [690, 460] width 48 height 12
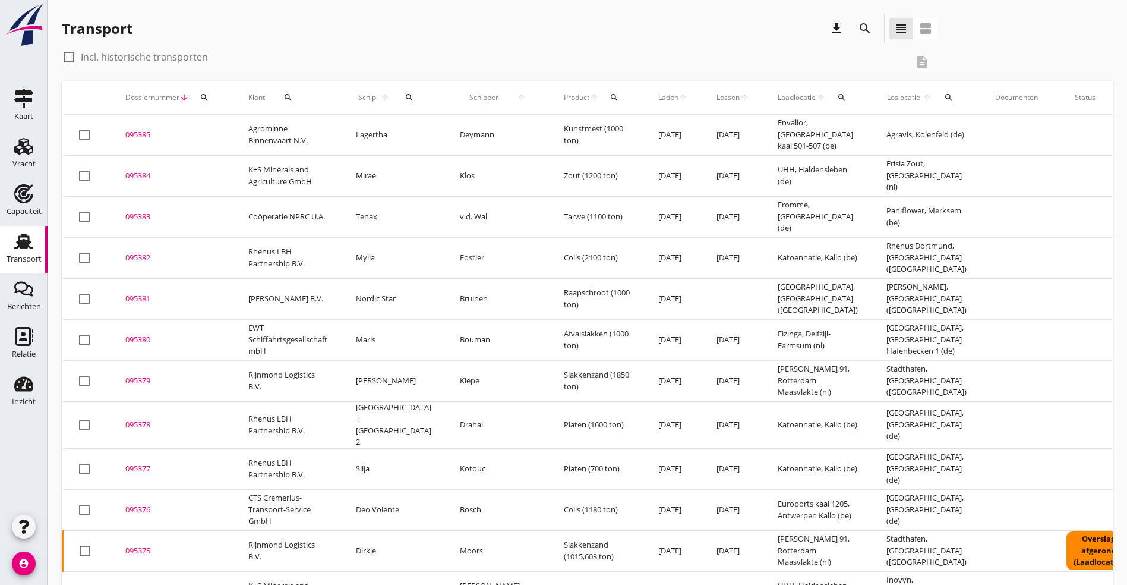
click at [146, 504] on div "095376" at bounding box center [172, 510] width 94 height 12
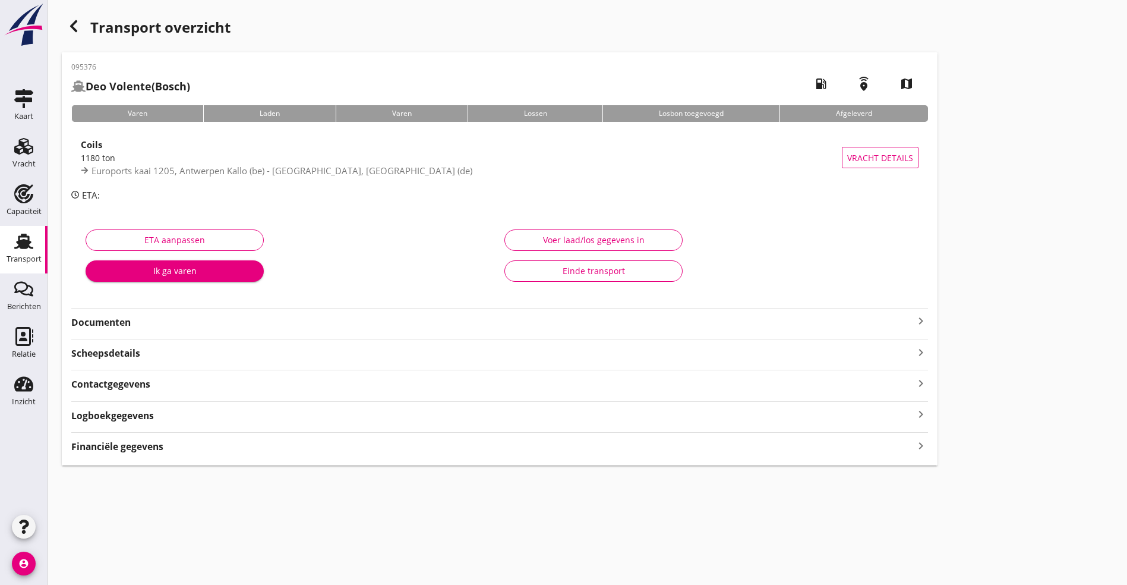
click at [231, 426] on div "095376 Deo Volente (Bosch) local_gas_station emergency_share map Varen Laden Va…" at bounding box center [500, 258] width 876 height 413
click at [238, 420] on div "Logboekgegevens keyboard_arrow_right" at bounding box center [499, 414] width 857 height 16
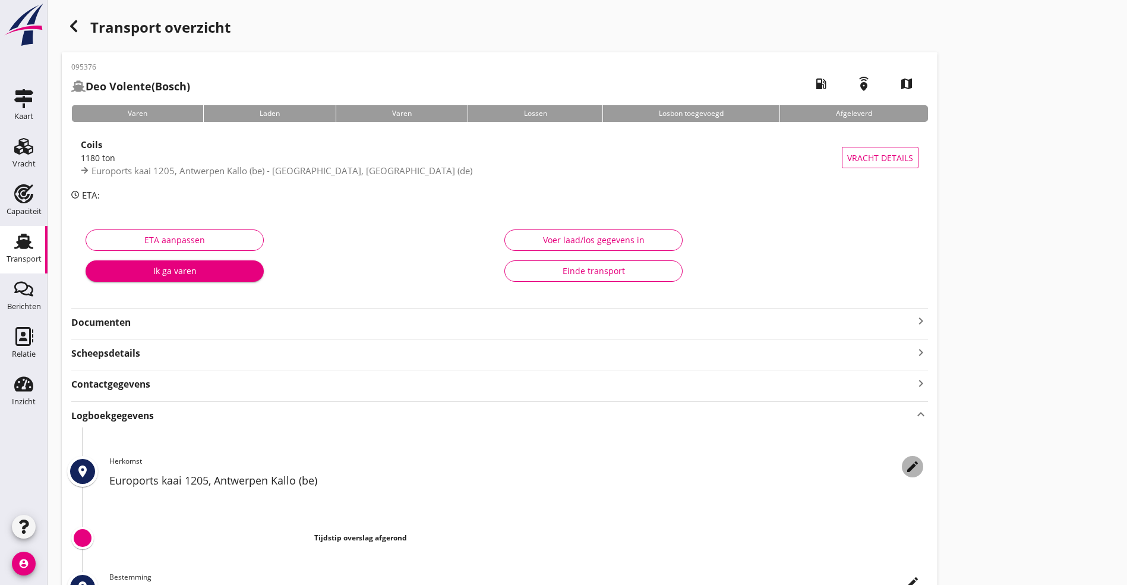
drag, startPoint x: 558, startPoint y: 467, endPoint x: 562, endPoint y: 462, distance: 6.8
click at [906, 467] on icon "edit" at bounding box center [913, 466] width 14 height 14
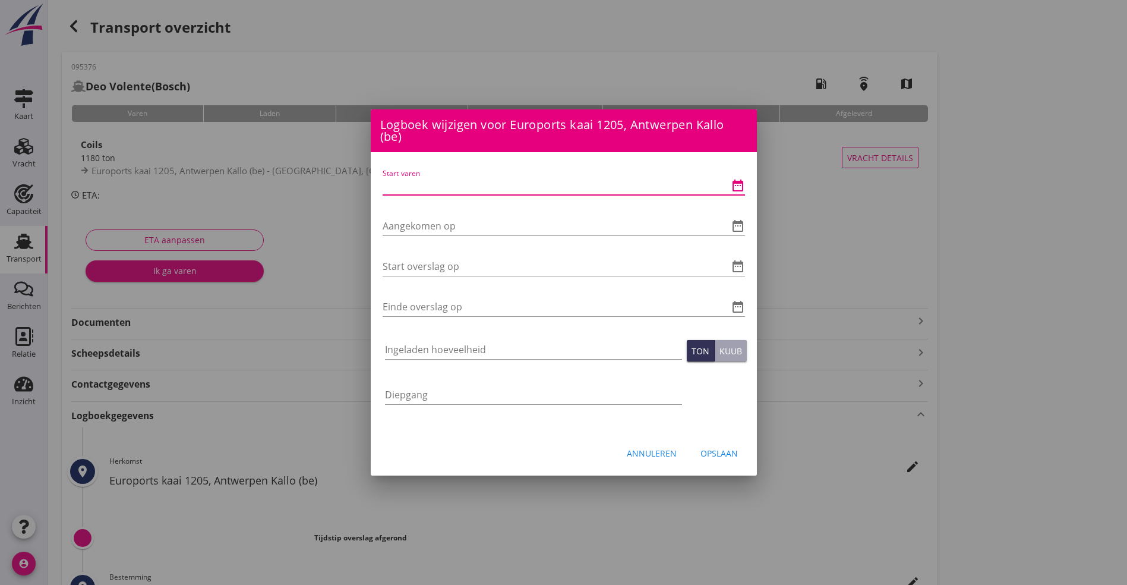
click at [462, 181] on input "Start varen" at bounding box center [547, 185] width 329 height 19
type input "[DATE] 06:00"
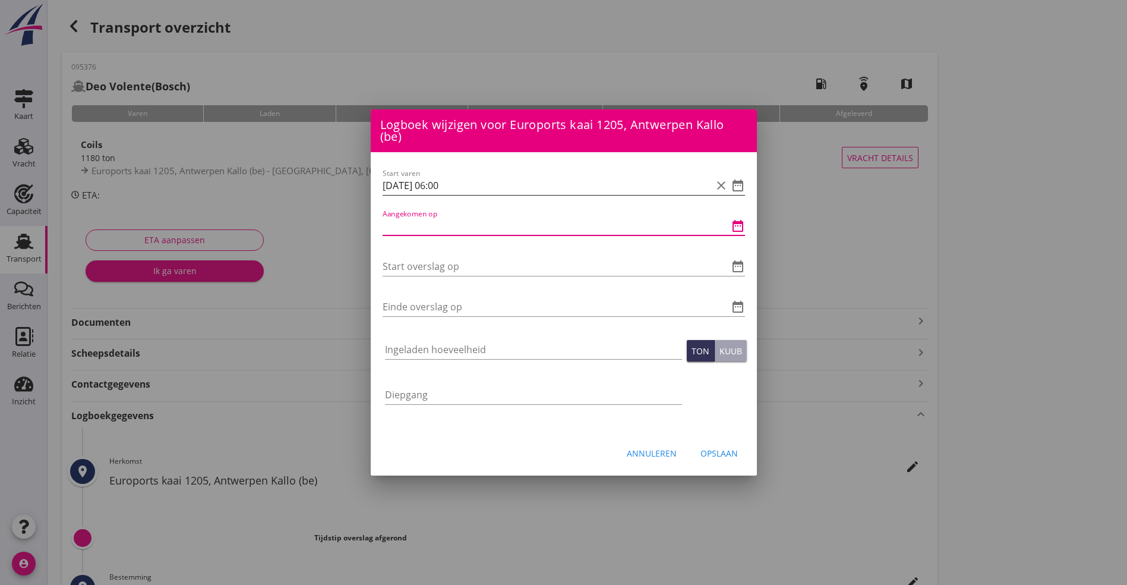
type input "0"
type input "11-"
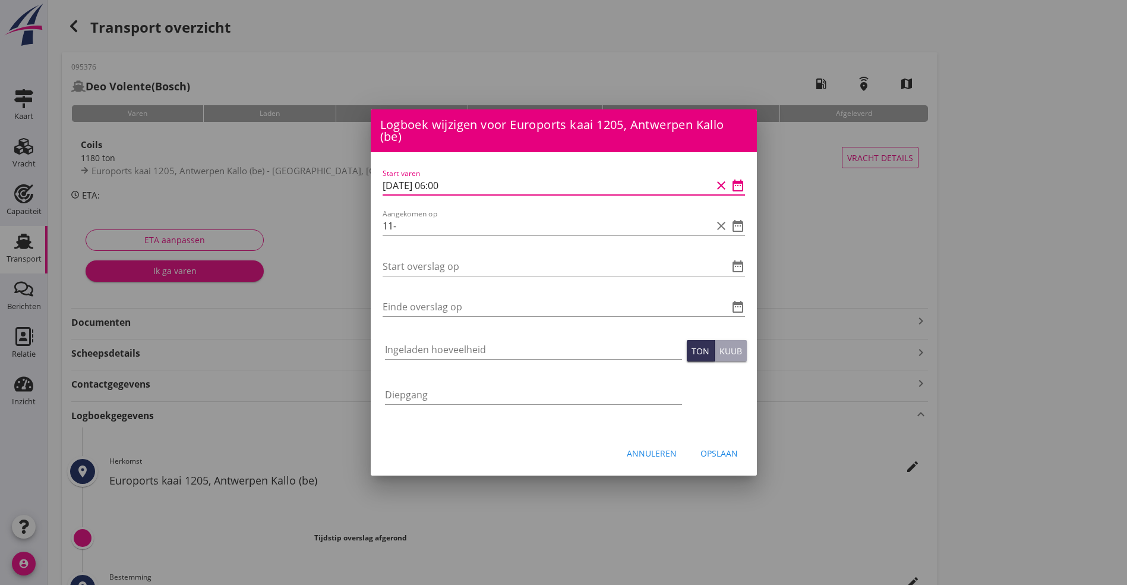
type input "[DATE] 06:00"
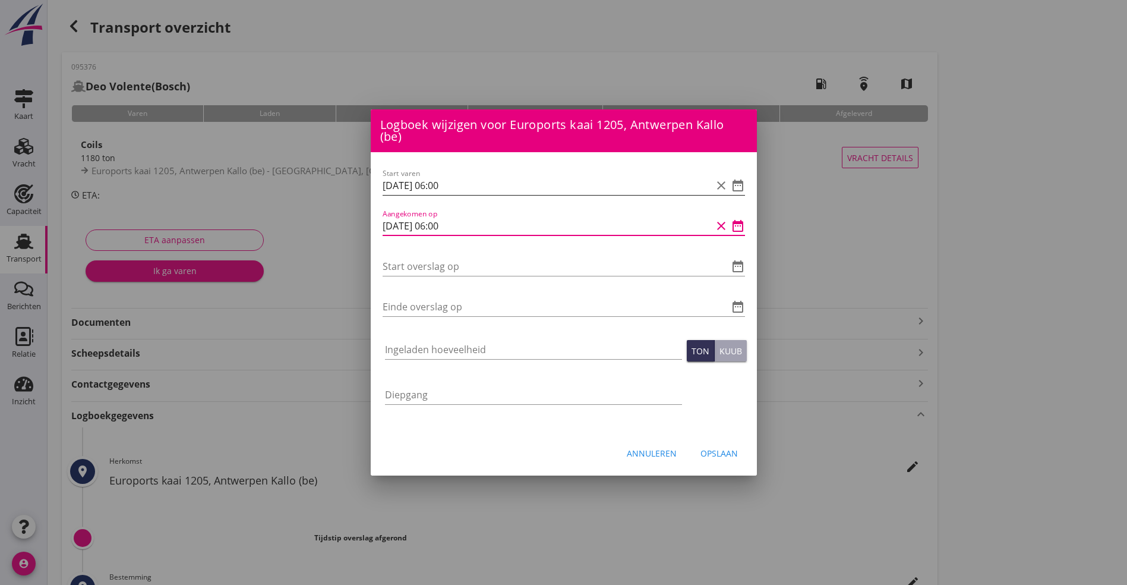
type input "[DATE] 06:00"
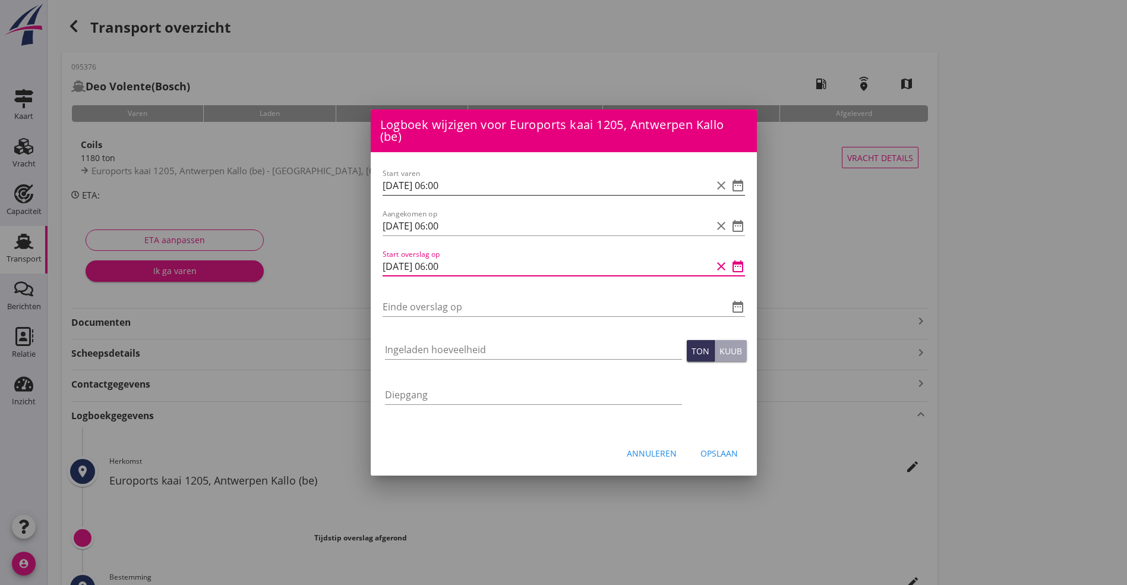
type input "[DATE] 06:00"
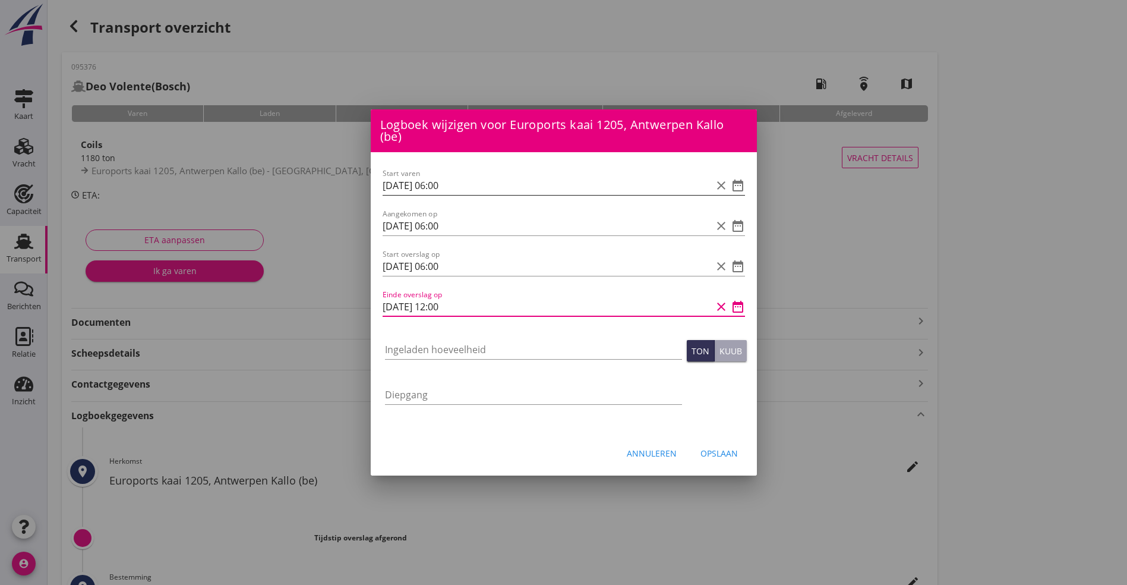
type input "[DATE] 12:00"
click at [421, 352] on input "Ingeladen hoeveelheid" at bounding box center [533, 349] width 297 height 19
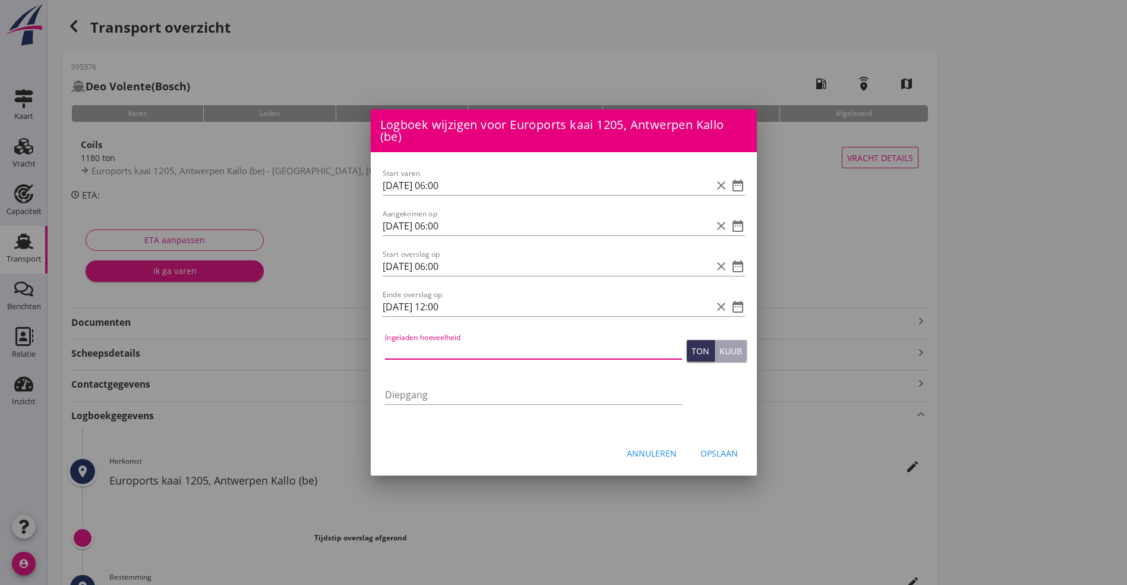
click at [433, 348] on input "Ingeladen hoeveelheid" at bounding box center [533, 349] width 297 height 19
type input "1165.129"
click at [705, 454] on div "Opslaan" at bounding box center [719, 453] width 37 height 12
